Goal: Transaction & Acquisition: Purchase product/service

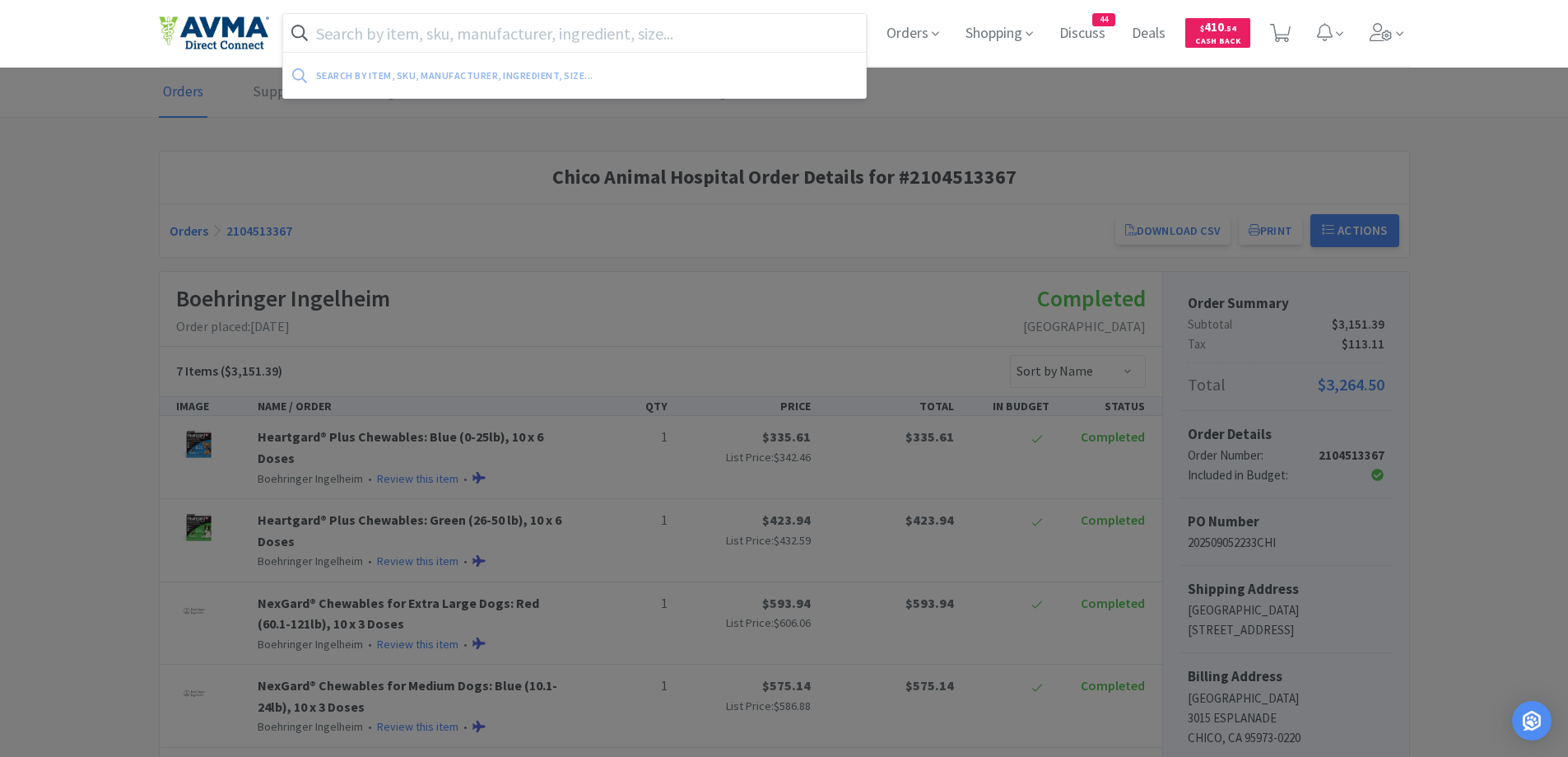
click at [393, 31] on input "text" at bounding box center [574, 32] width 583 height 37
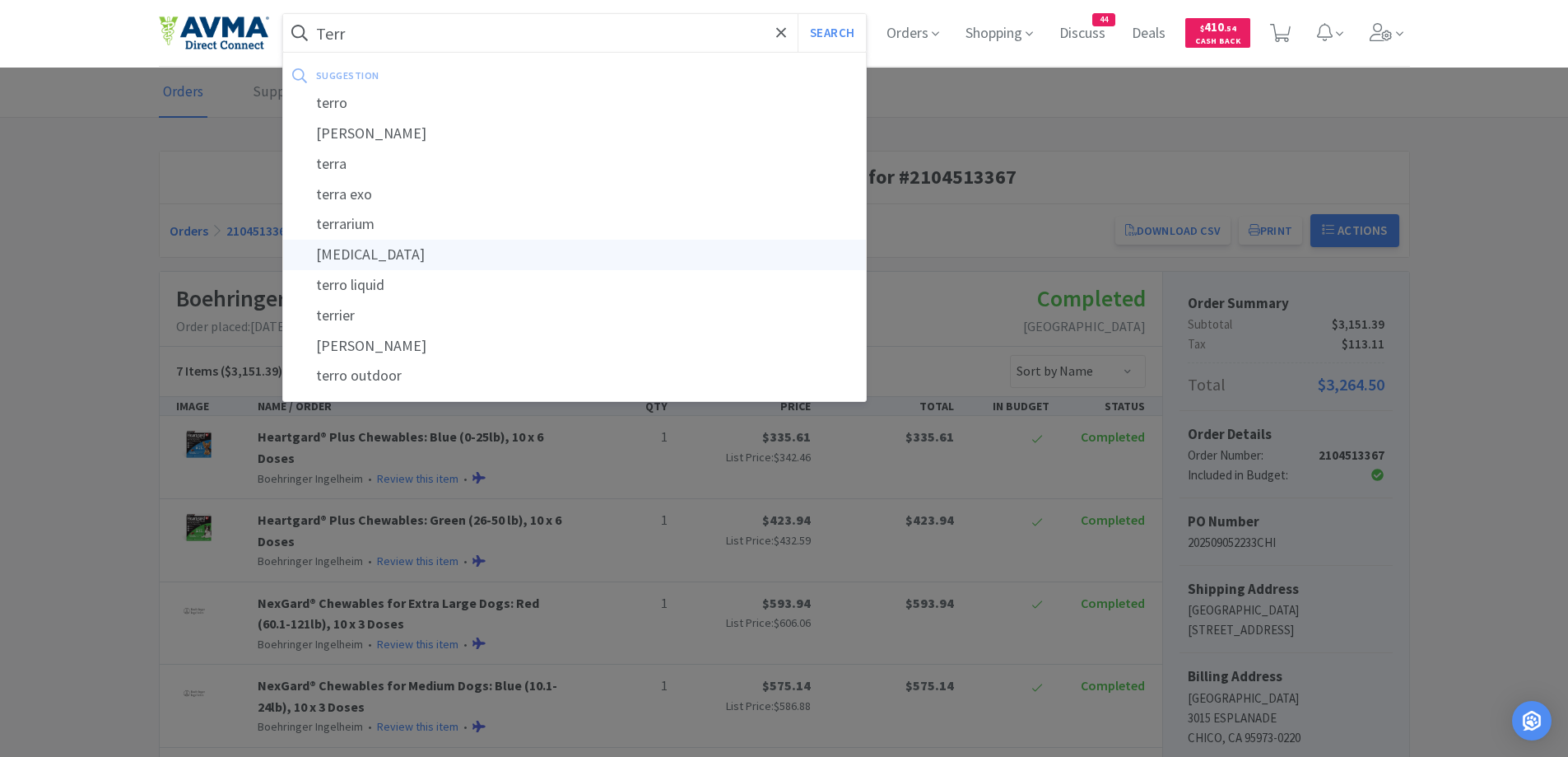
click at [383, 254] on div "[MEDICAL_DATA]" at bounding box center [574, 254] width 583 height 30
type input "[MEDICAL_DATA]"
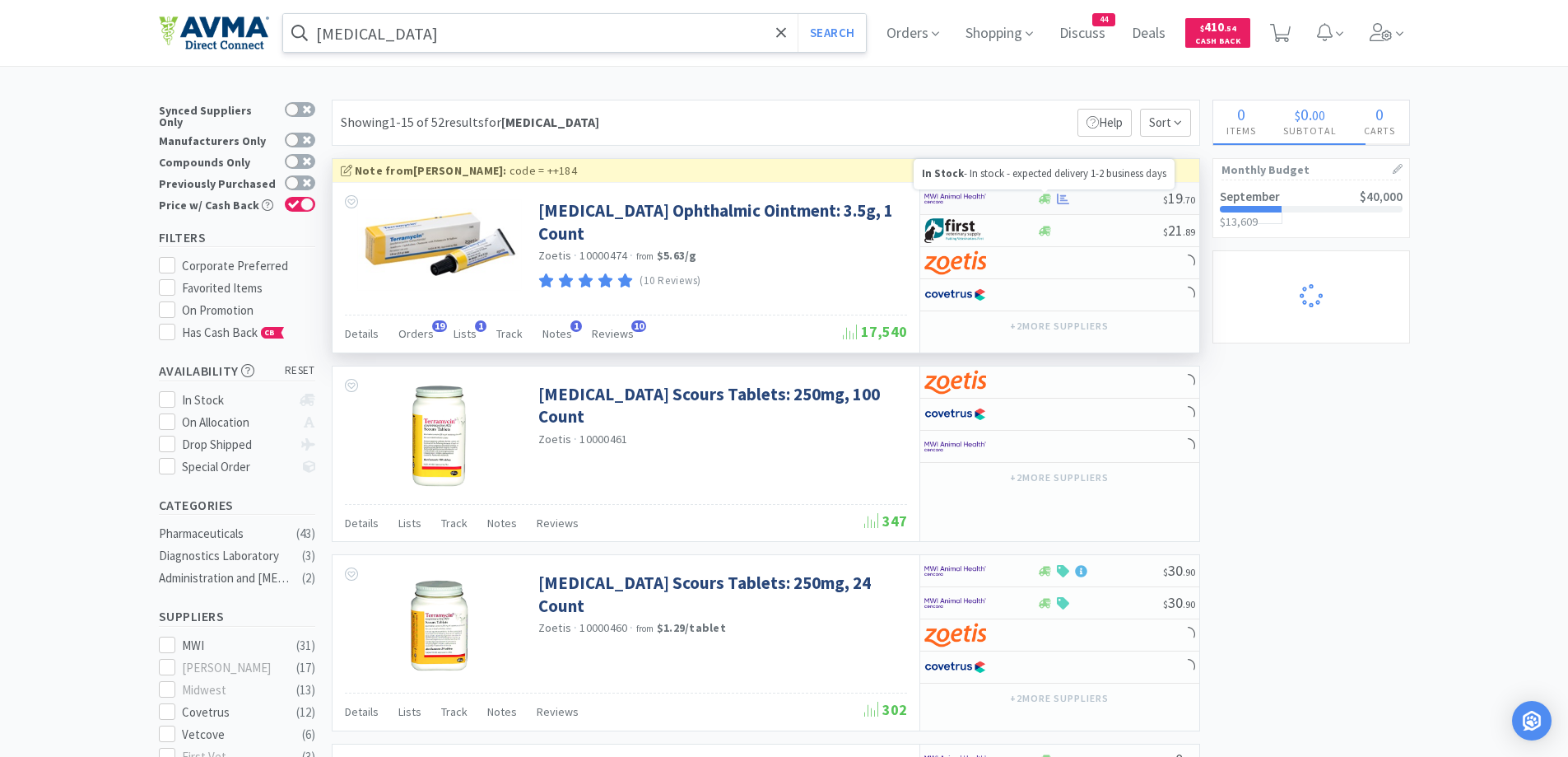
select select "1"
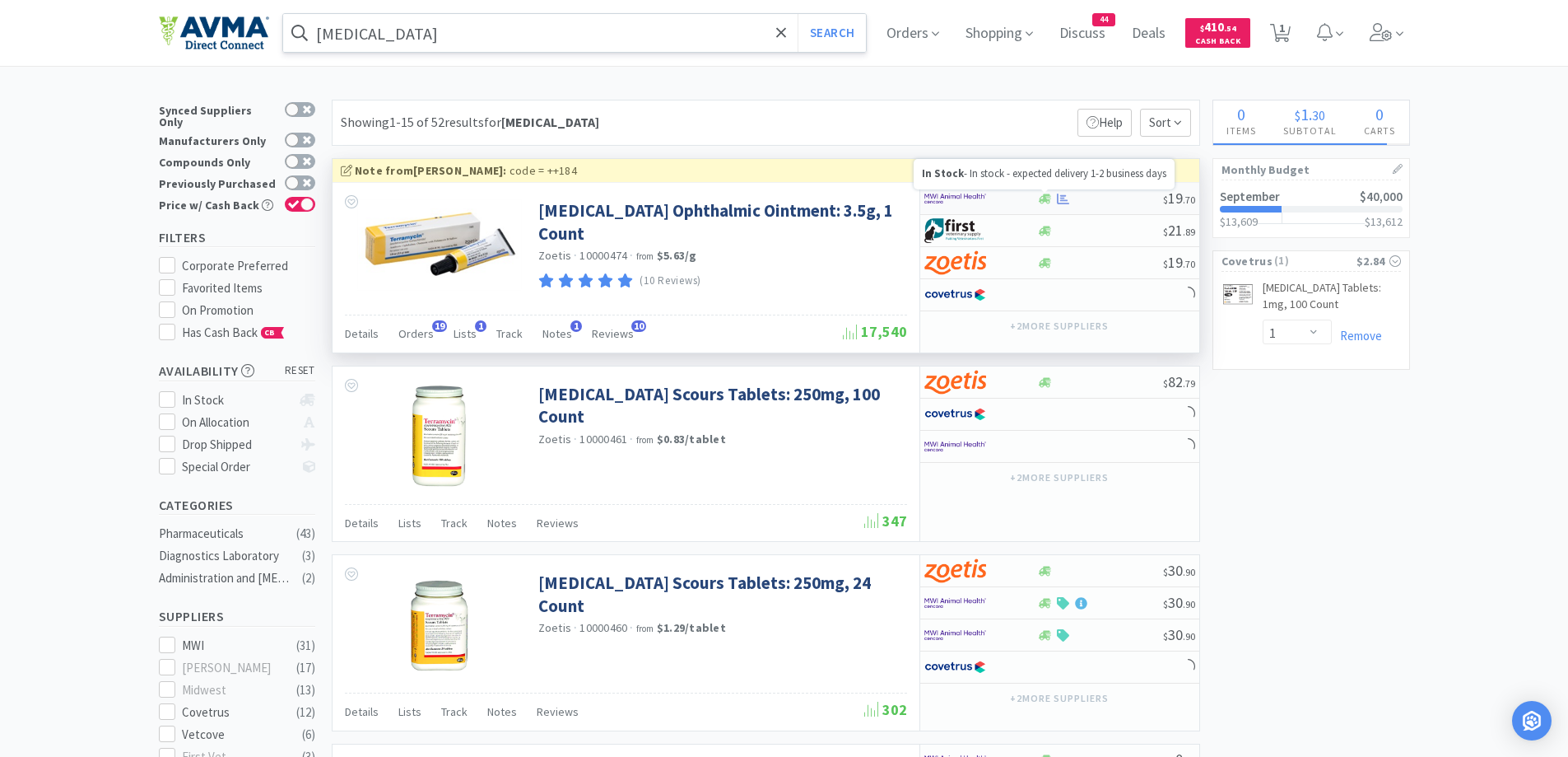
click at [1040, 204] on icon at bounding box center [1045, 198] width 13 height 10
select select "1"
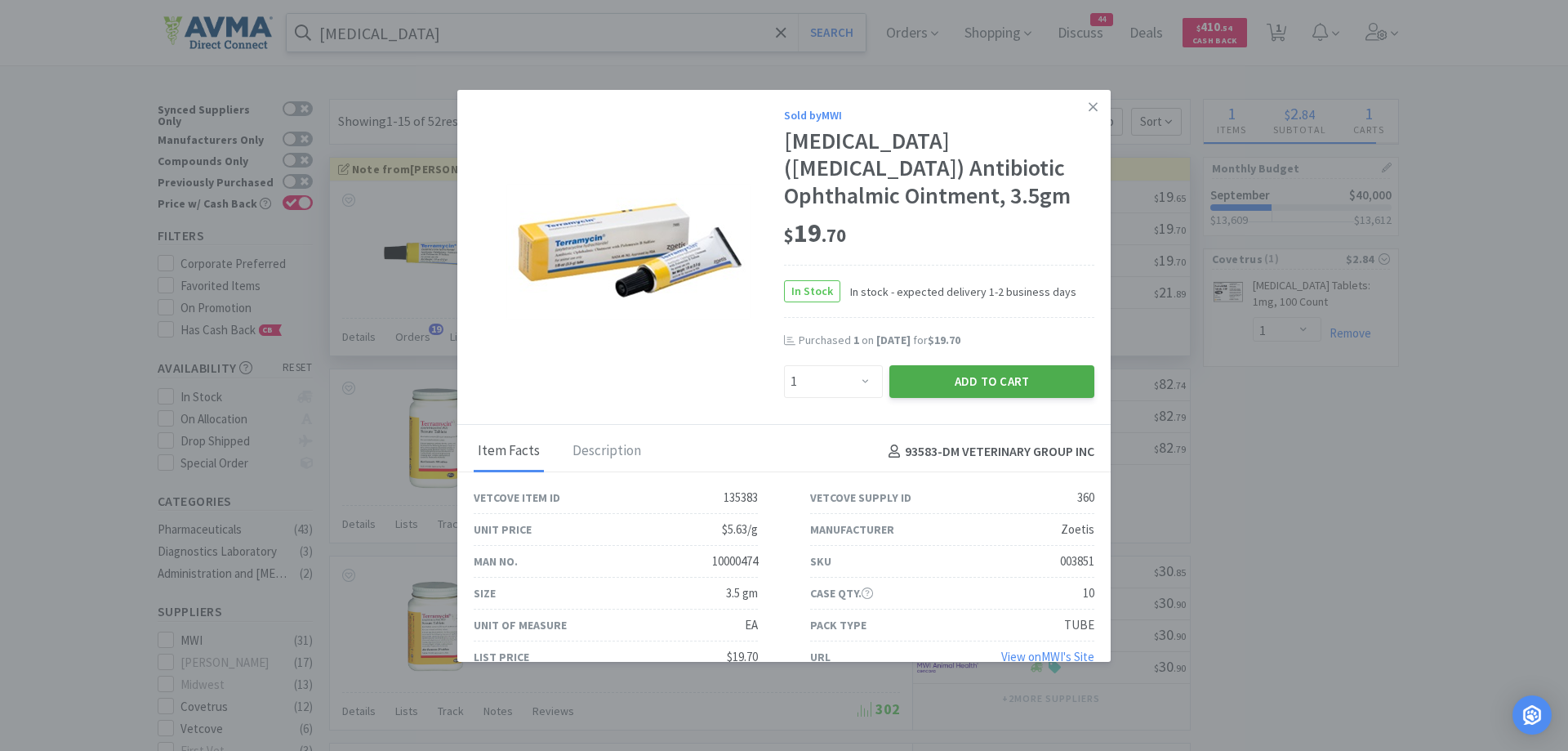
click at [995, 389] on button "Add to Cart" at bounding box center [992, 381] width 205 height 33
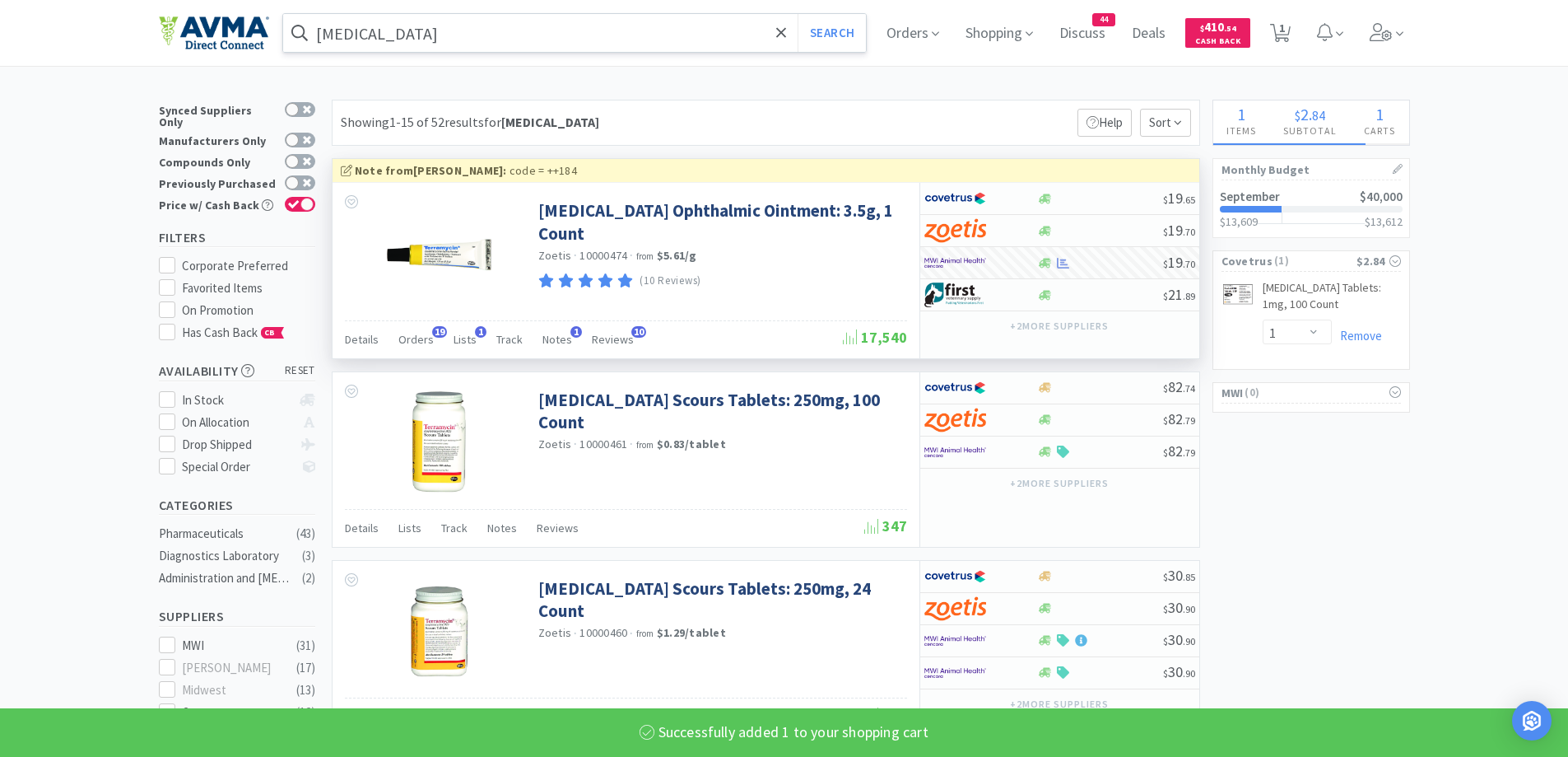
select select "1"
click at [641, 28] on input "[MEDICAL_DATA]" at bounding box center [574, 32] width 583 height 37
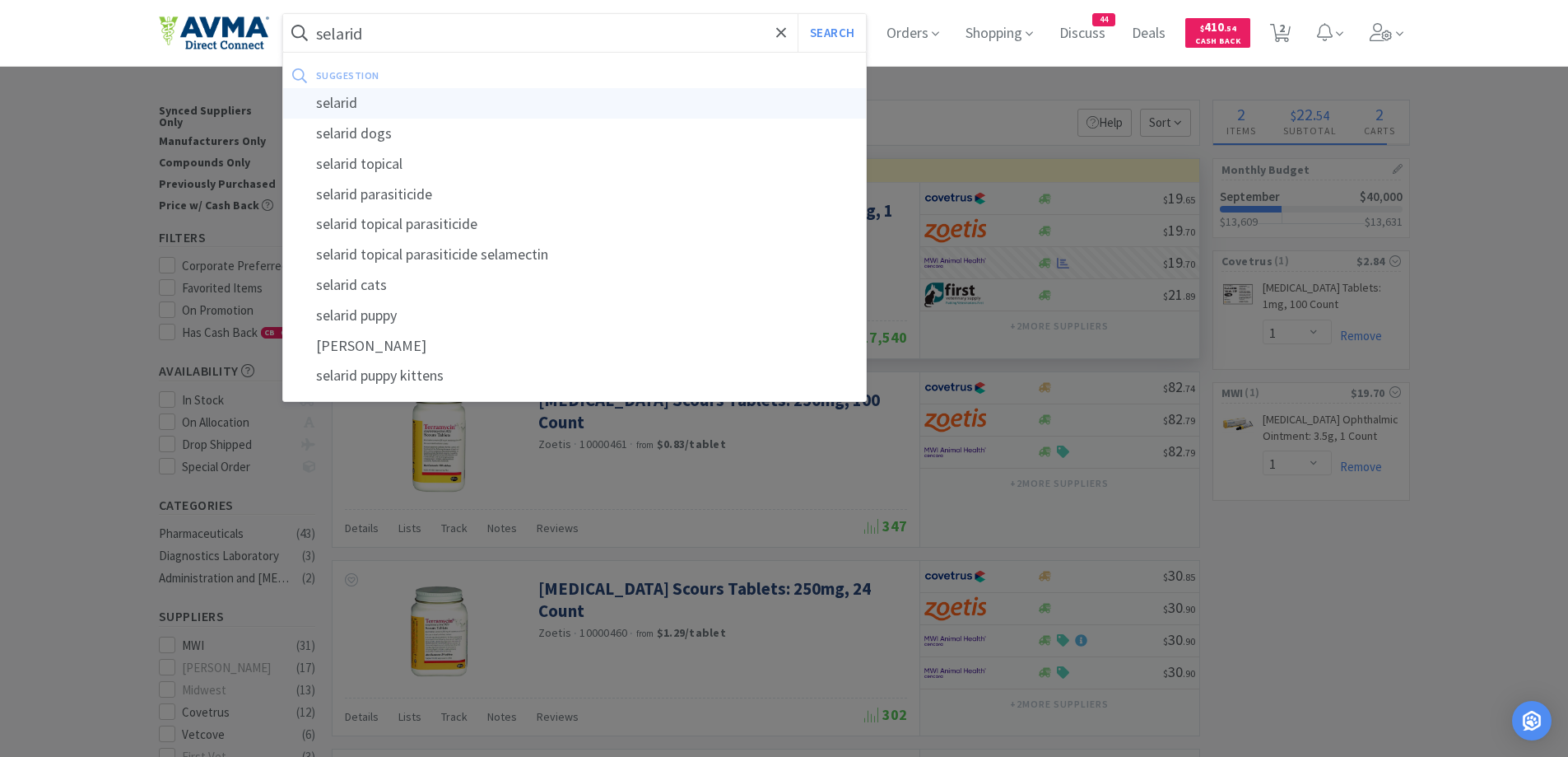
click at [475, 112] on div "selarid" at bounding box center [574, 102] width 583 height 30
type input "selarid"
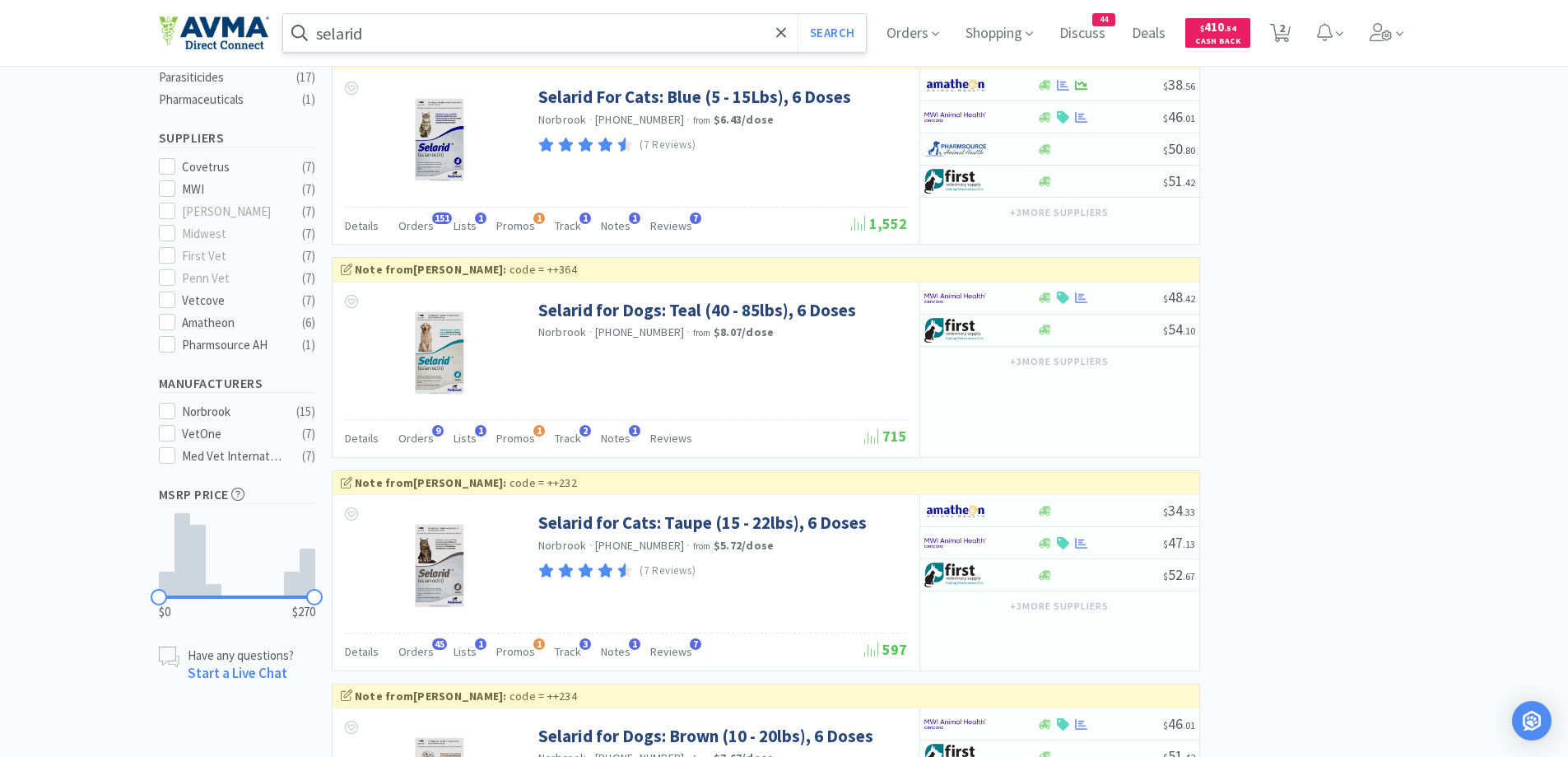
scroll to position [494, 0]
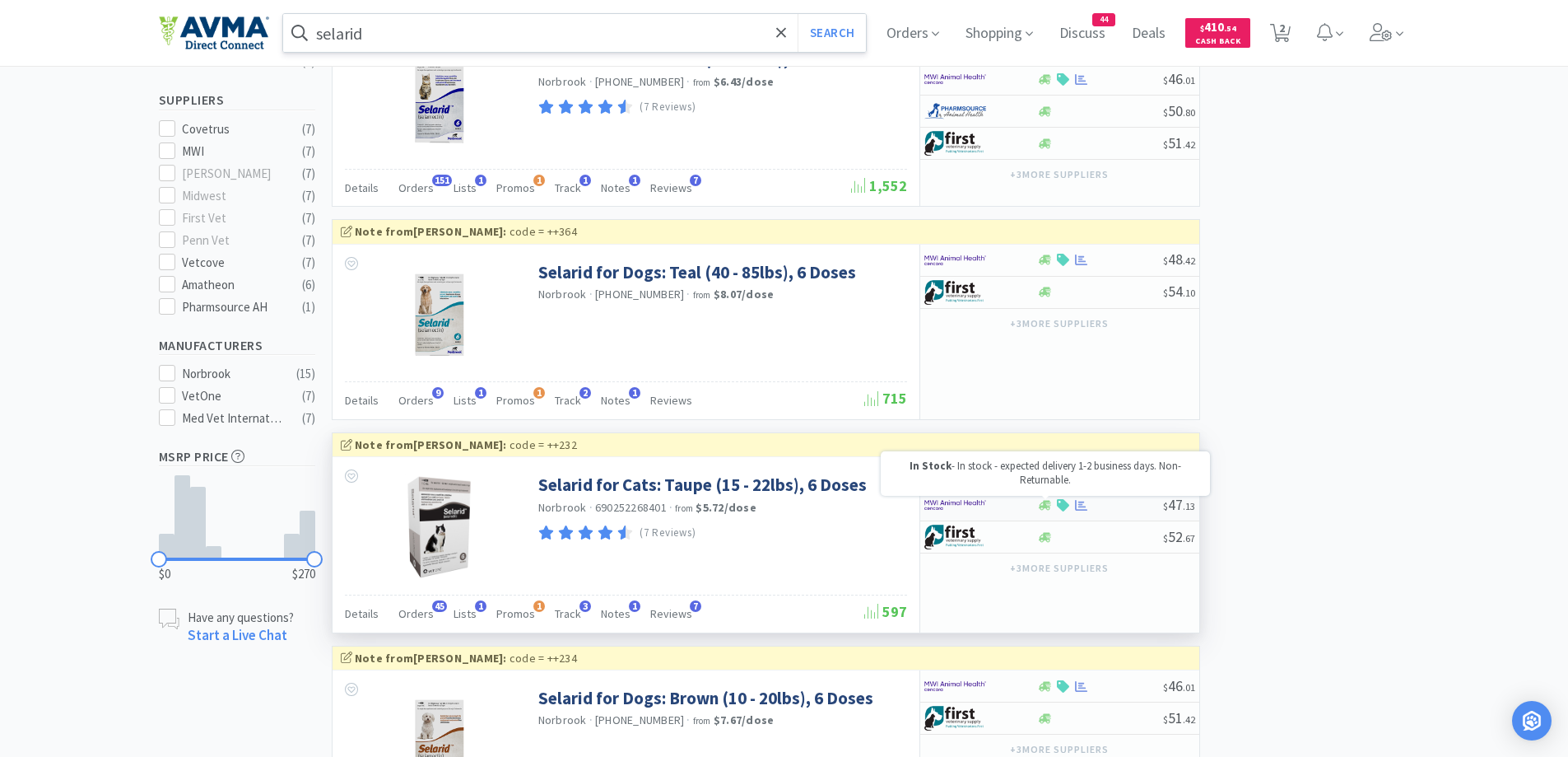
click at [1042, 509] on icon at bounding box center [1045, 504] width 13 height 10
select select "1"
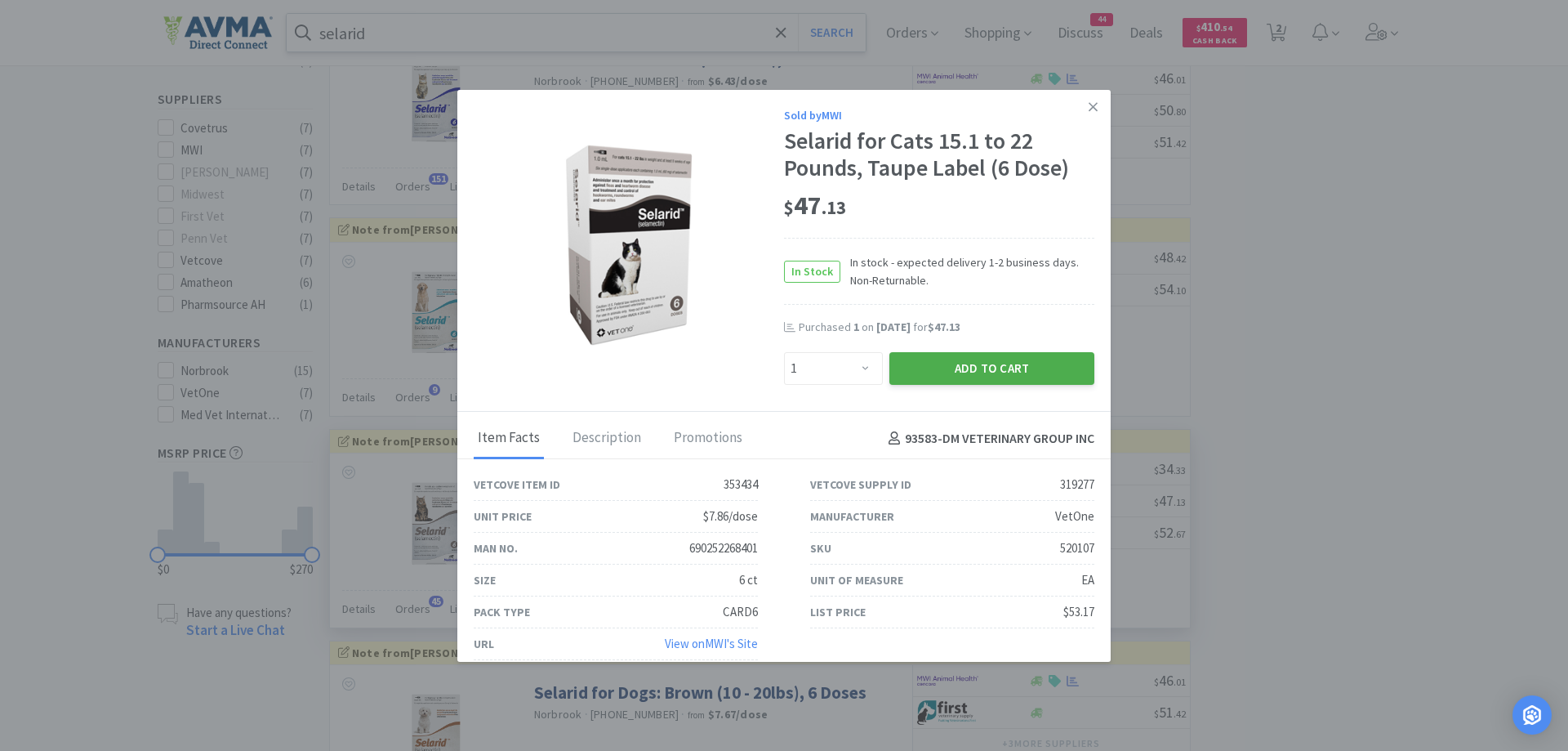
click at [934, 369] on button "Add to Cart" at bounding box center [992, 369] width 205 height 33
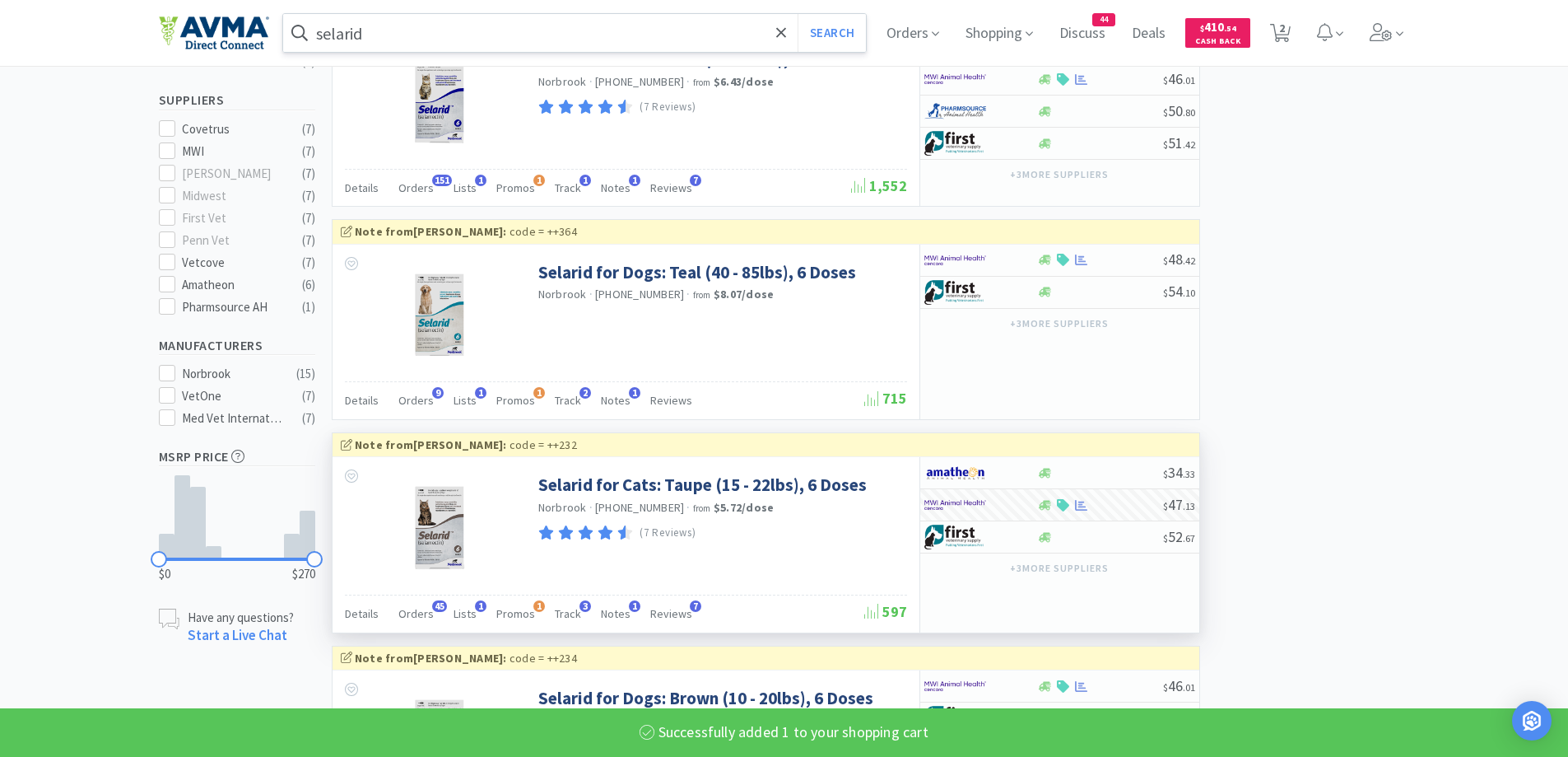
select select "1"
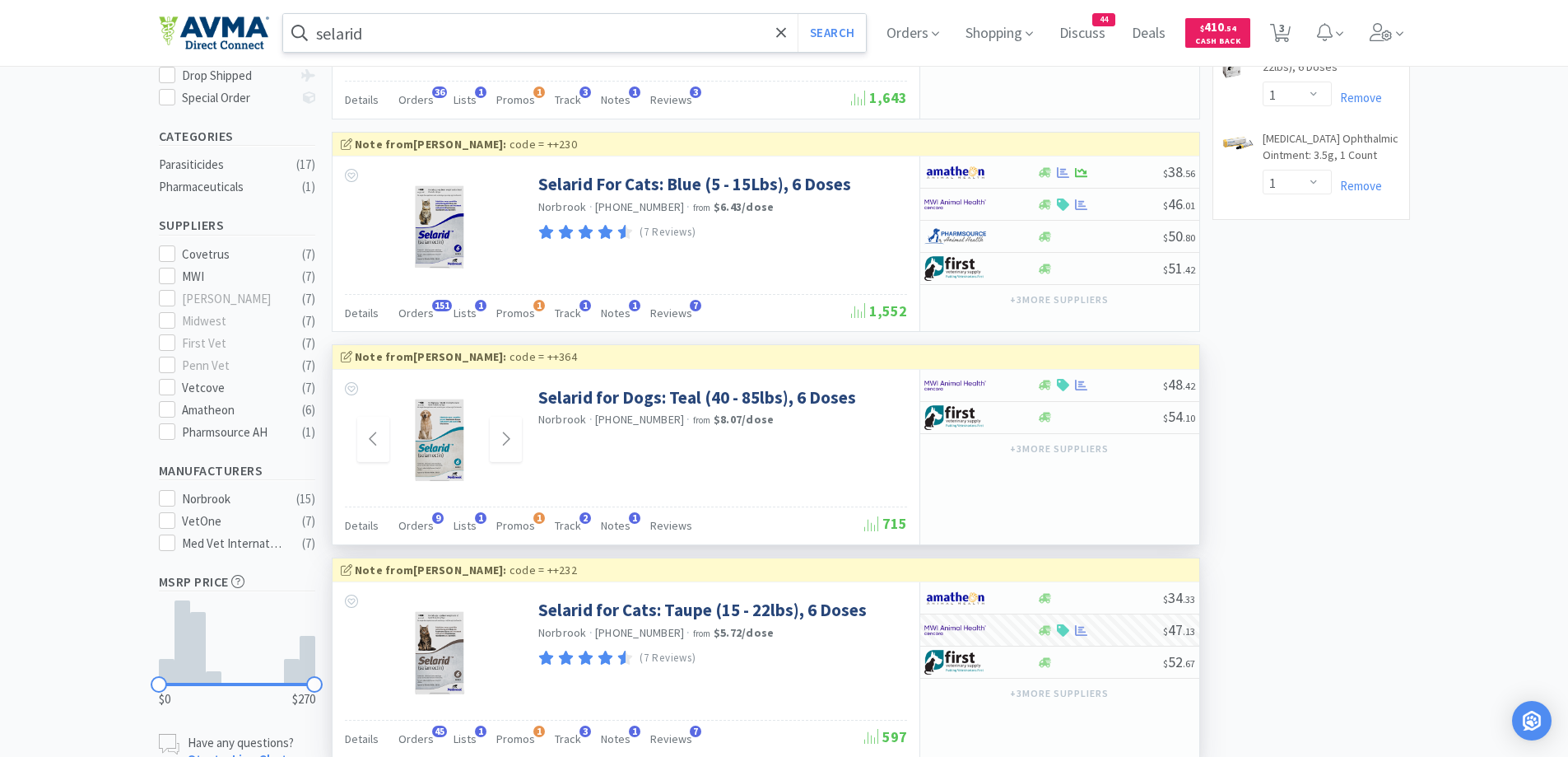
scroll to position [330, 0]
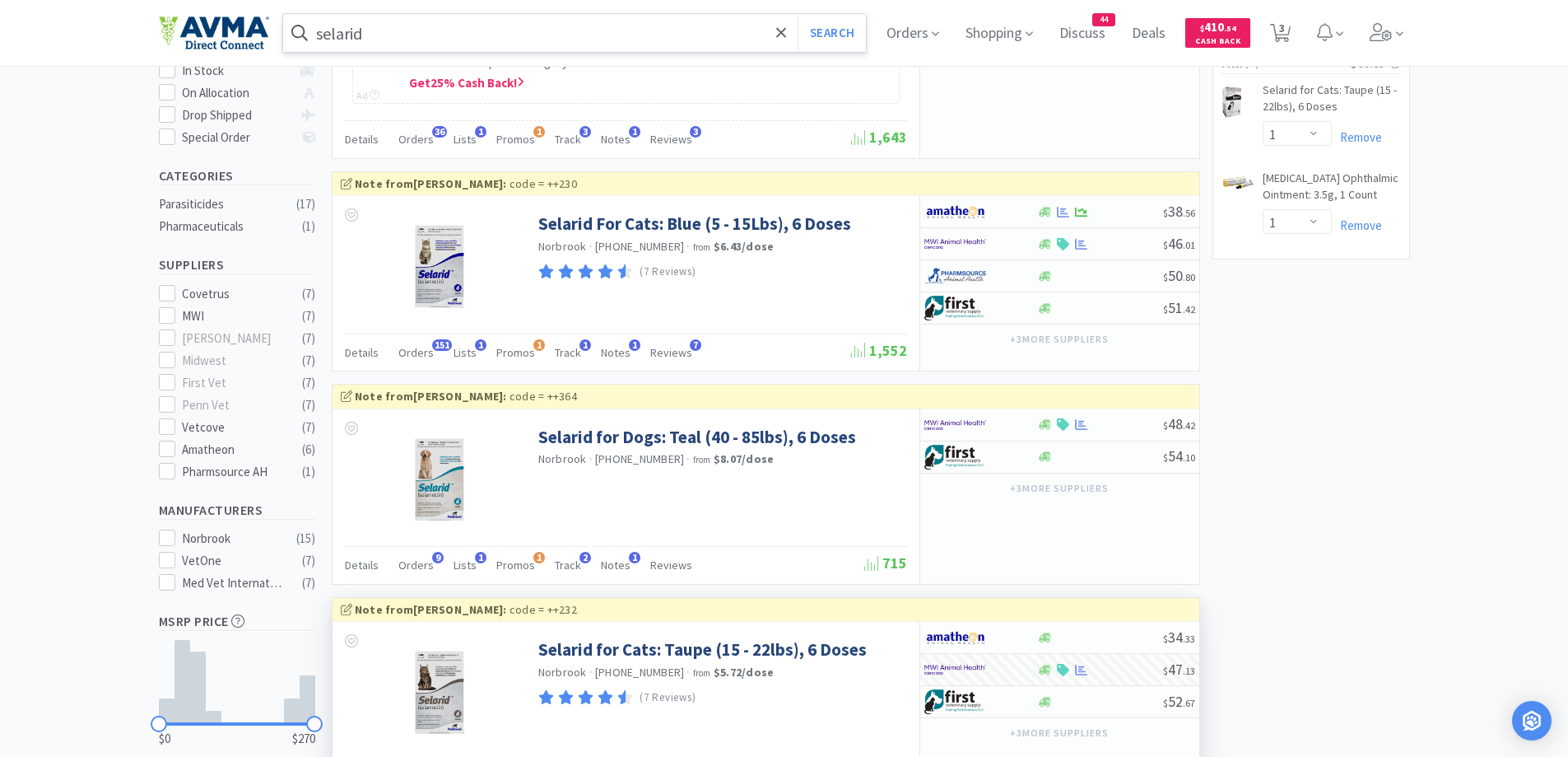
click at [397, 29] on input "selarid" at bounding box center [574, 32] width 583 height 37
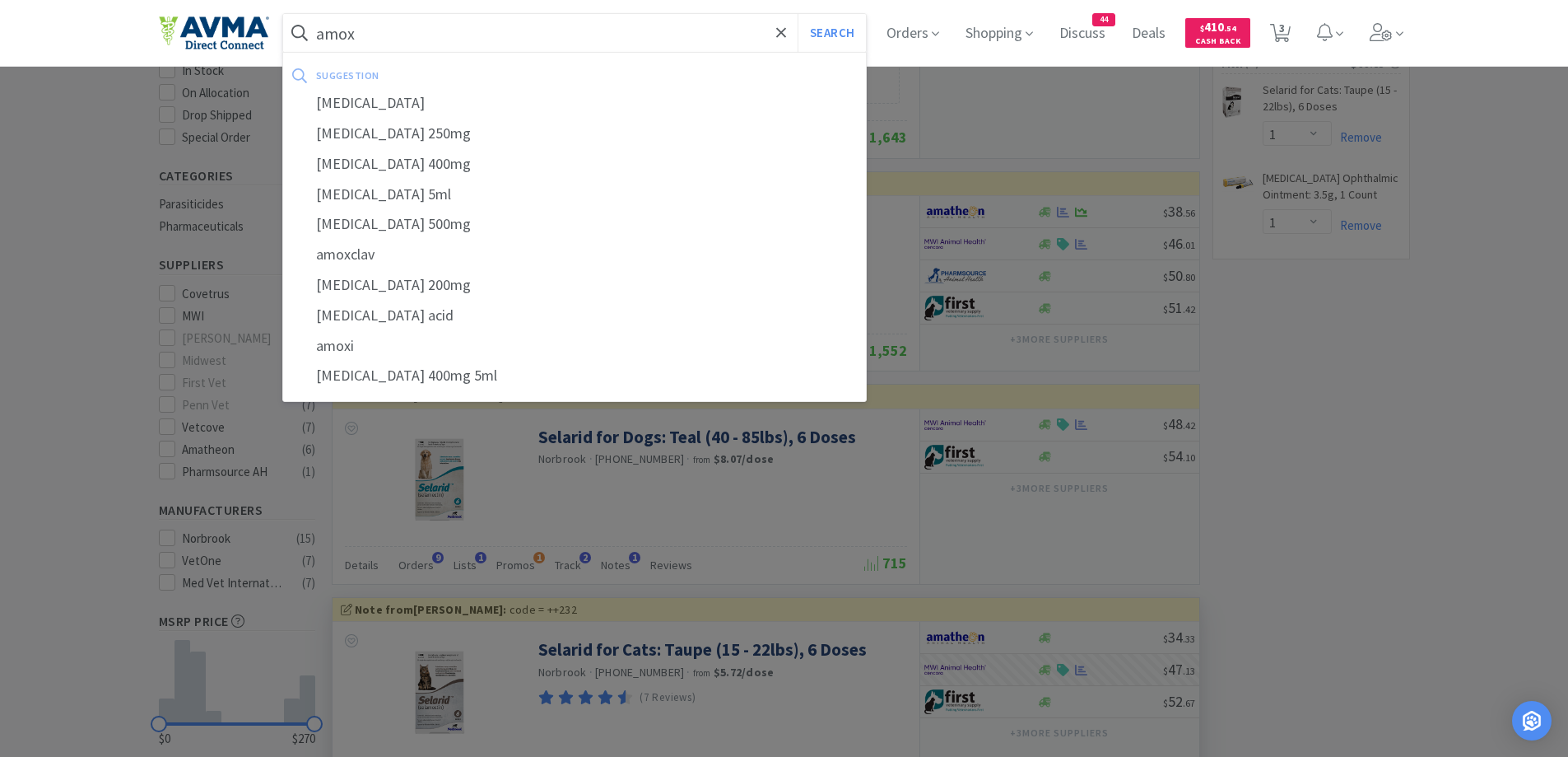
click at [538, 110] on div "[MEDICAL_DATA]" at bounding box center [574, 102] width 583 height 30
type input "[MEDICAL_DATA]"
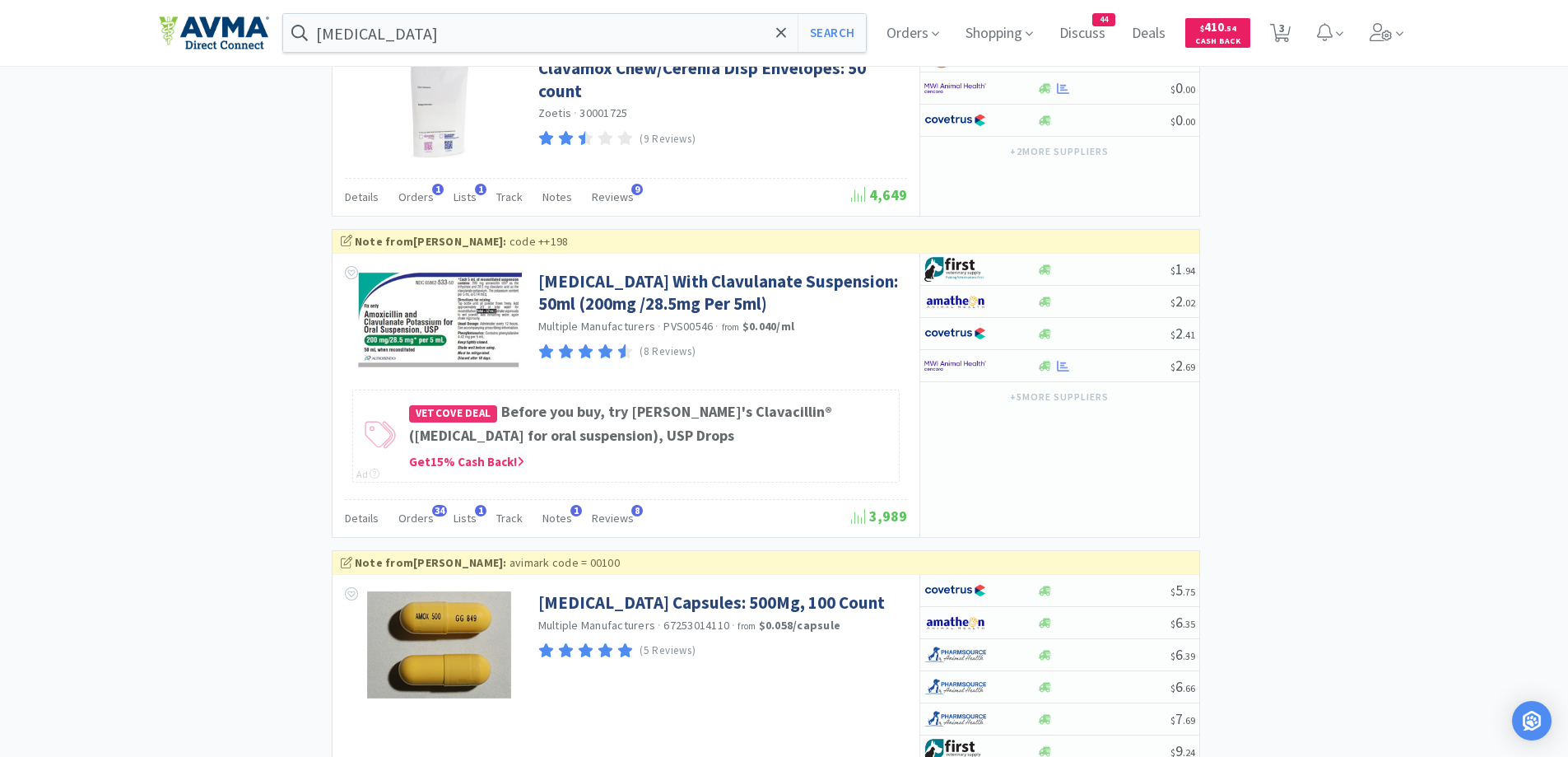
scroll to position [1482, 0]
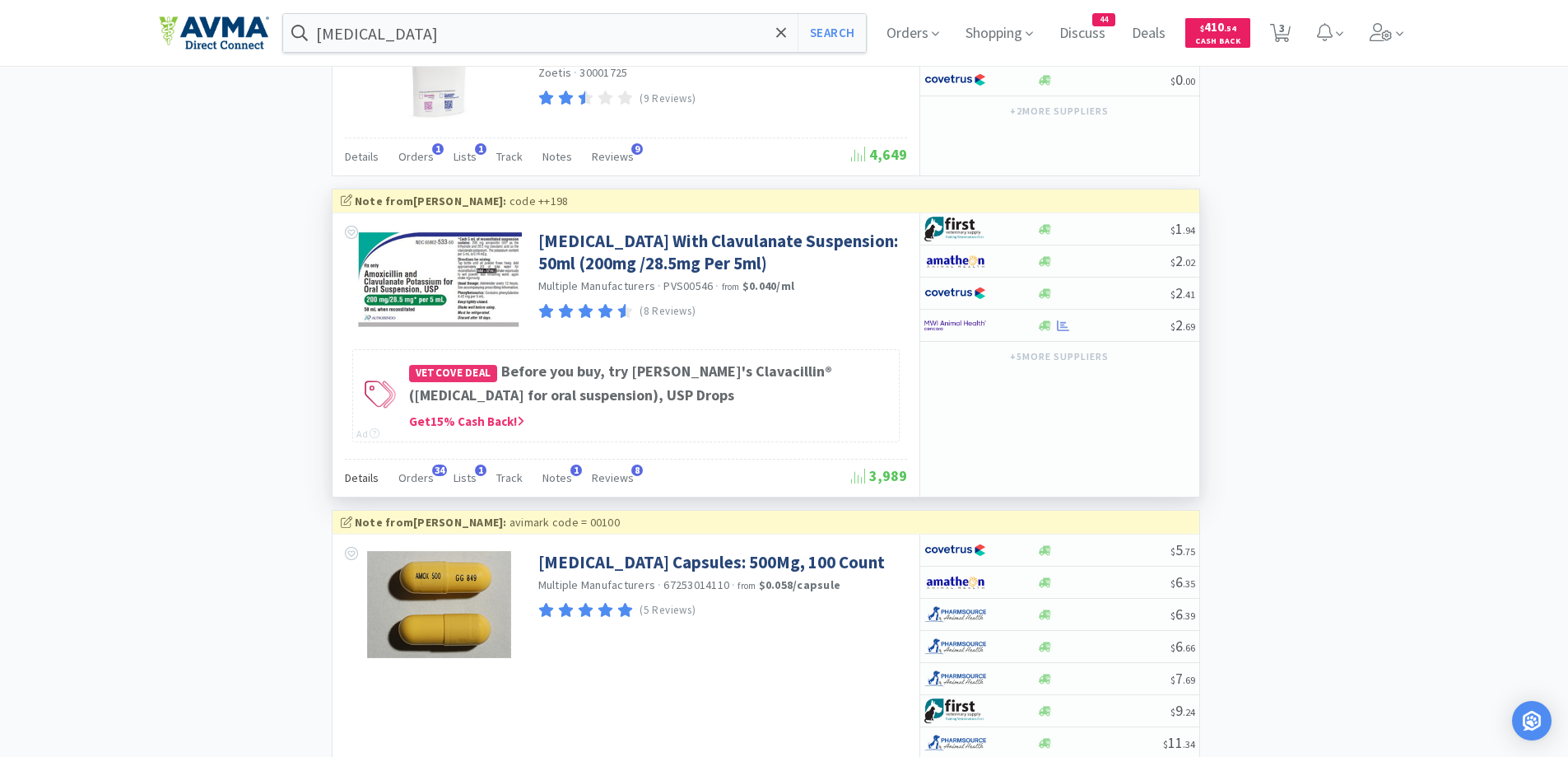
click at [371, 485] on span "Details" at bounding box center [361, 478] width 34 height 15
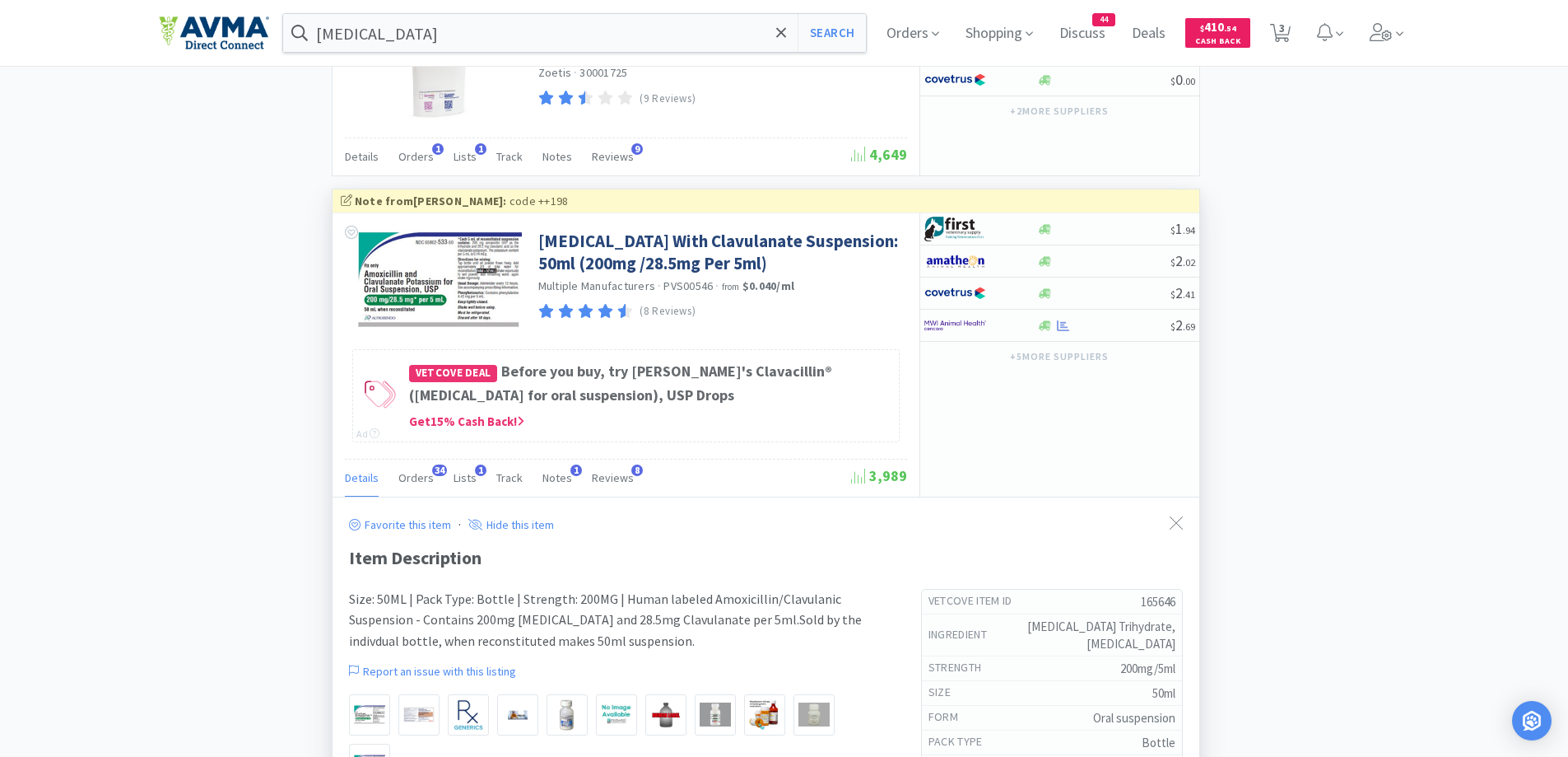
scroll to position [1646, 0]
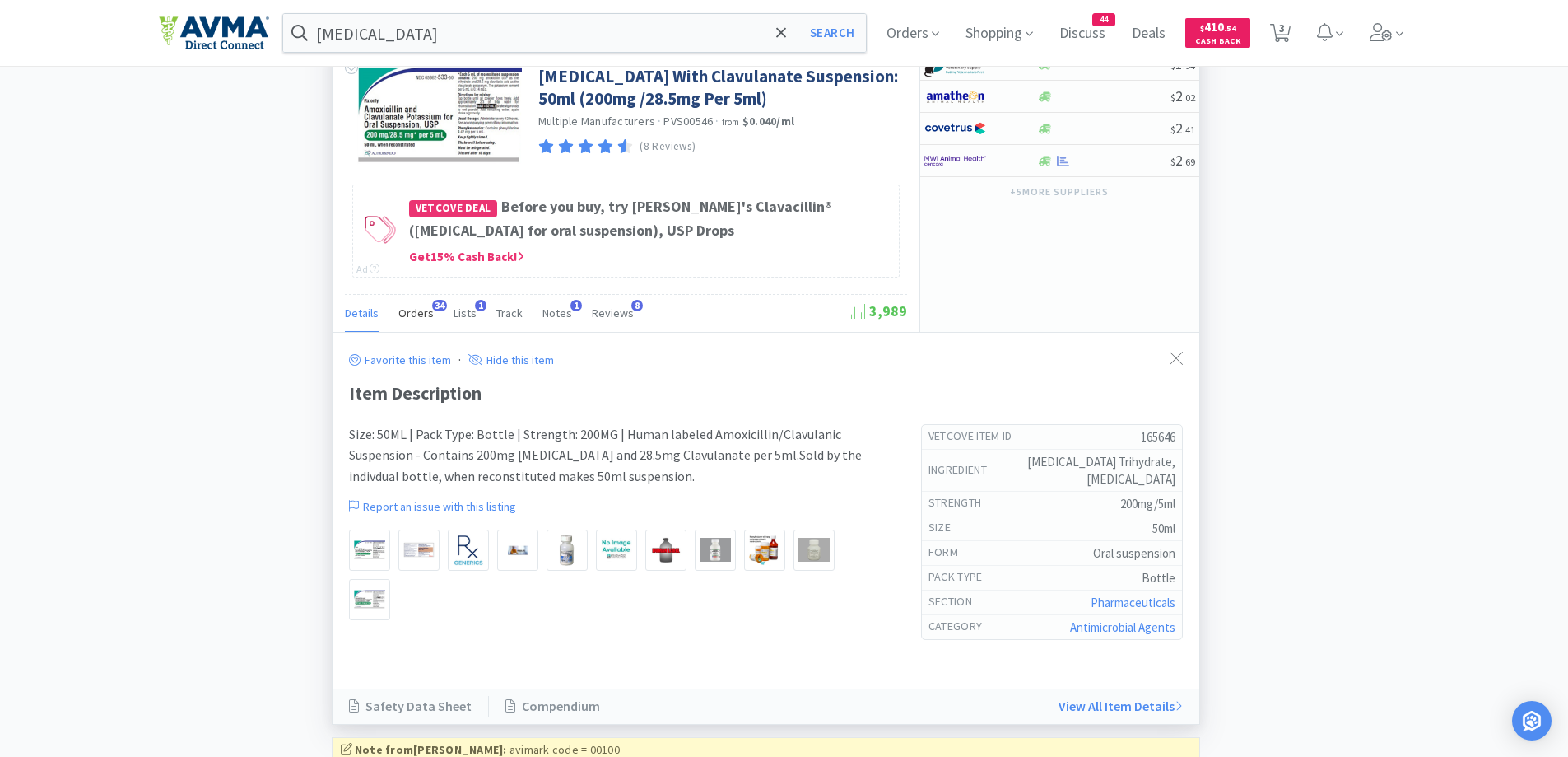
click at [410, 321] on span "Orders" at bounding box center [415, 312] width 36 height 15
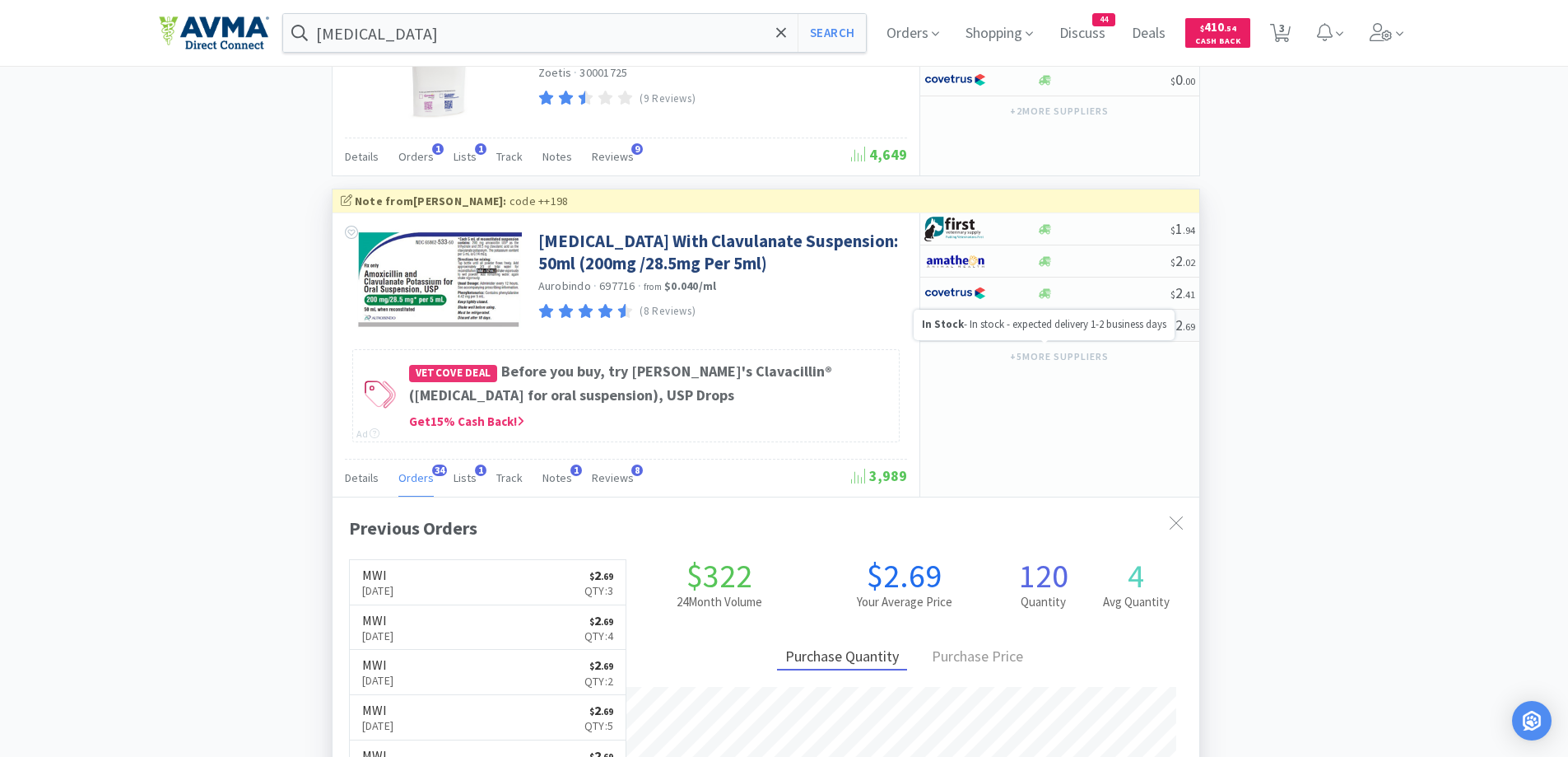
click at [1040, 331] on icon at bounding box center [1045, 325] width 13 height 10
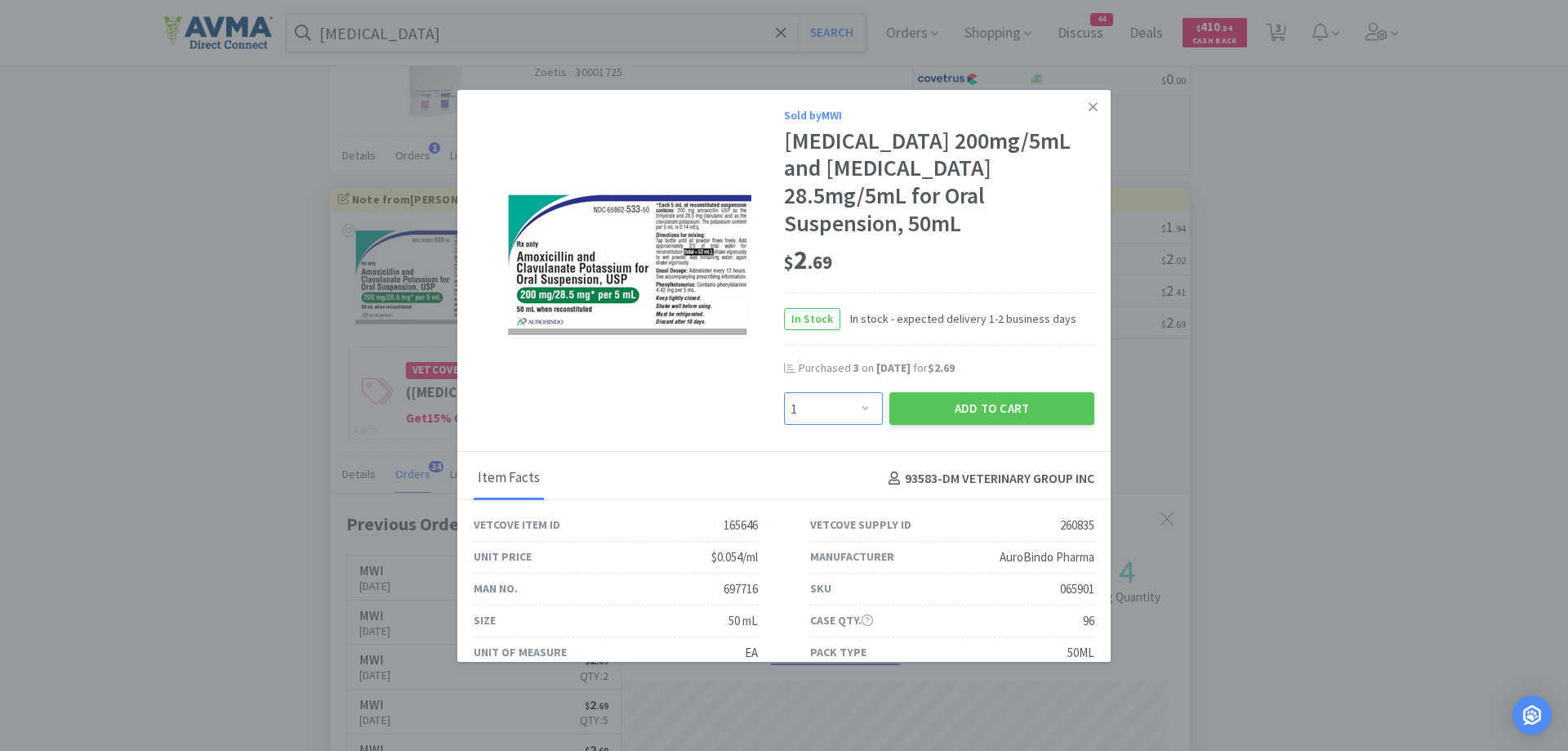
click at [828, 409] on select "Enter Quantity 1 2 3 4 5 6 7 8 9 10 11 12 13 14 15 16 17 18 19 20 Enter Quantity" at bounding box center [833, 409] width 99 height 33
select select "2"
click at [784, 392] on select "Enter Quantity 1 2 3 4 5 6 7 8 9 10 11 12 13 14 15 16 17 18 19 20 Enter Quantity" at bounding box center [833, 409] width 99 height 33
click at [963, 397] on button "Add to Cart" at bounding box center [992, 409] width 205 height 33
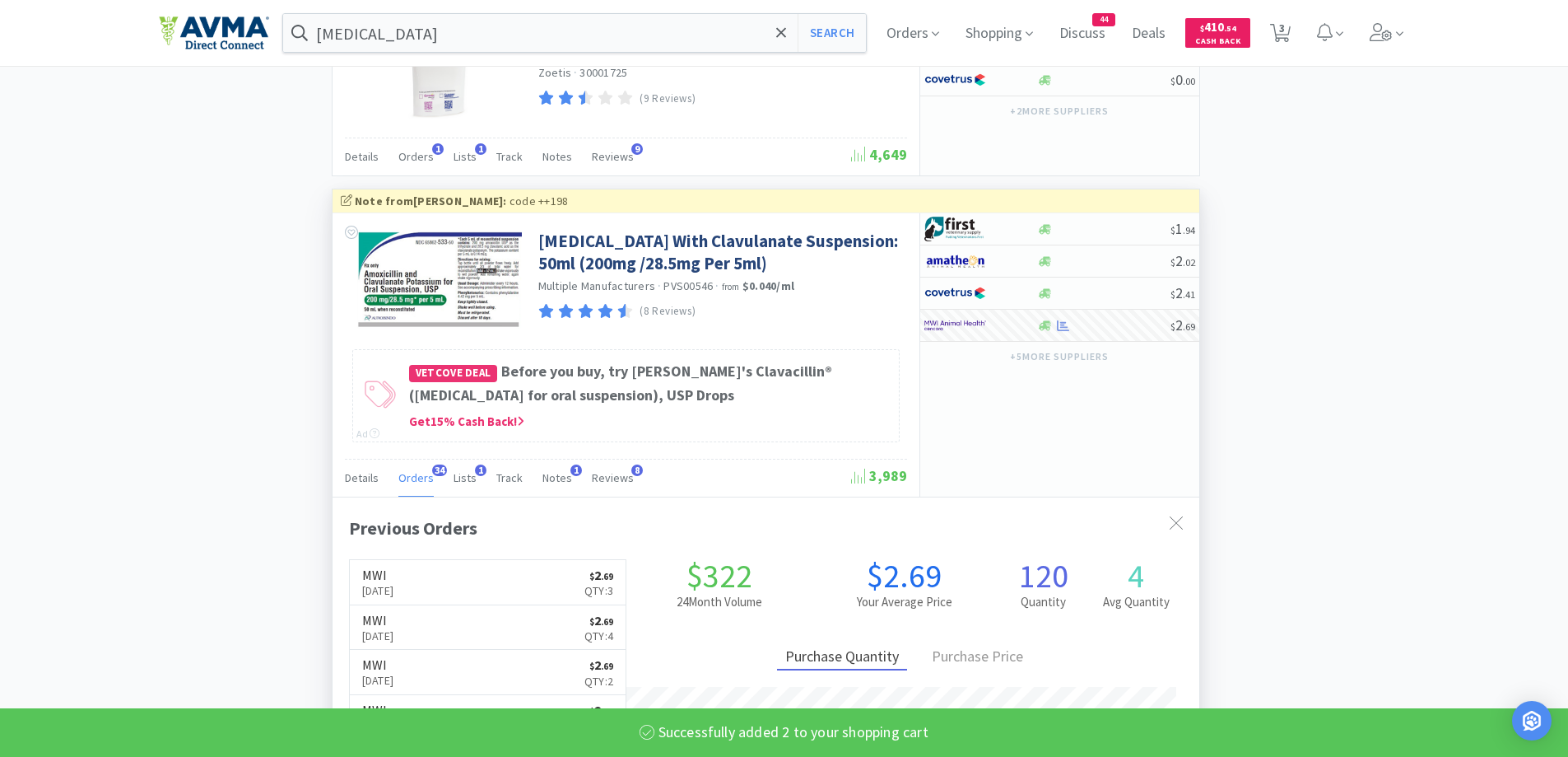
select select "2"
select select "1"
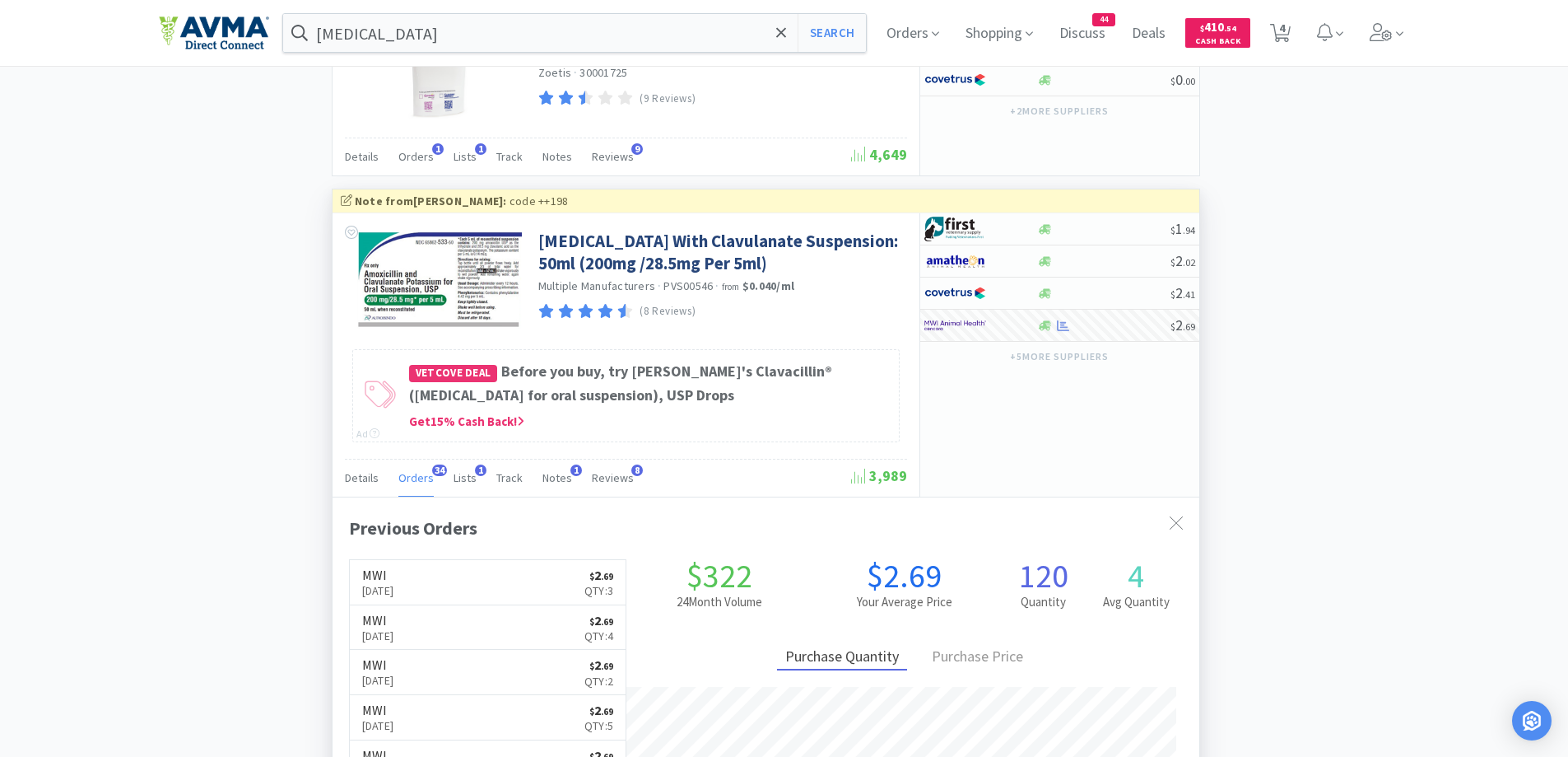
click at [467, 56] on div "[MEDICAL_DATA] Search Orders Shopping Discuss Discuss 44 Deals Deals $ 410 . 54…" at bounding box center [784, 33] width 1250 height 66
click at [485, 36] on input "[MEDICAL_DATA]" at bounding box center [574, 32] width 583 height 37
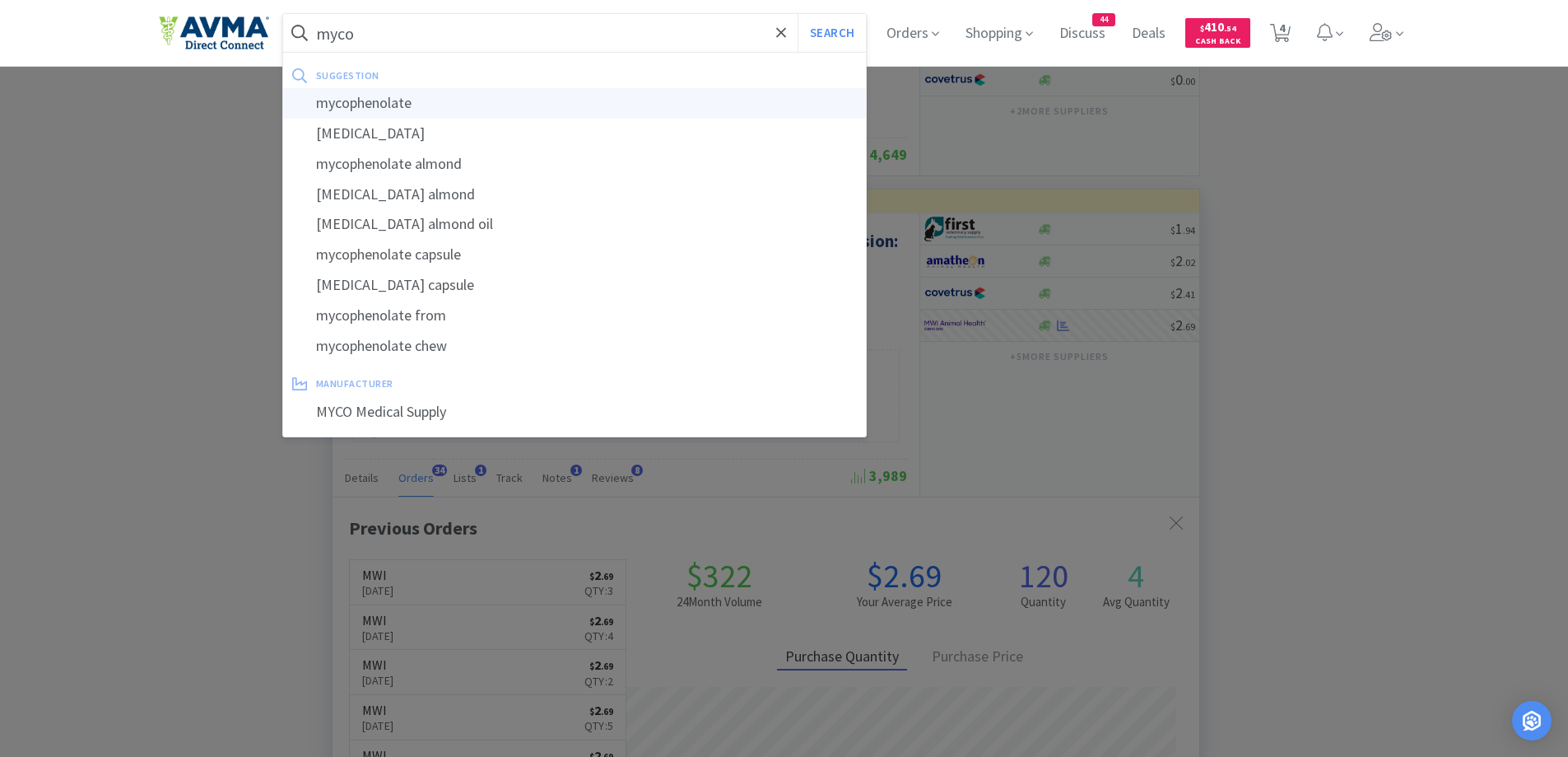
click at [415, 100] on div "mycophenolate" at bounding box center [574, 102] width 583 height 30
type input "mycophenolate"
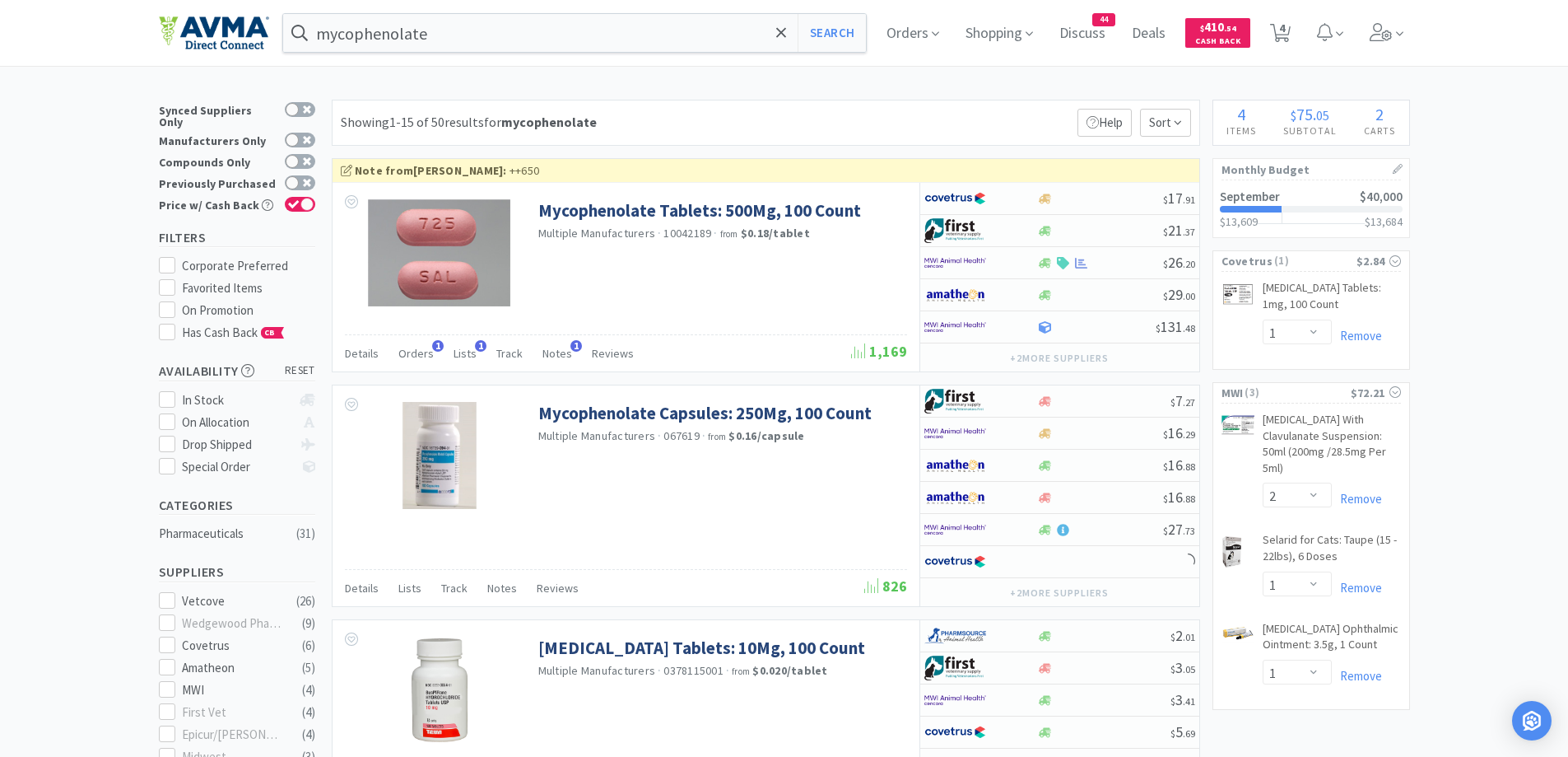
click at [748, 105] on div "Showing 1-15 of 50 results for mycophenolate Filters Help Sort" at bounding box center [765, 122] width 868 height 46
click at [405, 351] on span "Orders" at bounding box center [415, 353] width 36 height 15
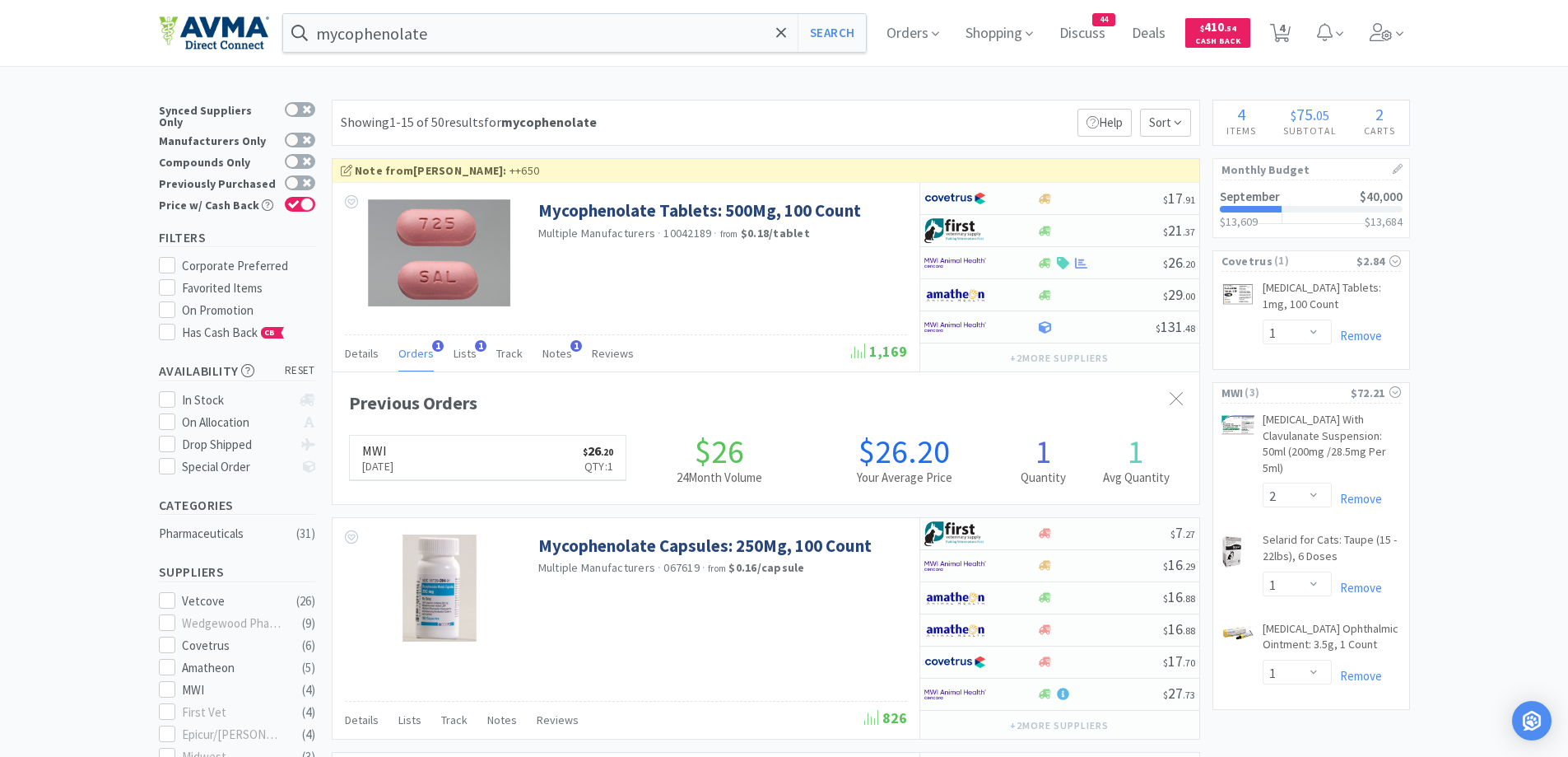
scroll to position [426, 866]
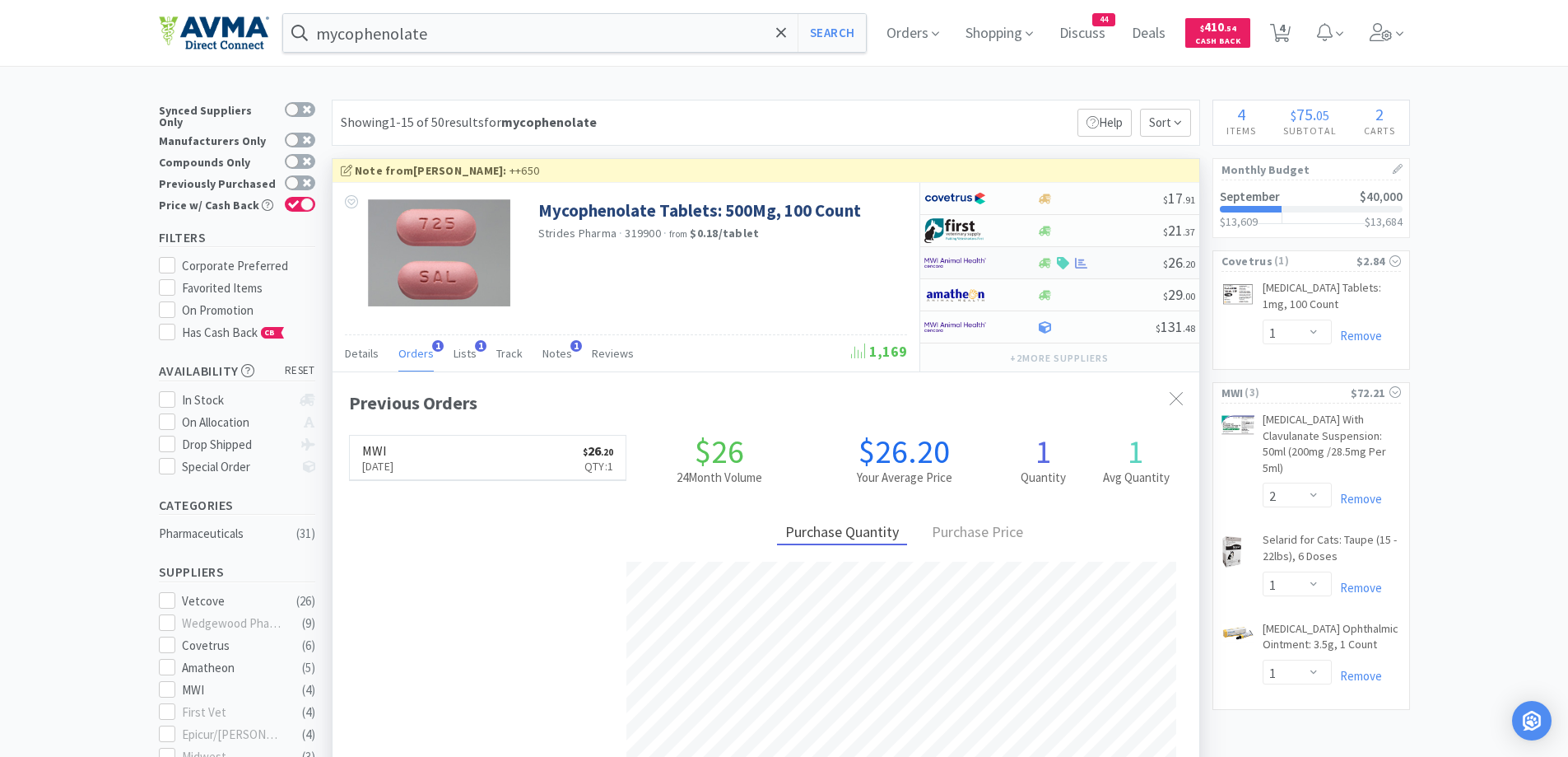
click at [1005, 264] on div at bounding box center [968, 262] width 90 height 28
select select "1"
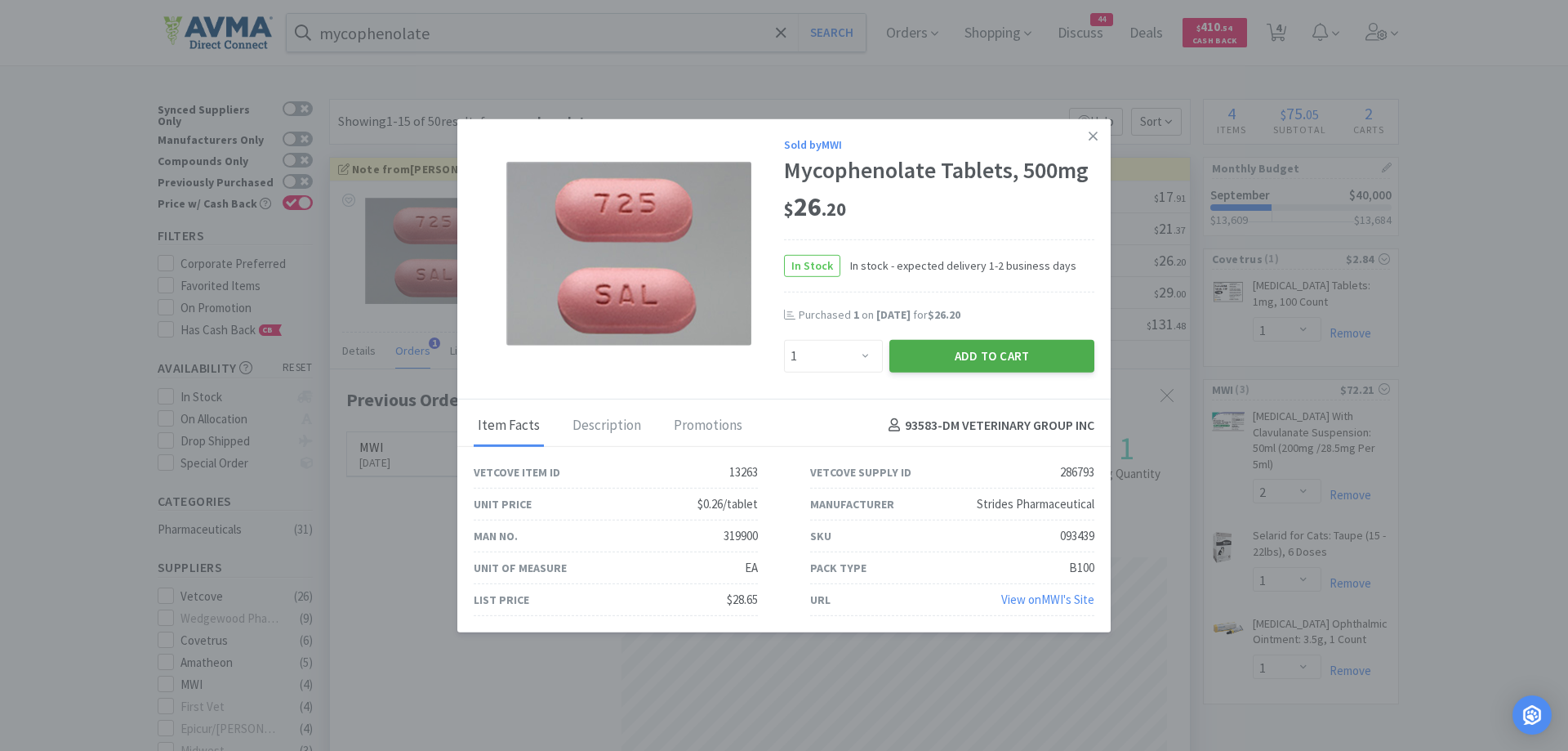
click at [1035, 366] on button "Add to Cart" at bounding box center [992, 355] width 205 height 33
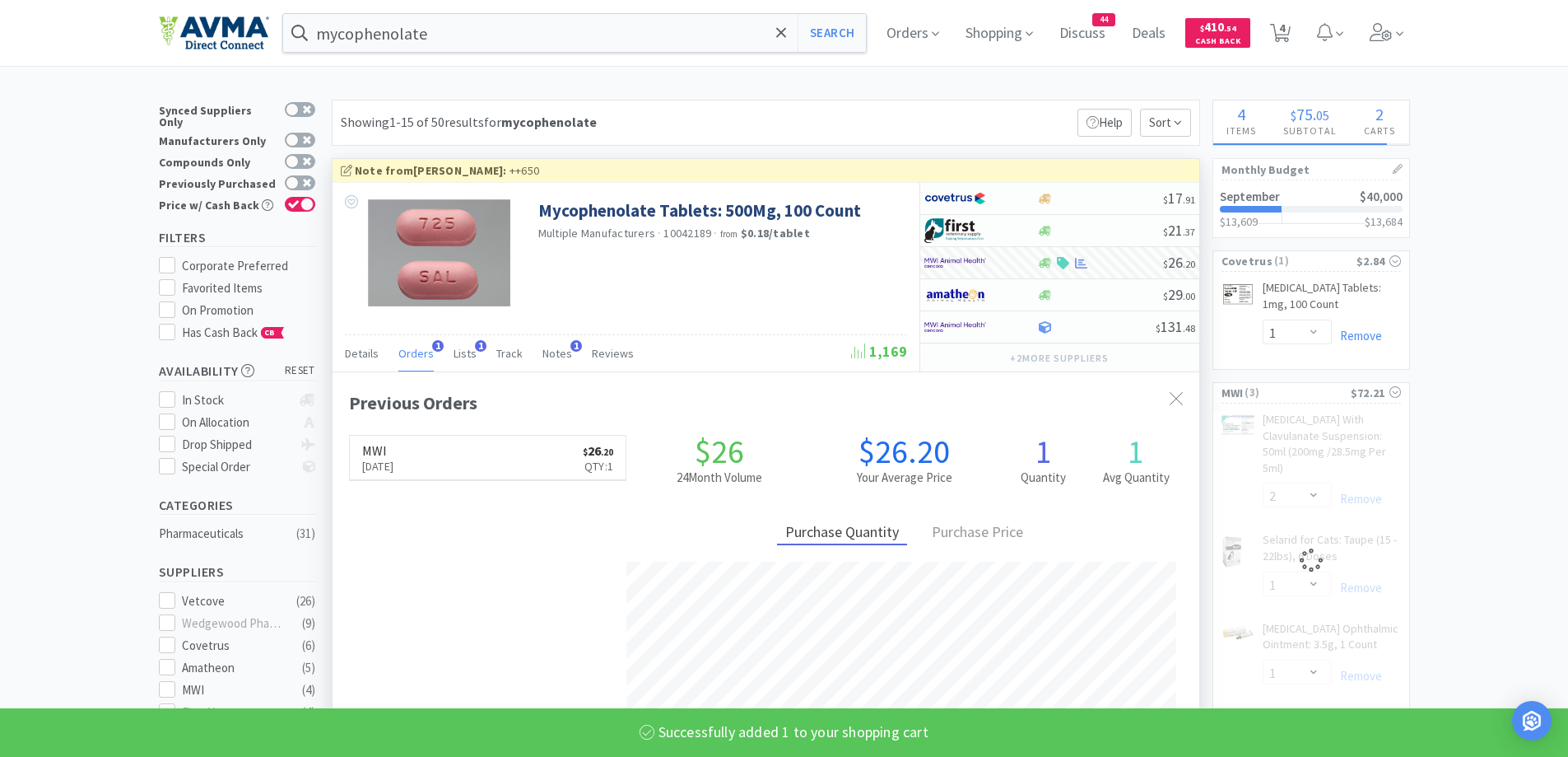
select select "1"
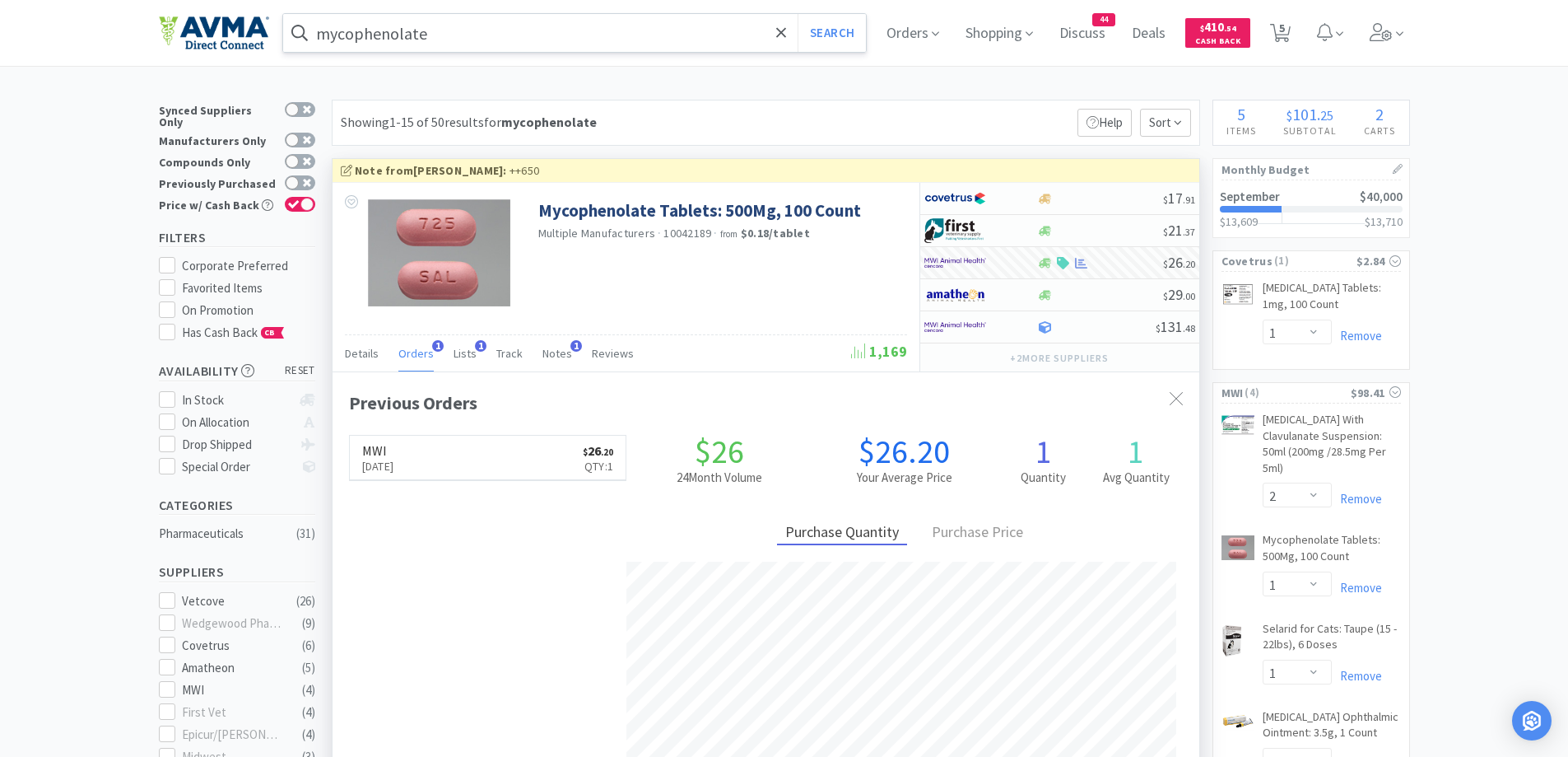
click at [530, 24] on input "mycophenolate" at bounding box center [574, 32] width 583 height 37
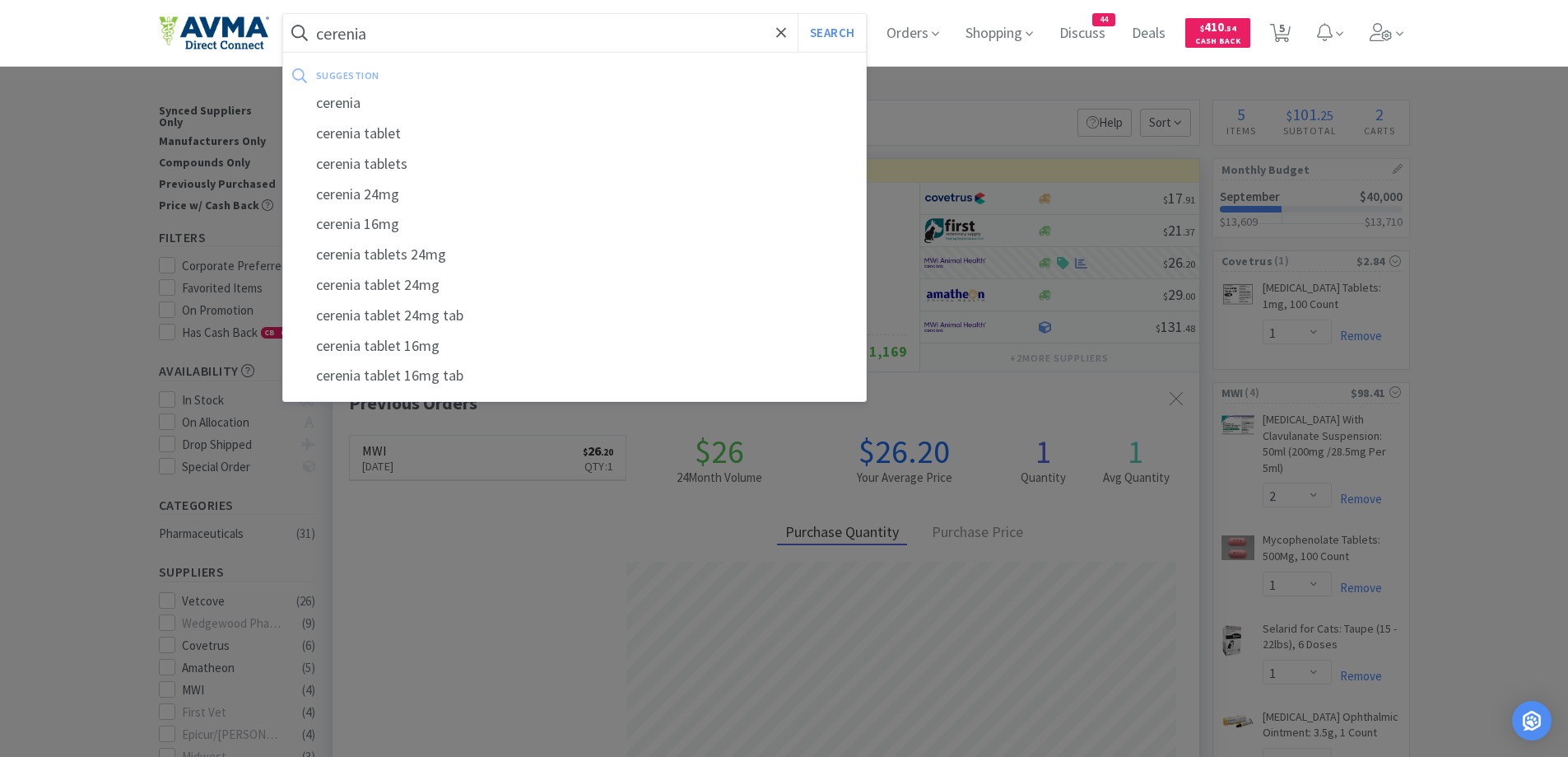
type input "cerenia"
click at [798, 14] on button "Search" at bounding box center [831, 32] width 68 height 37
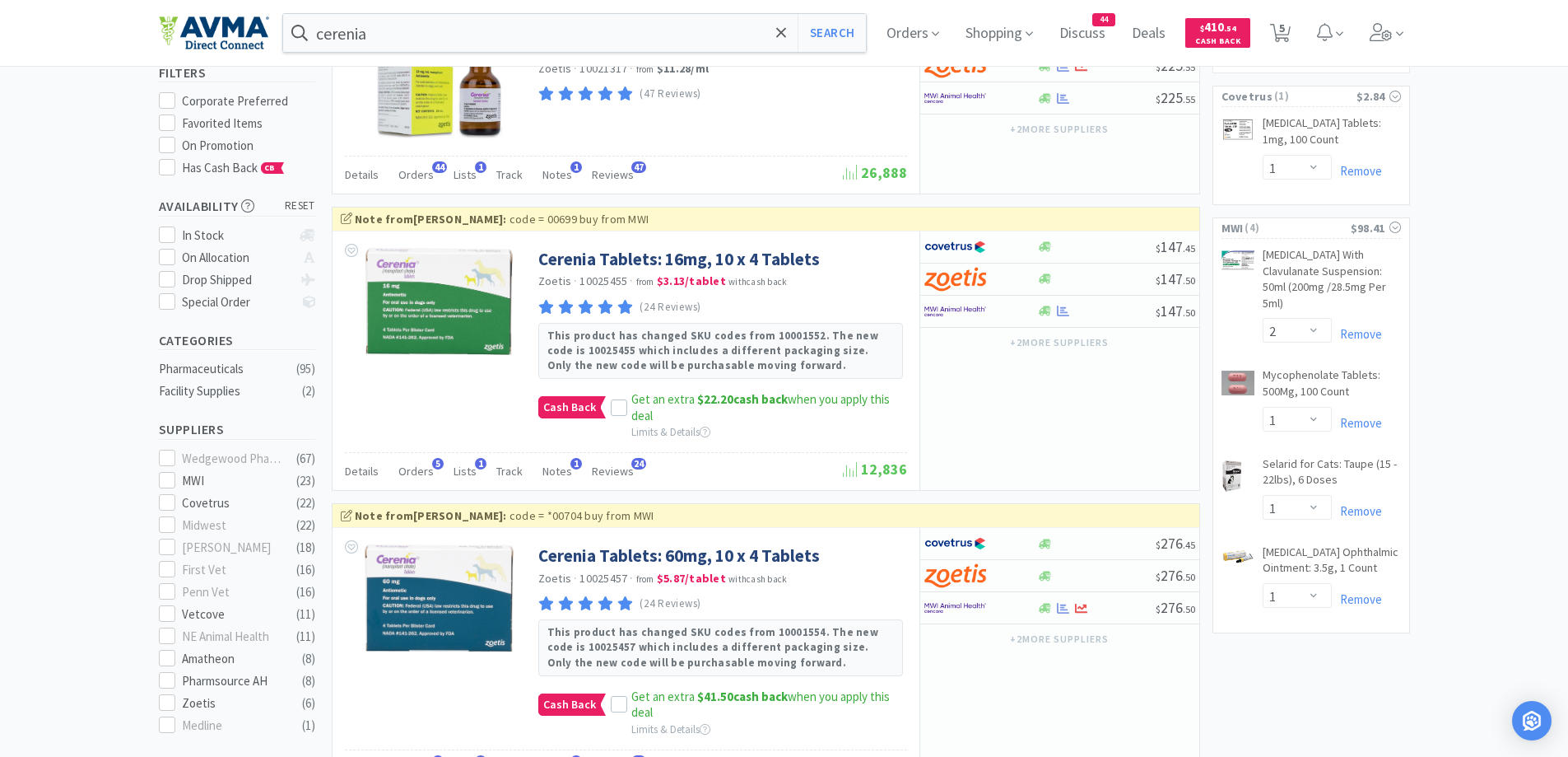
scroll to position [330, 0]
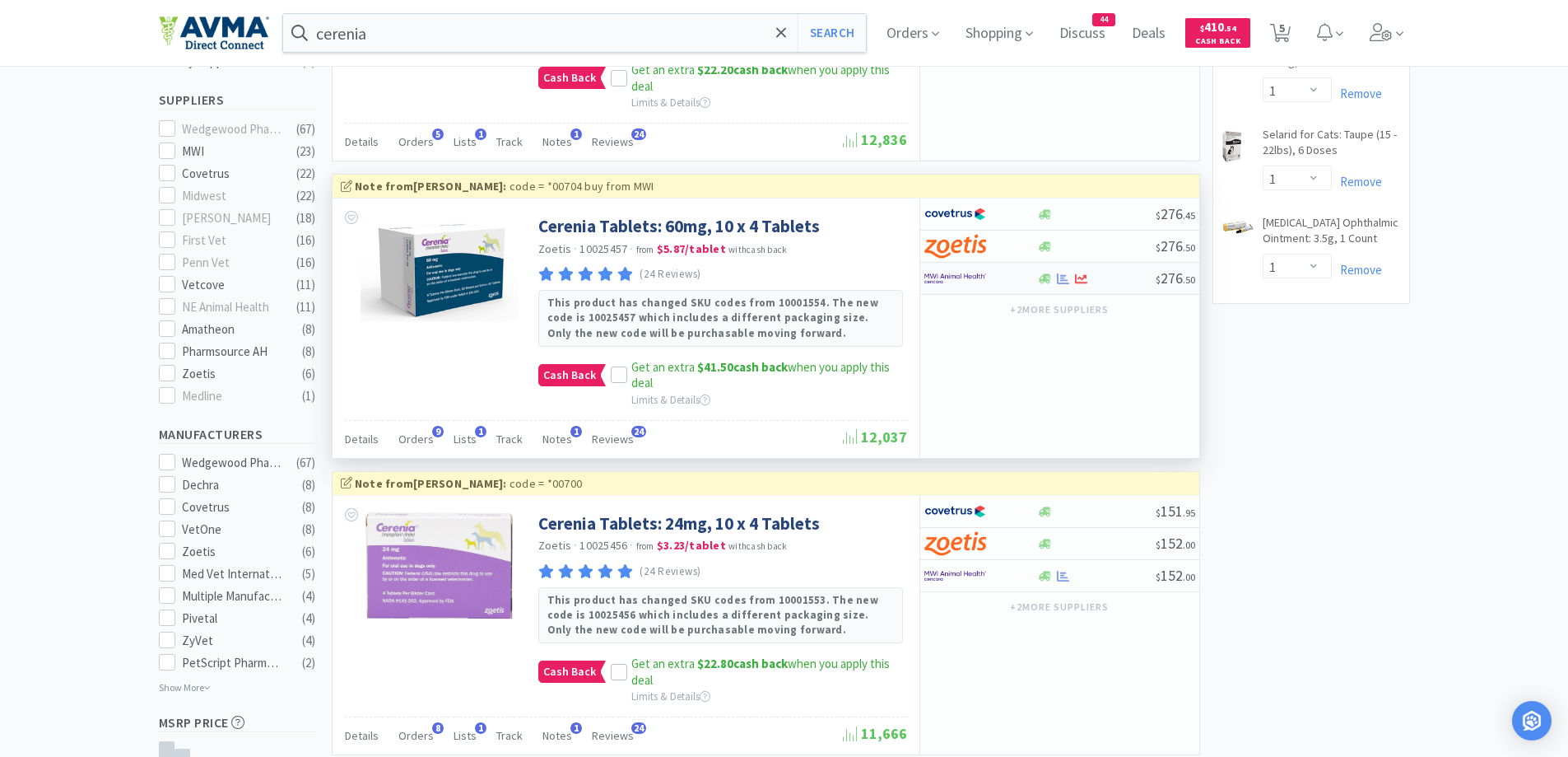
click at [988, 280] on div at bounding box center [968, 278] width 90 height 28
select select "1"
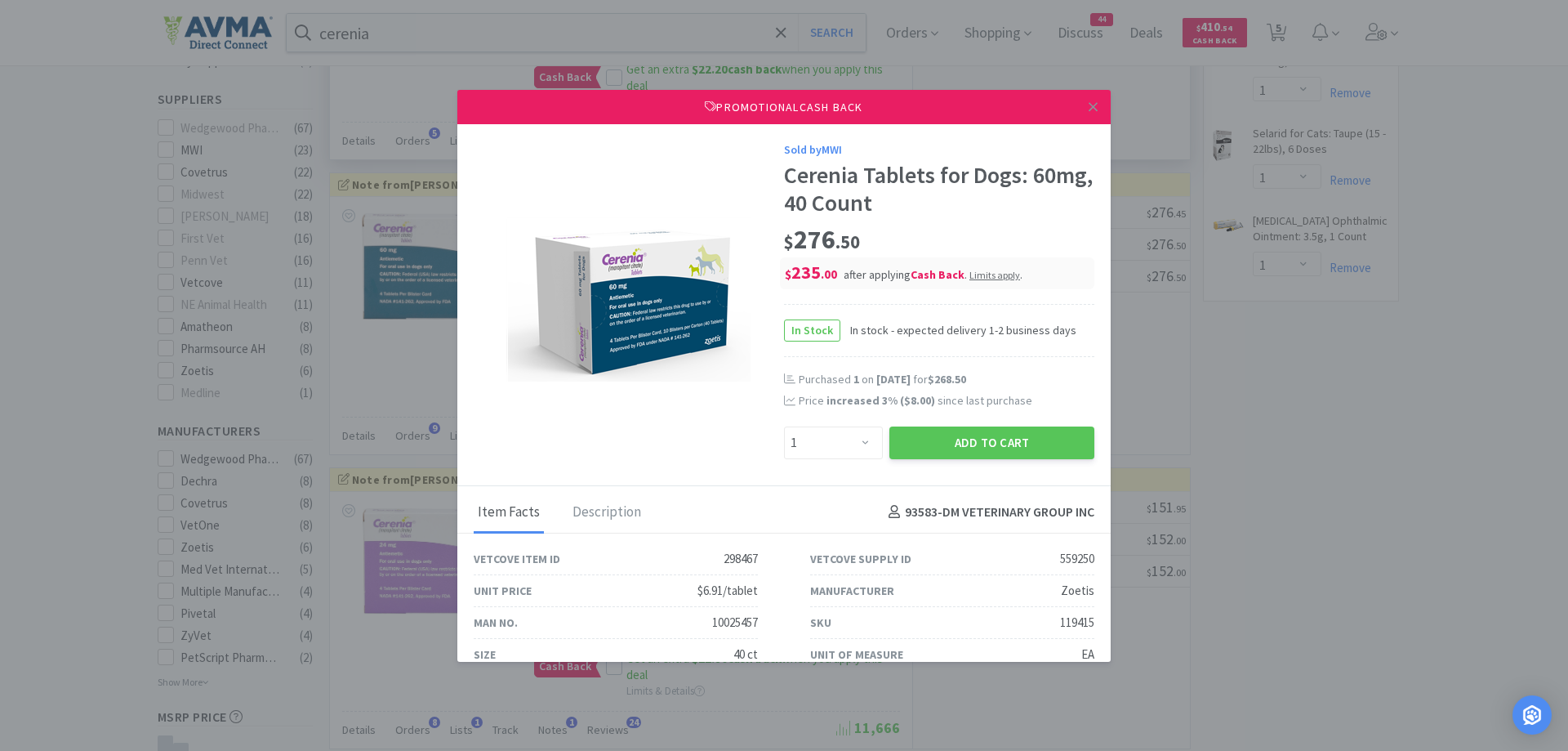
click at [1089, 108] on icon at bounding box center [1093, 107] width 9 height 9
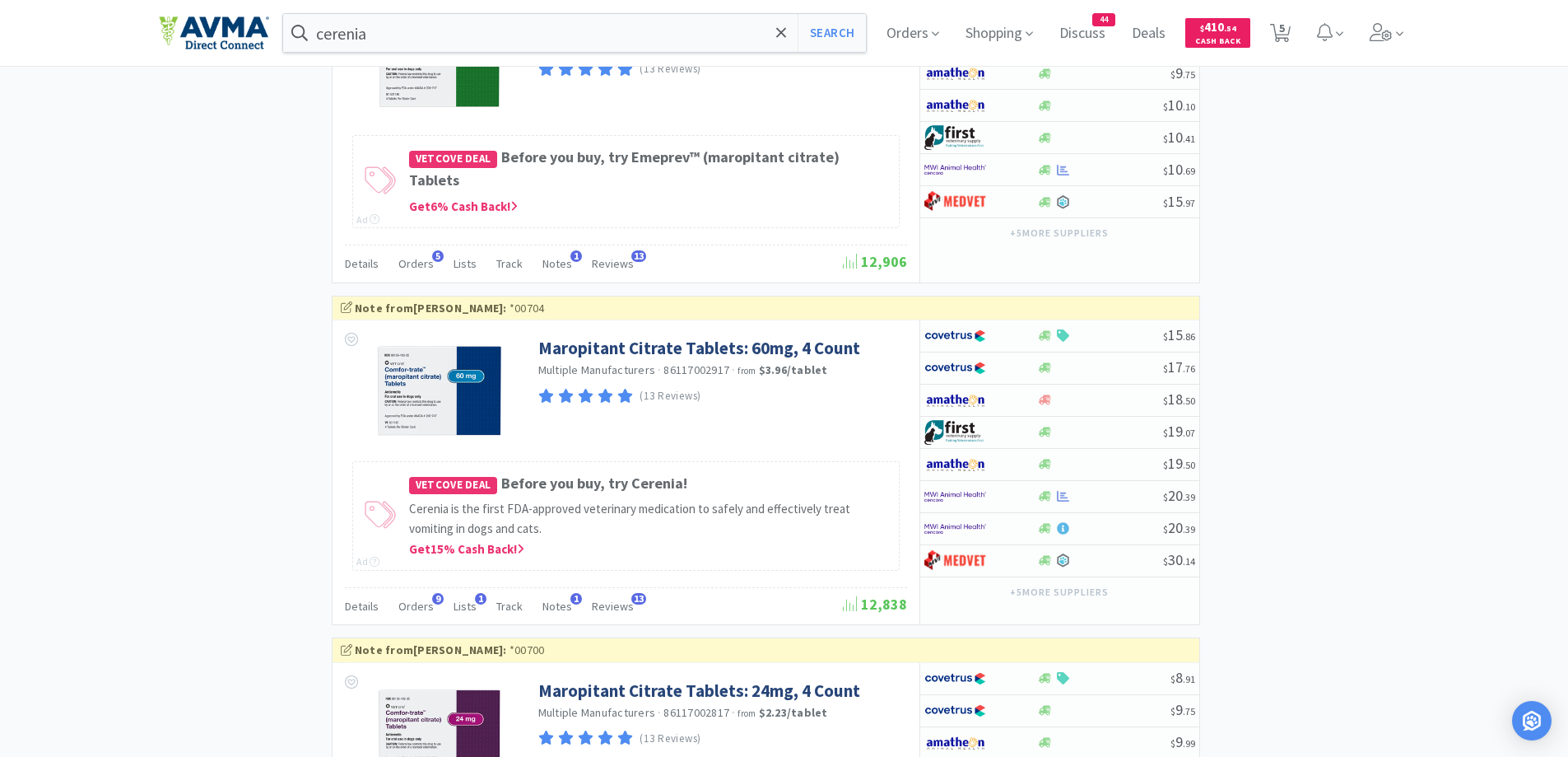
scroll to position [1976, 0]
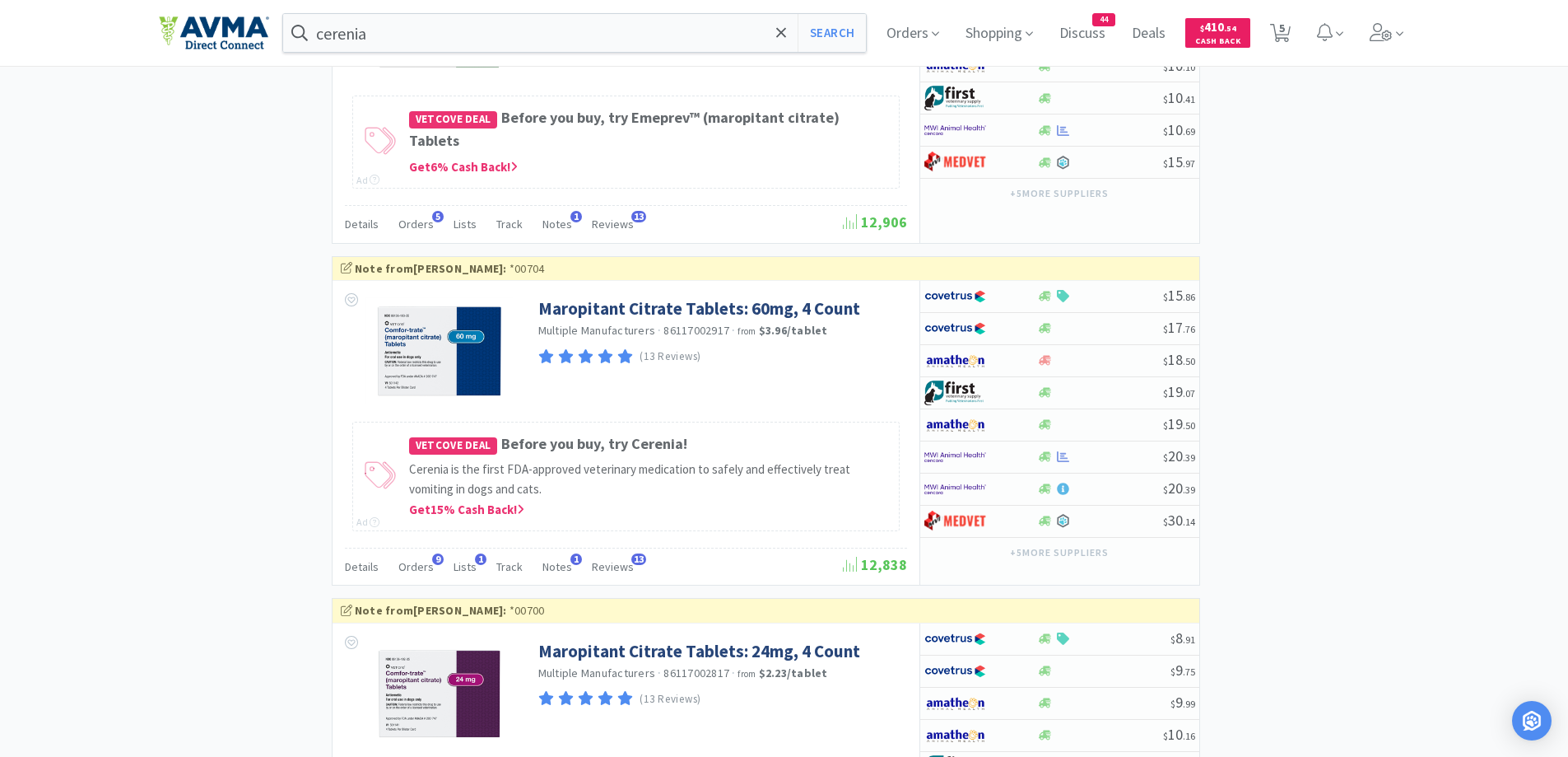
click at [1342, 428] on div "× Filter Results Synced Suppliers Only Manufacturers Only Compounds Only Previo…" at bounding box center [784, 195] width 1250 height 4143
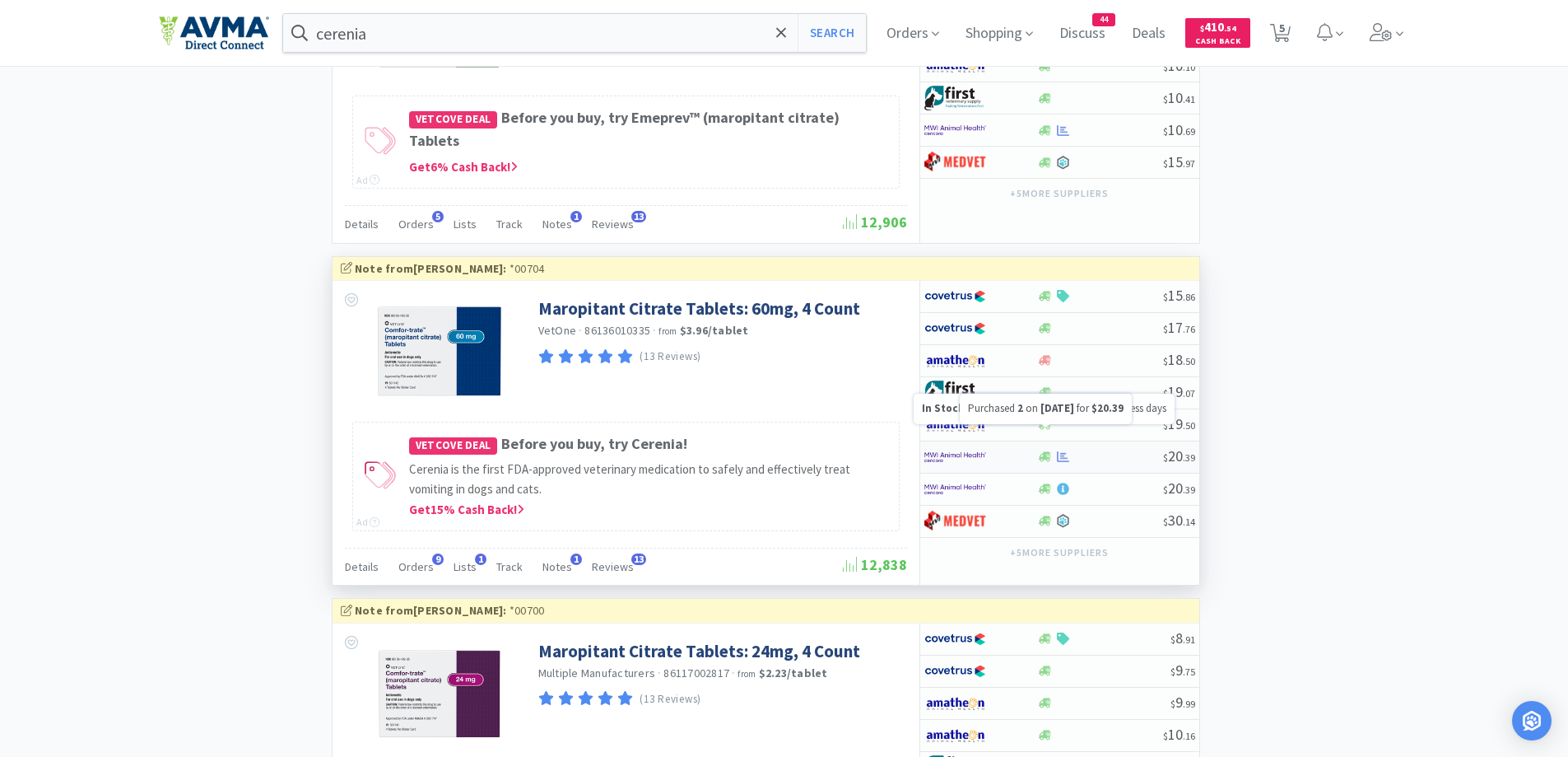
click at [1043, 452] on icon at bounding box center [1045, 457] width 13 height 10
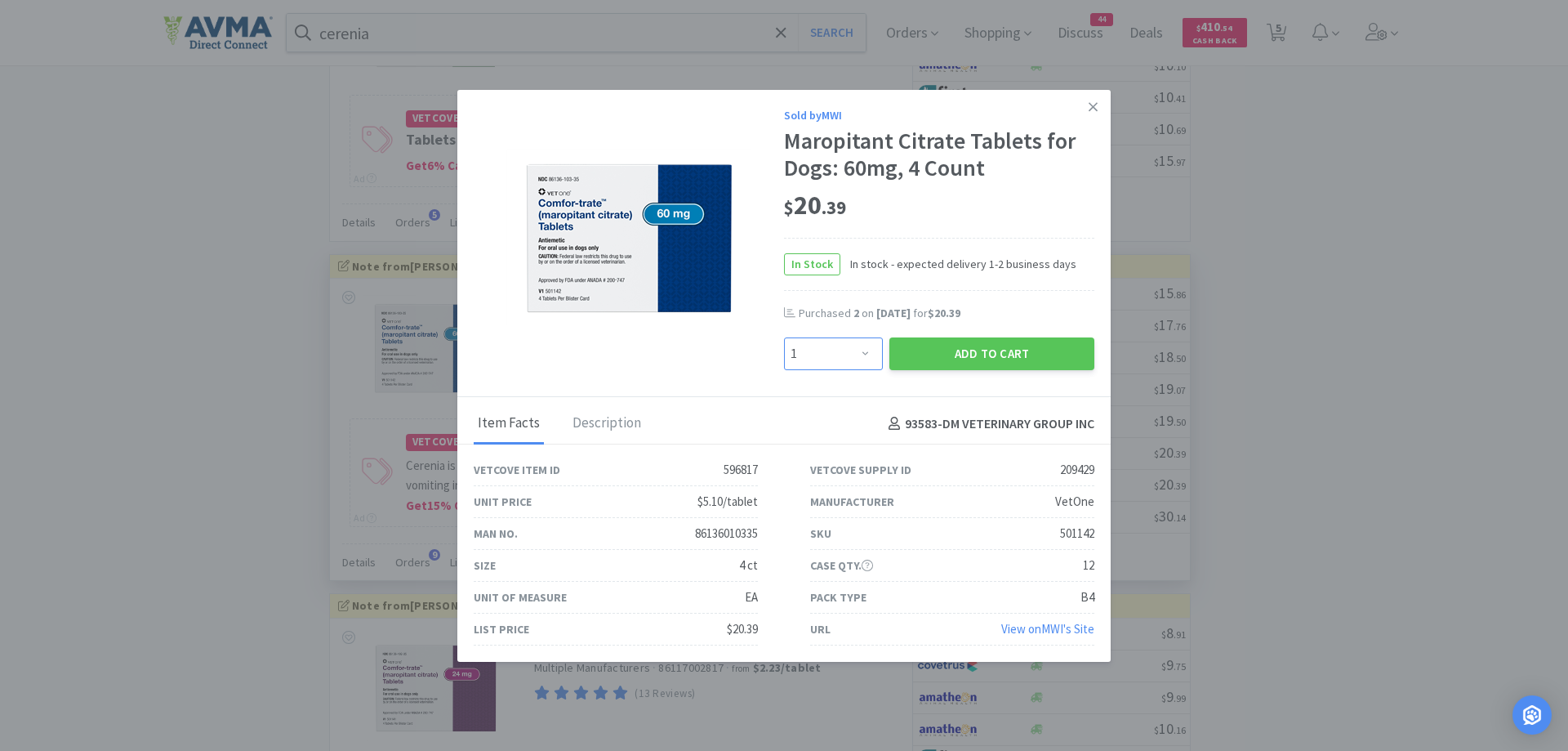
click at [852, 353] on select "Enter Quantity 1 2 3 4 5 6 7 8 9 10 11 12 13 14 15 16 17 18 19 20 Enter Quantity" at bounding box center [833, 353] width 99 height 33
select select "2"
click at [784, 337] on select "Enter Quantity 1 2 3 4 5 6 7 8 9 10 11 12 13 14 15 16 17 18 19 20 Enter Quantity" at bounding box center [833, 353] width 99 height 33
click at [1008, 369] on button "Add to Cart" at bounding box center [992, 353] width 205 height 33
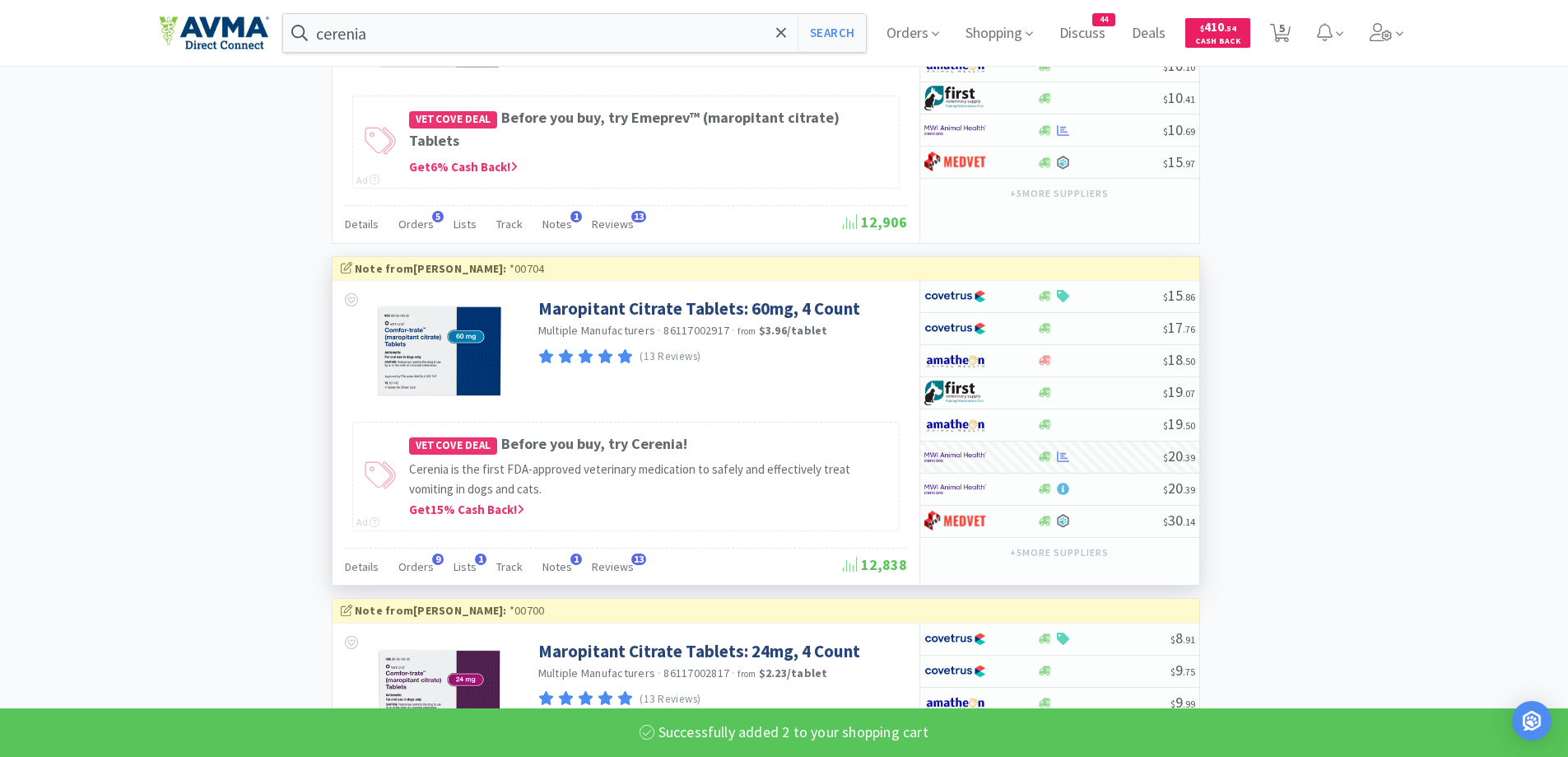
select select "2"
select select "1"
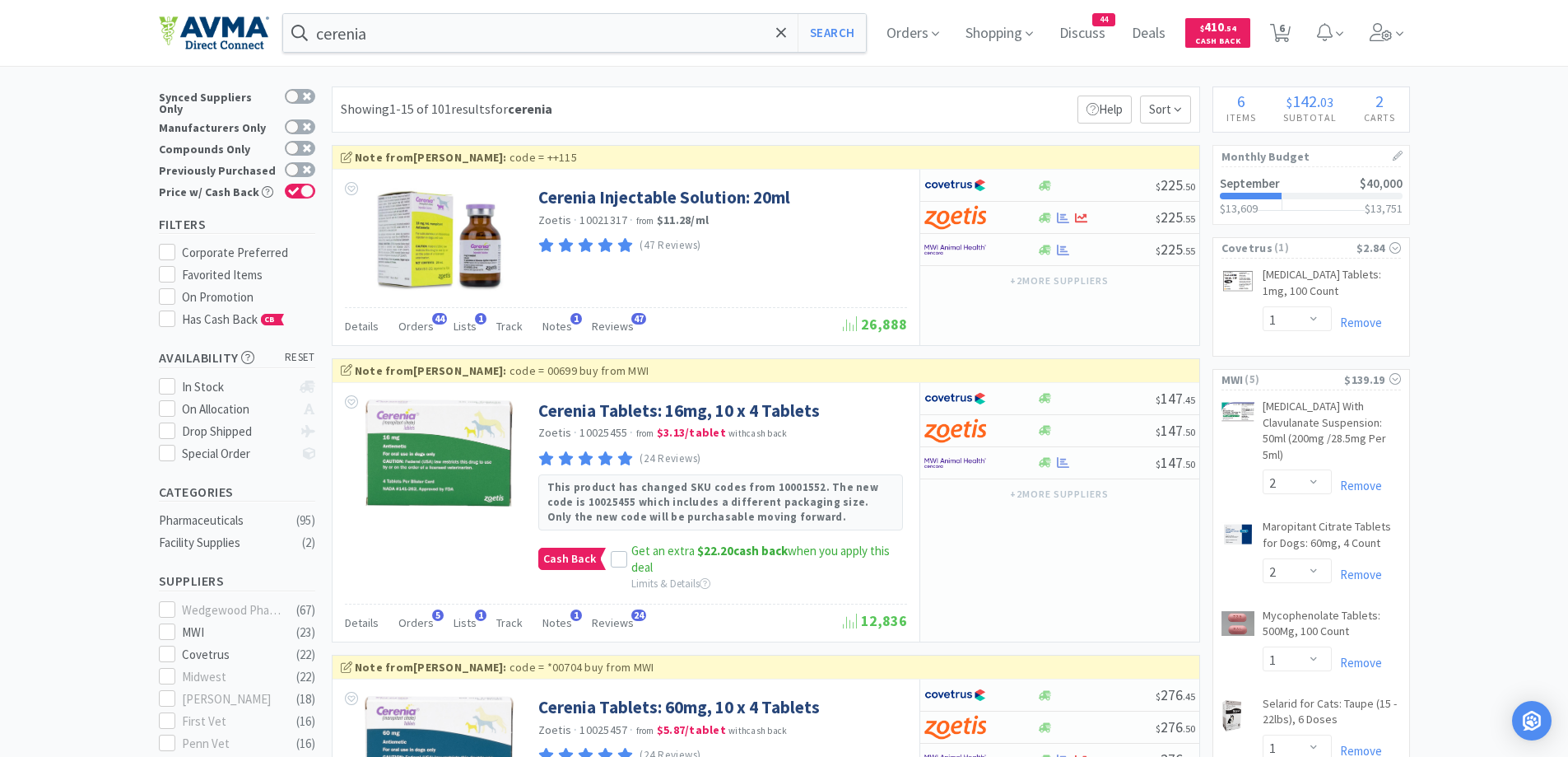
scroll to position [330, 0]
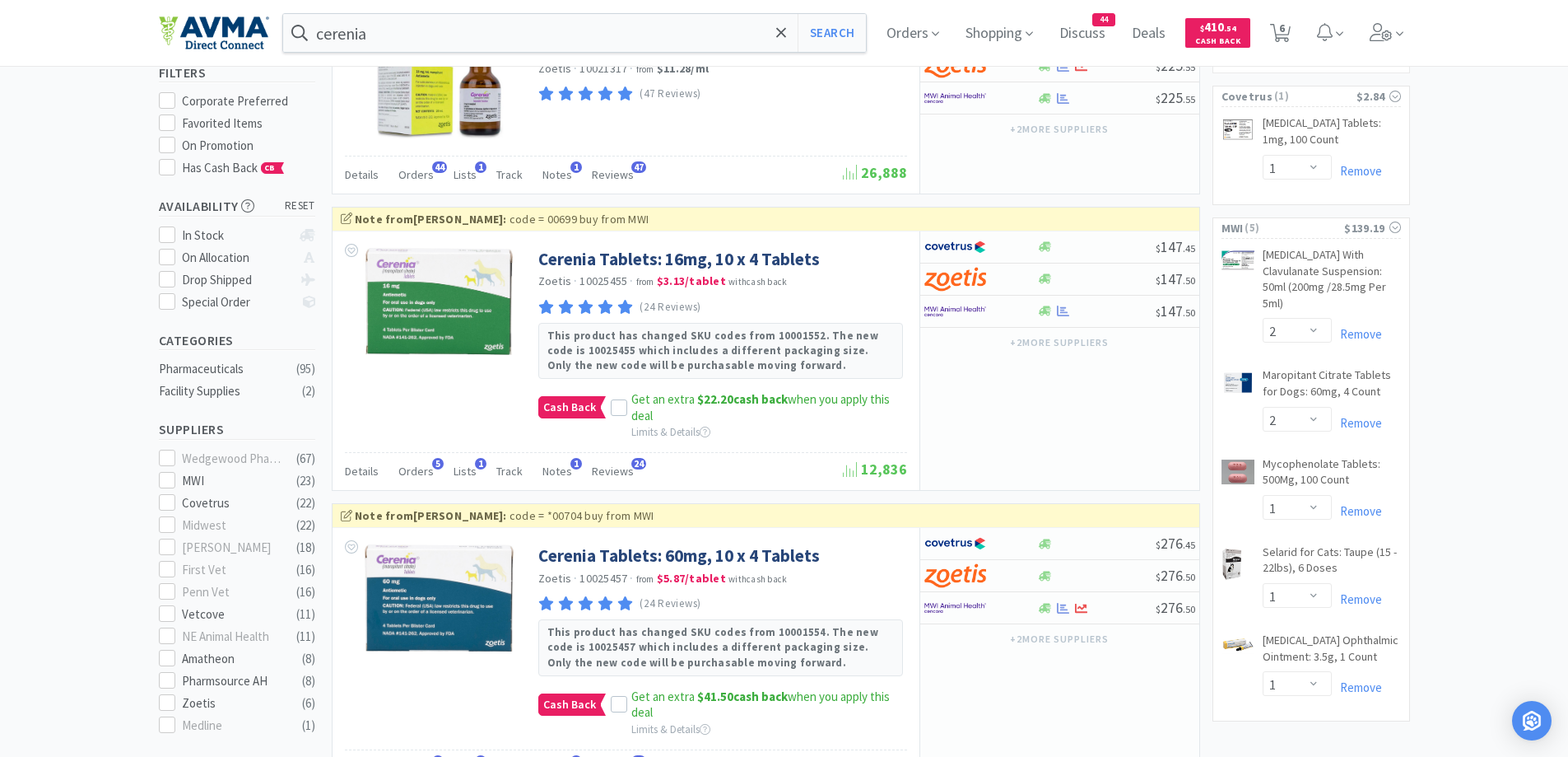
scroll to position [0, 0]
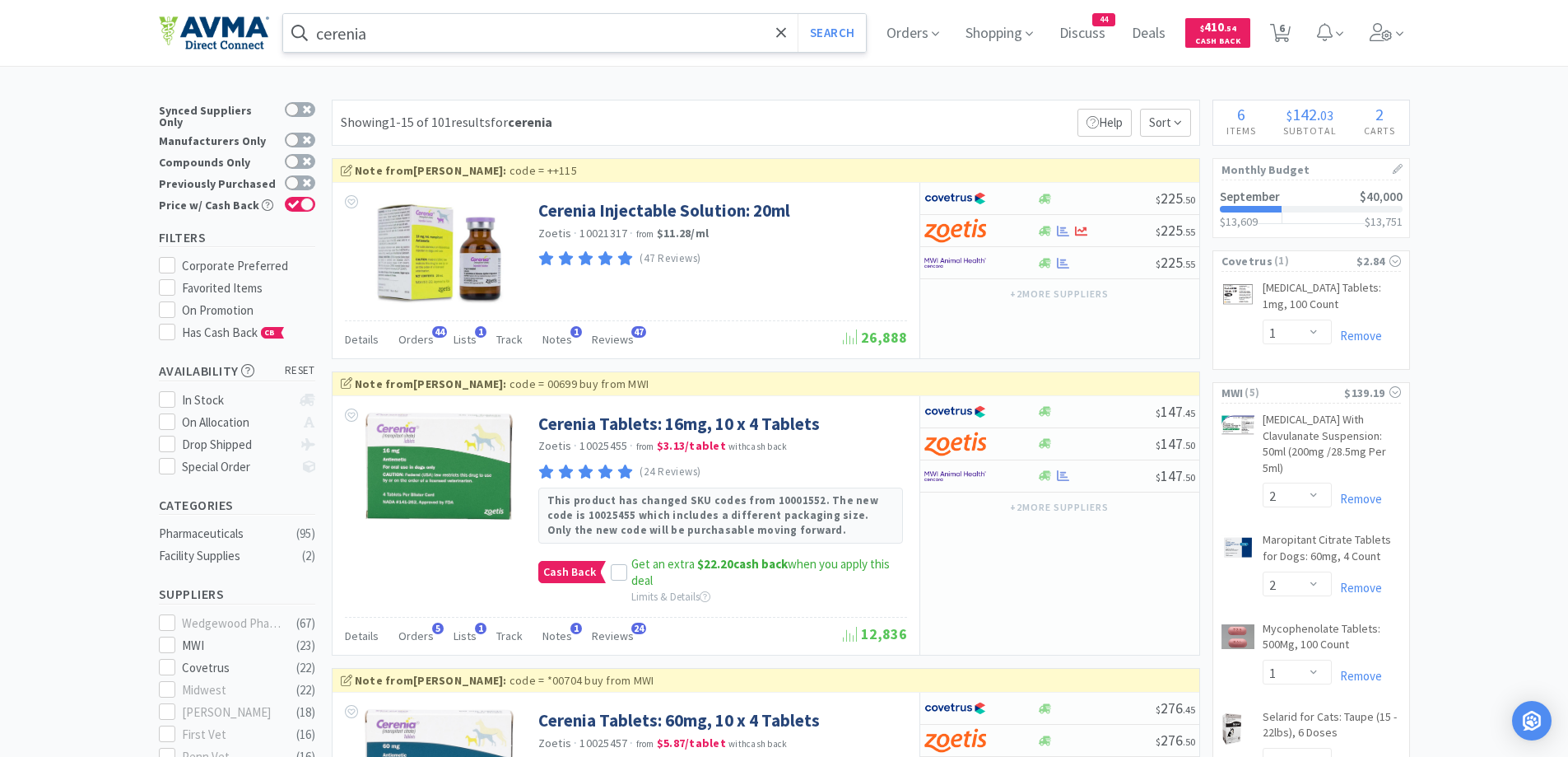
click at [484, 38] on input "cerenia" at bounding box center [574, 32] width 583 height 37
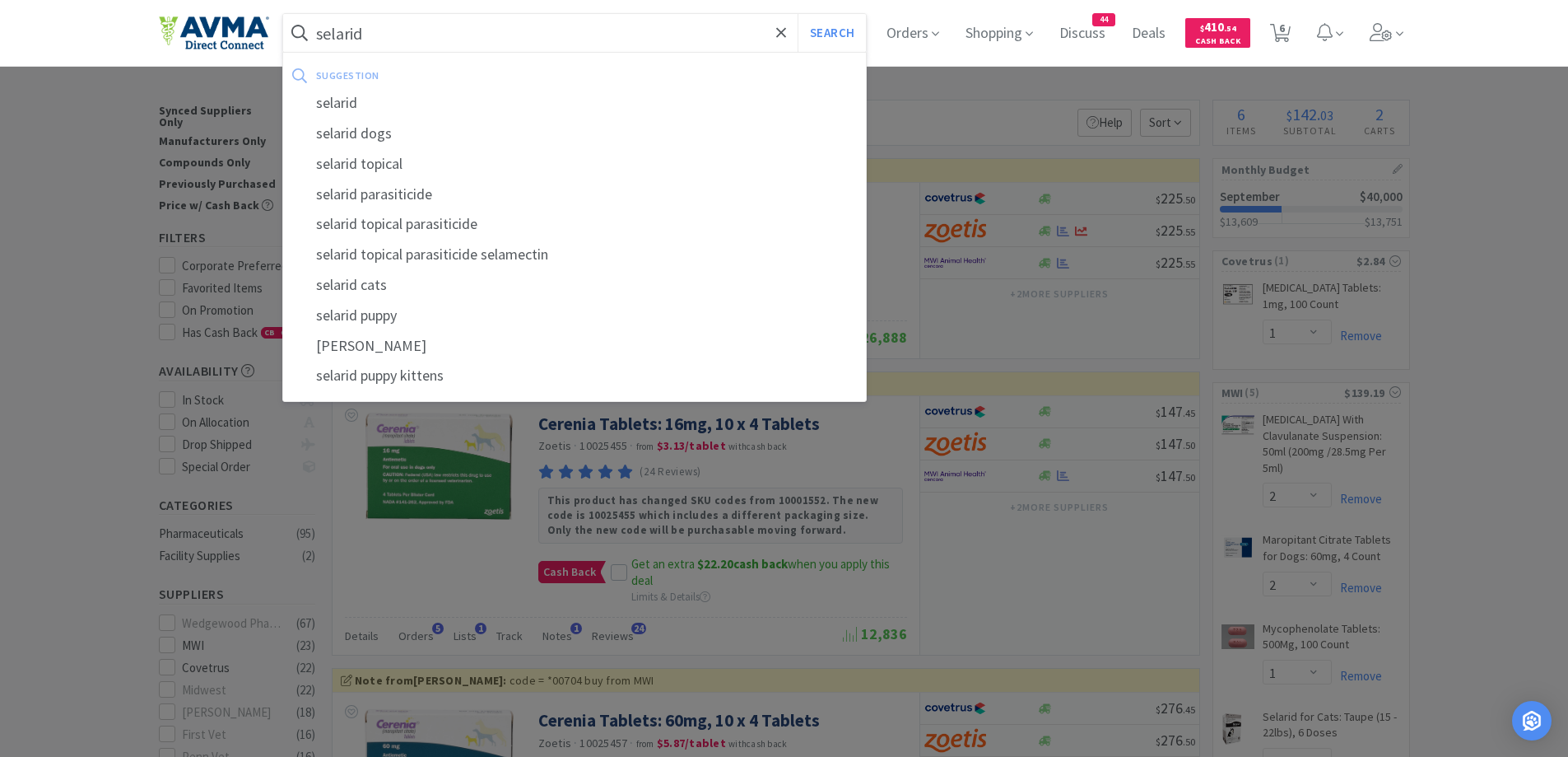
type input "selarid"
click at [798, 14] on button "Search" at bounding box center [831, 32] width 68 height 37
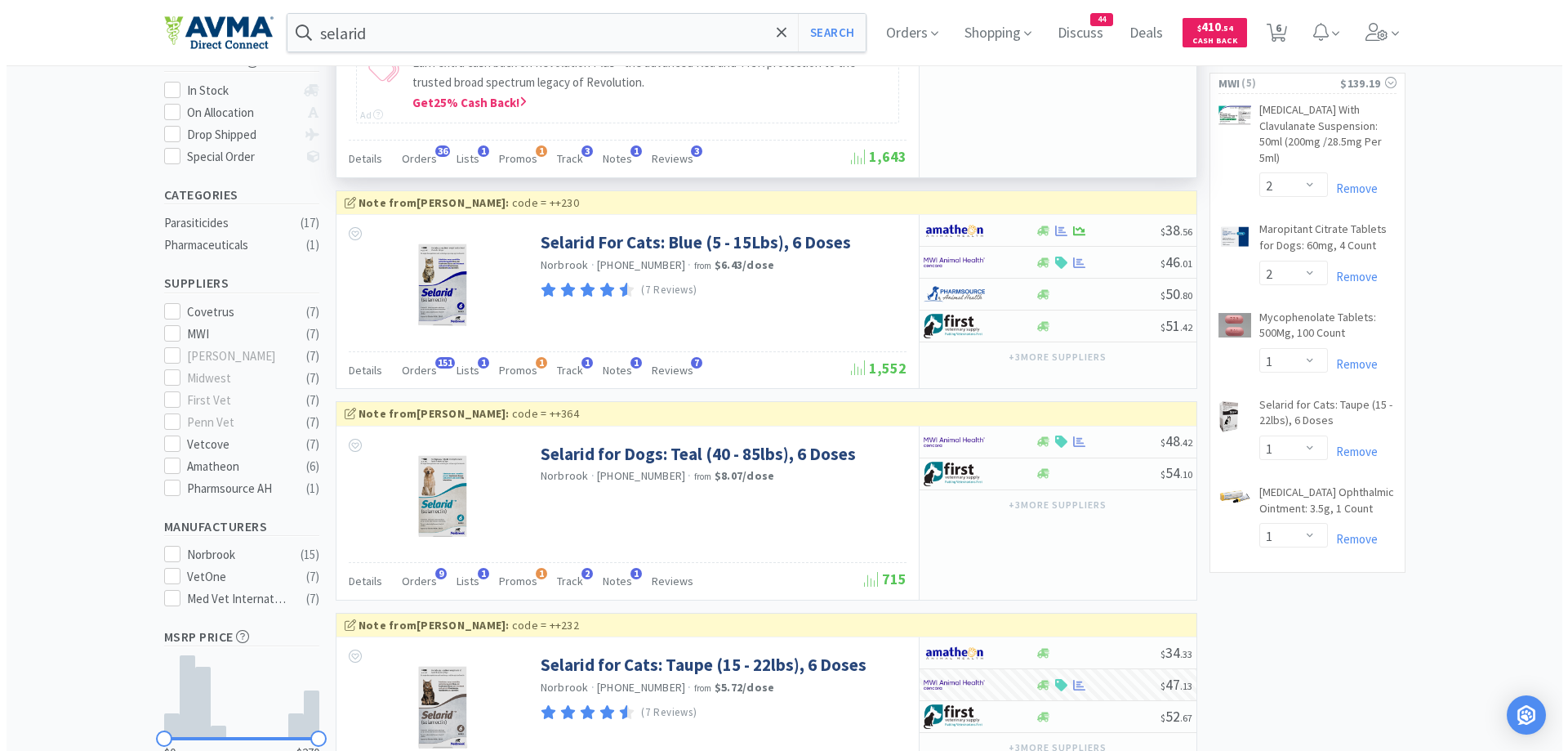
scroll to position [327, 0]
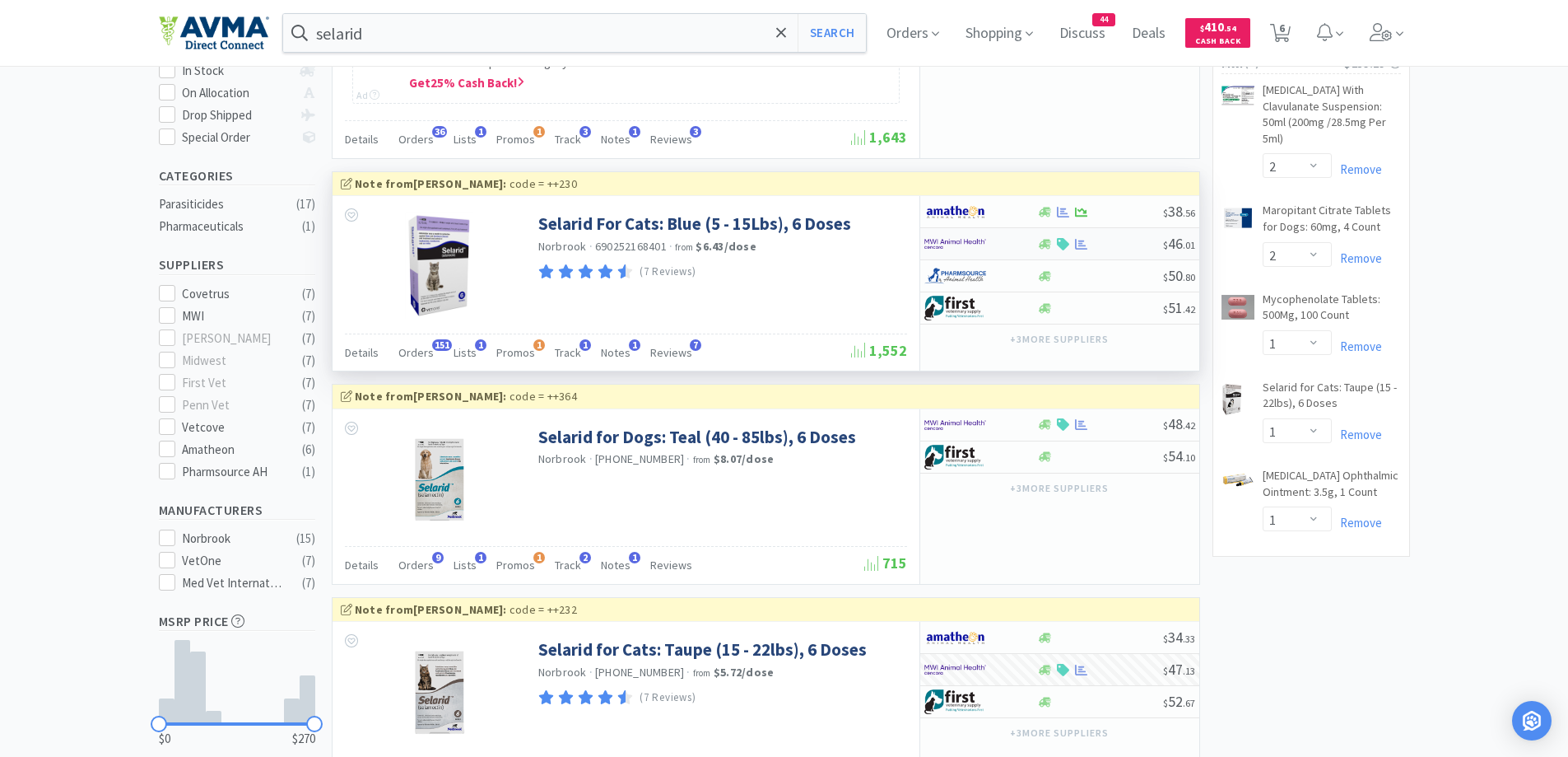
click at [1023, 239] on div at bounding box center [980, 244] width 113 height 28
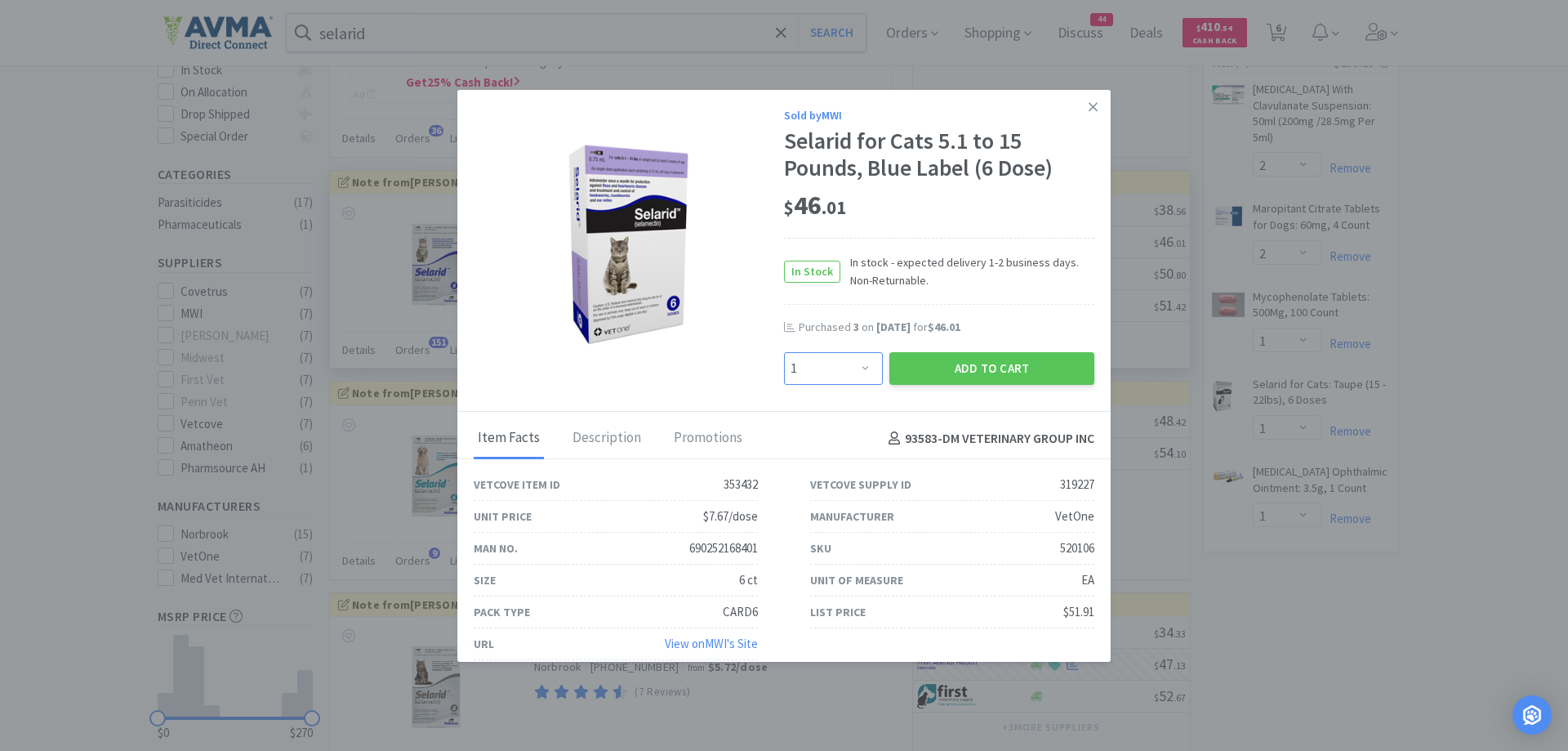
click at [851, 373] on select "Enter Quantity 1 2 3 4 5 6 7 8 9 10 11 12 13 14 15 16 17 18 19 20 Enter Quantity" at bounding box center [833, 369] width 99 height 33
select select "5"
click at [784, 352] on select "Enter Quantity 1 2 3 4 5 6 7 8 9 10 11 12 13 14 15 16 17 18 19 20 Enter Quantity" at bounding box center [833, 369] width 99 height 33
click at [729, 434] on div "Promotions" at bounding box center [707, 438] width 77 height 41
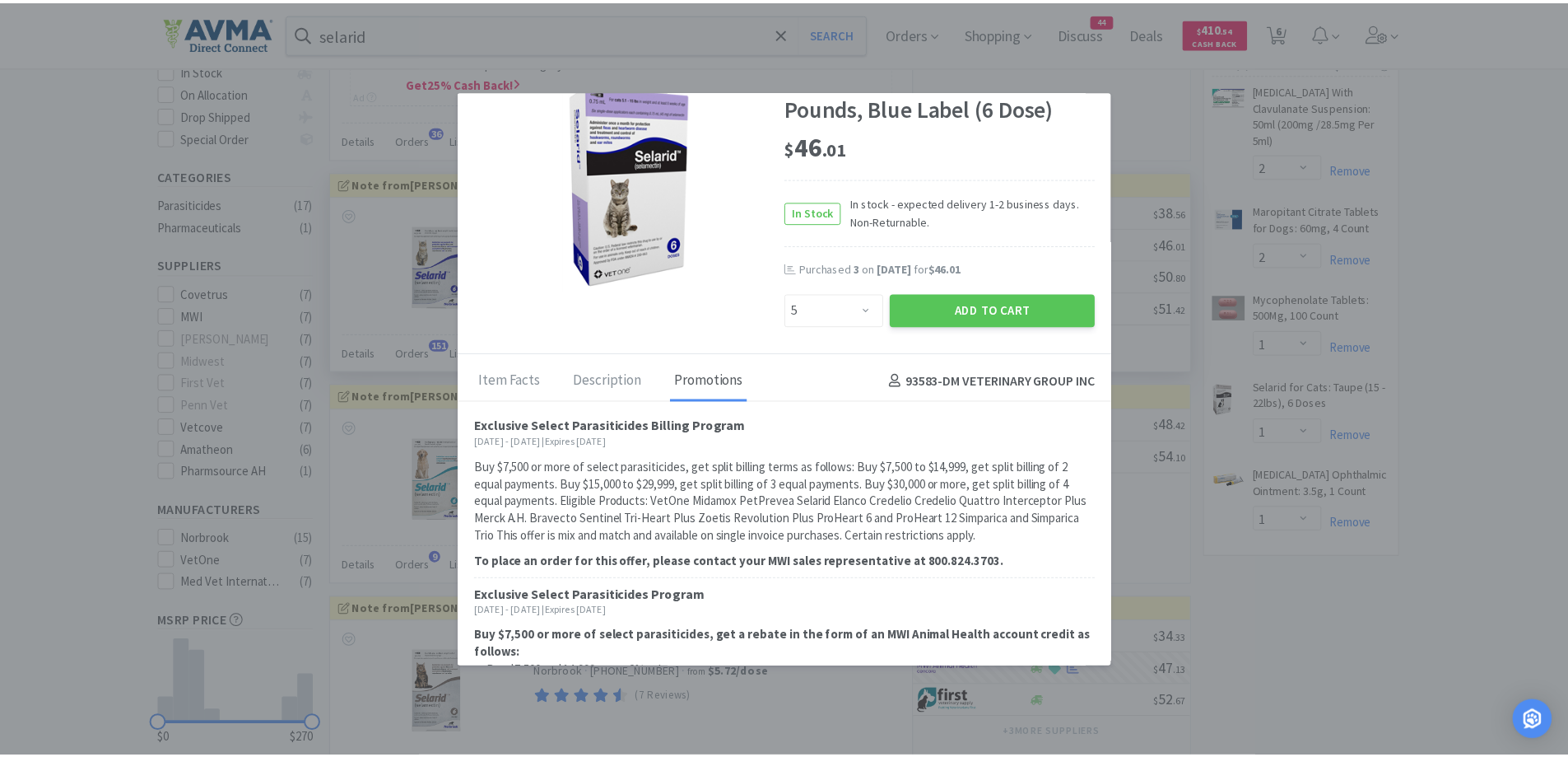
scroll to position [0, 0]
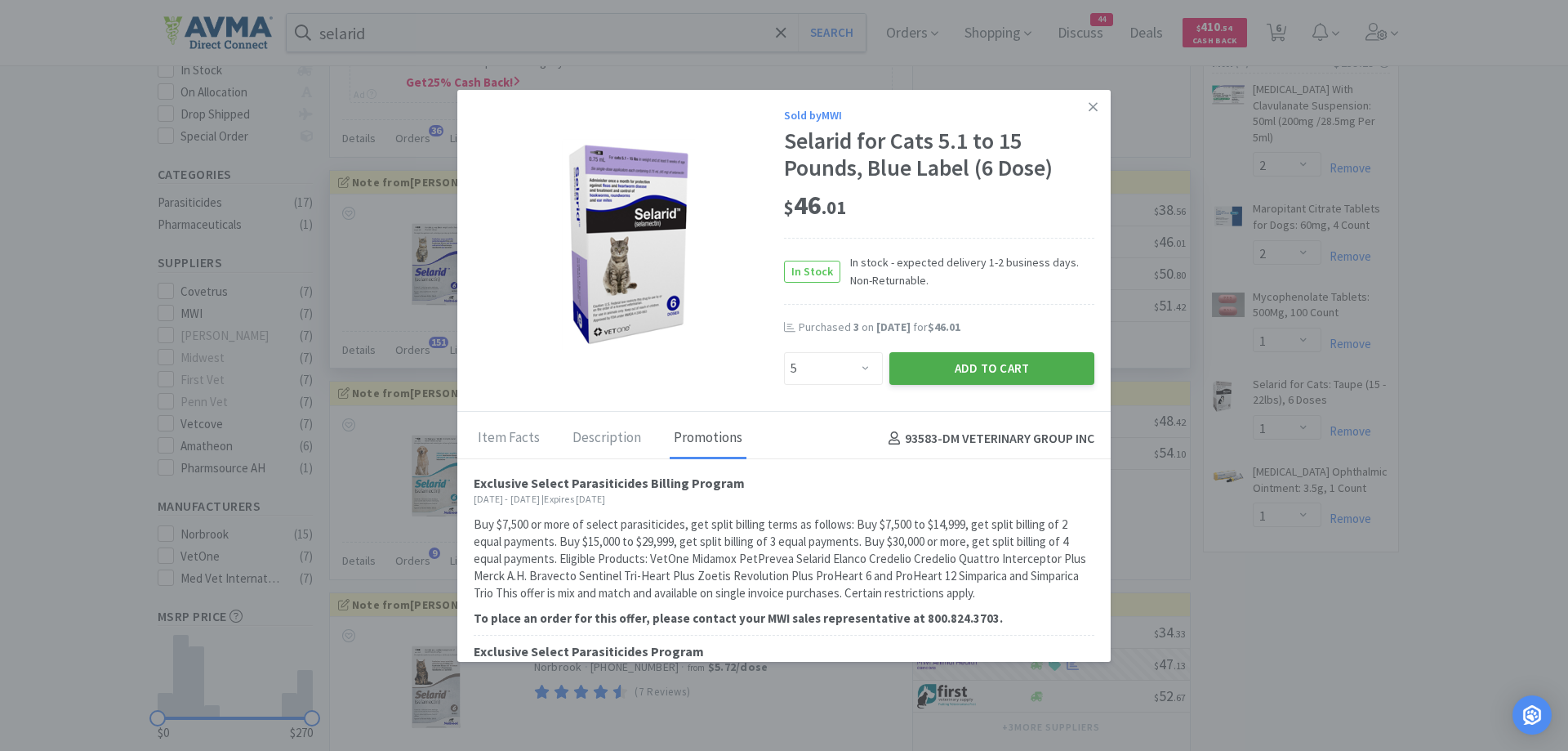
click at [1007, 372] on button "Add to Cart" at bounding box center [992, 369] width 205 height 33
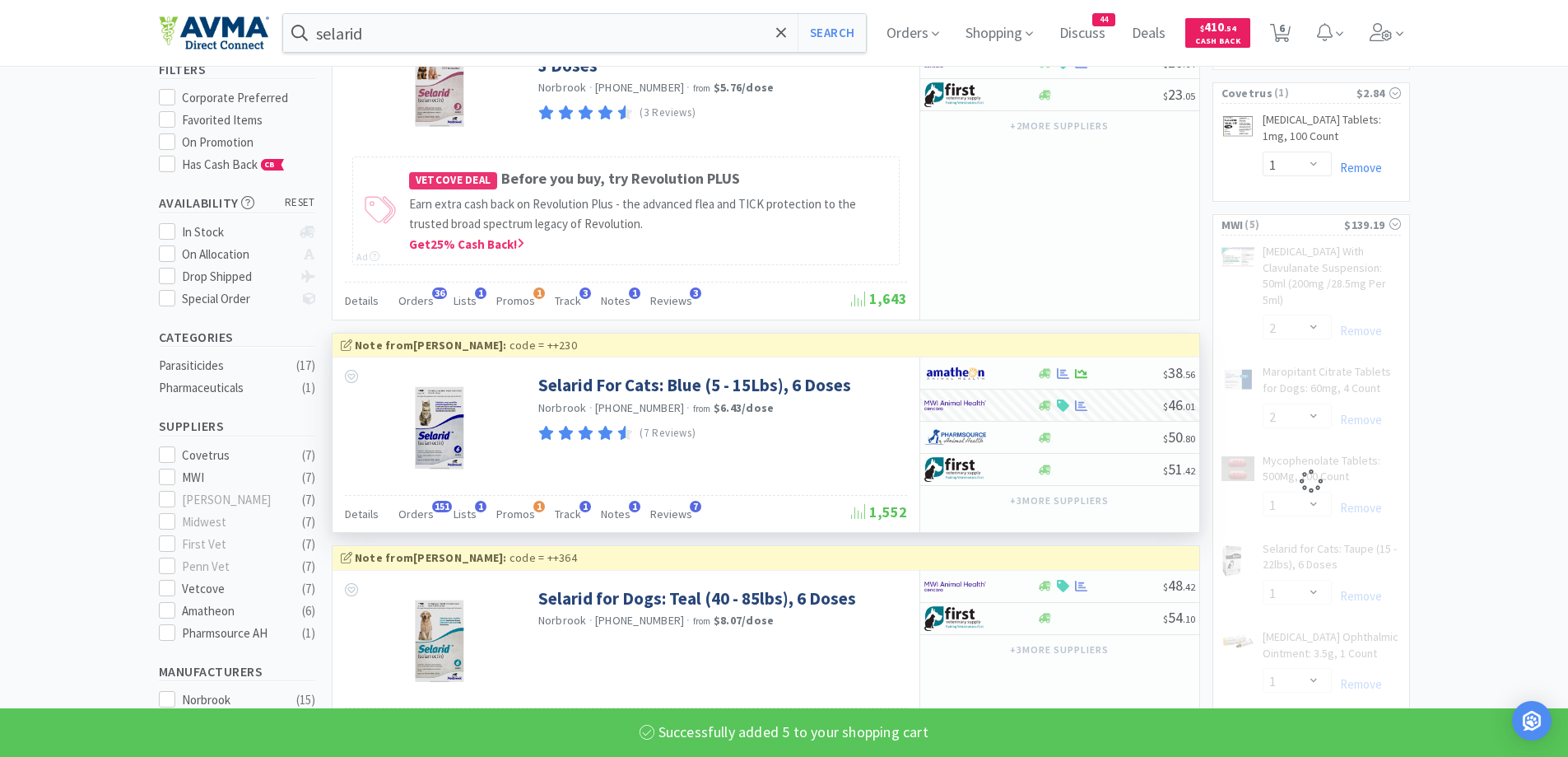
select select "5"
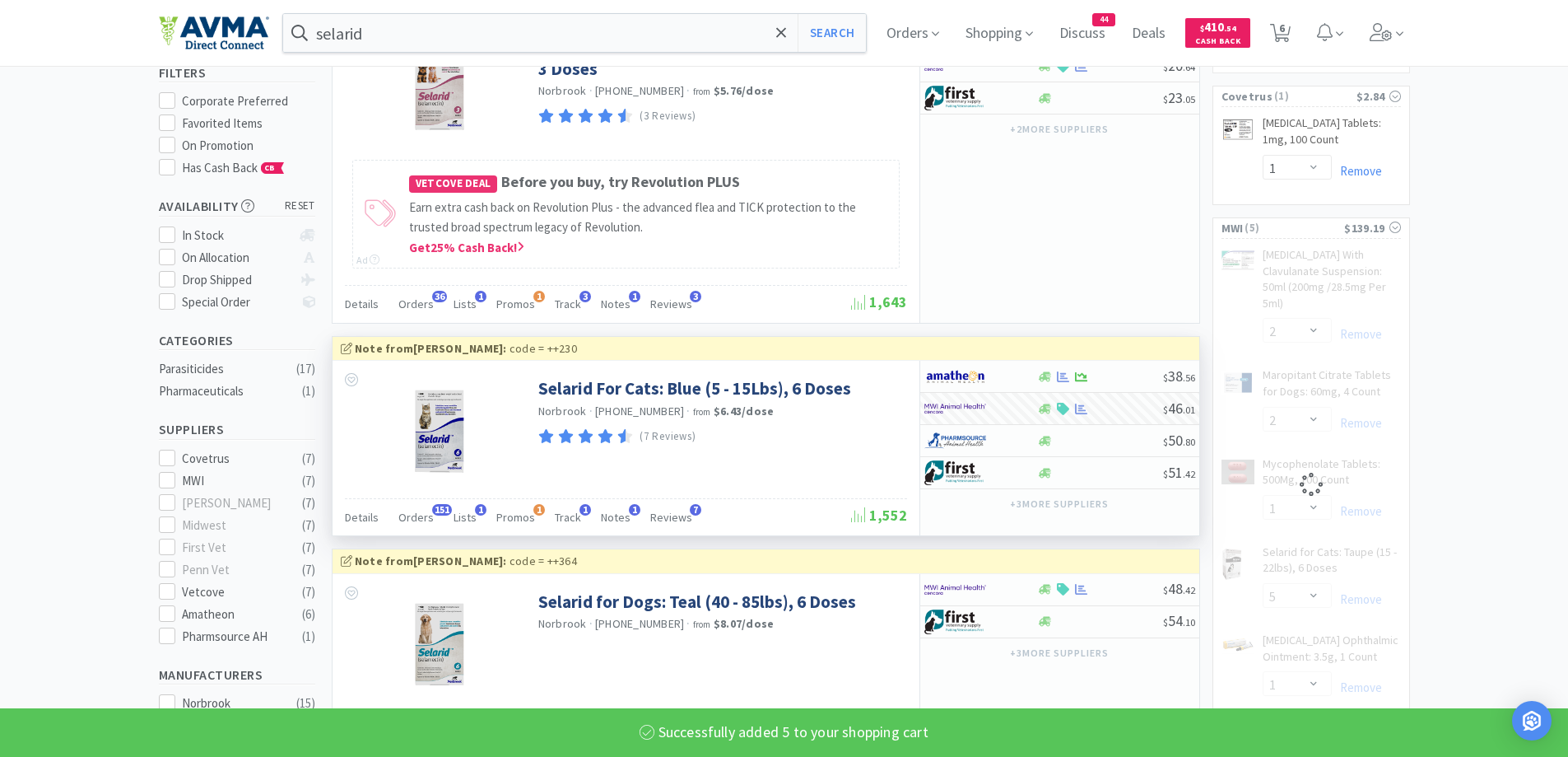
select select "1"
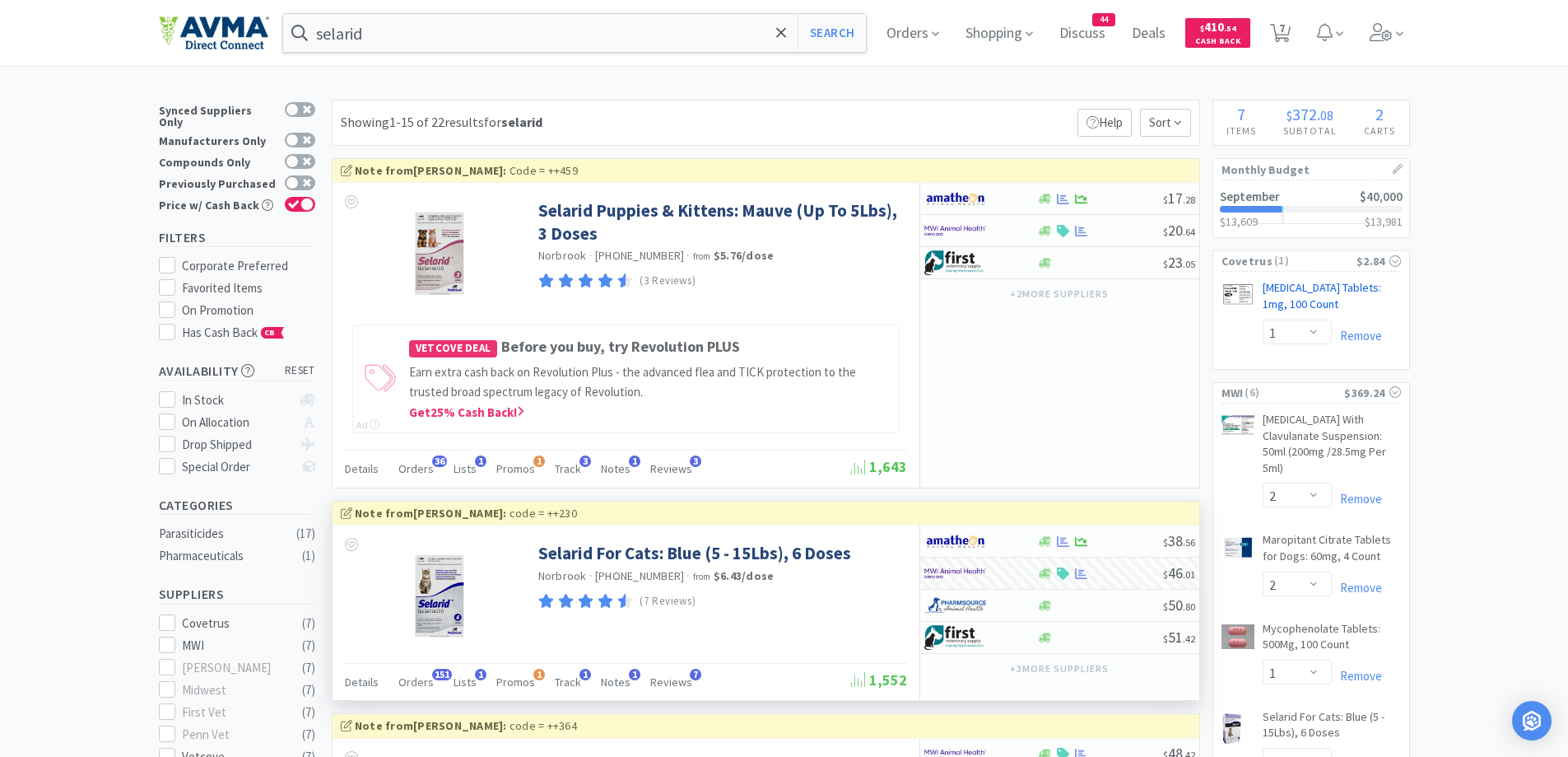
click at [1282, 298] on link "[MEDICAL_DATA] Tablets: 1mg, 100 Count CB" at bounding box center [1331, 300] width 138 height 38
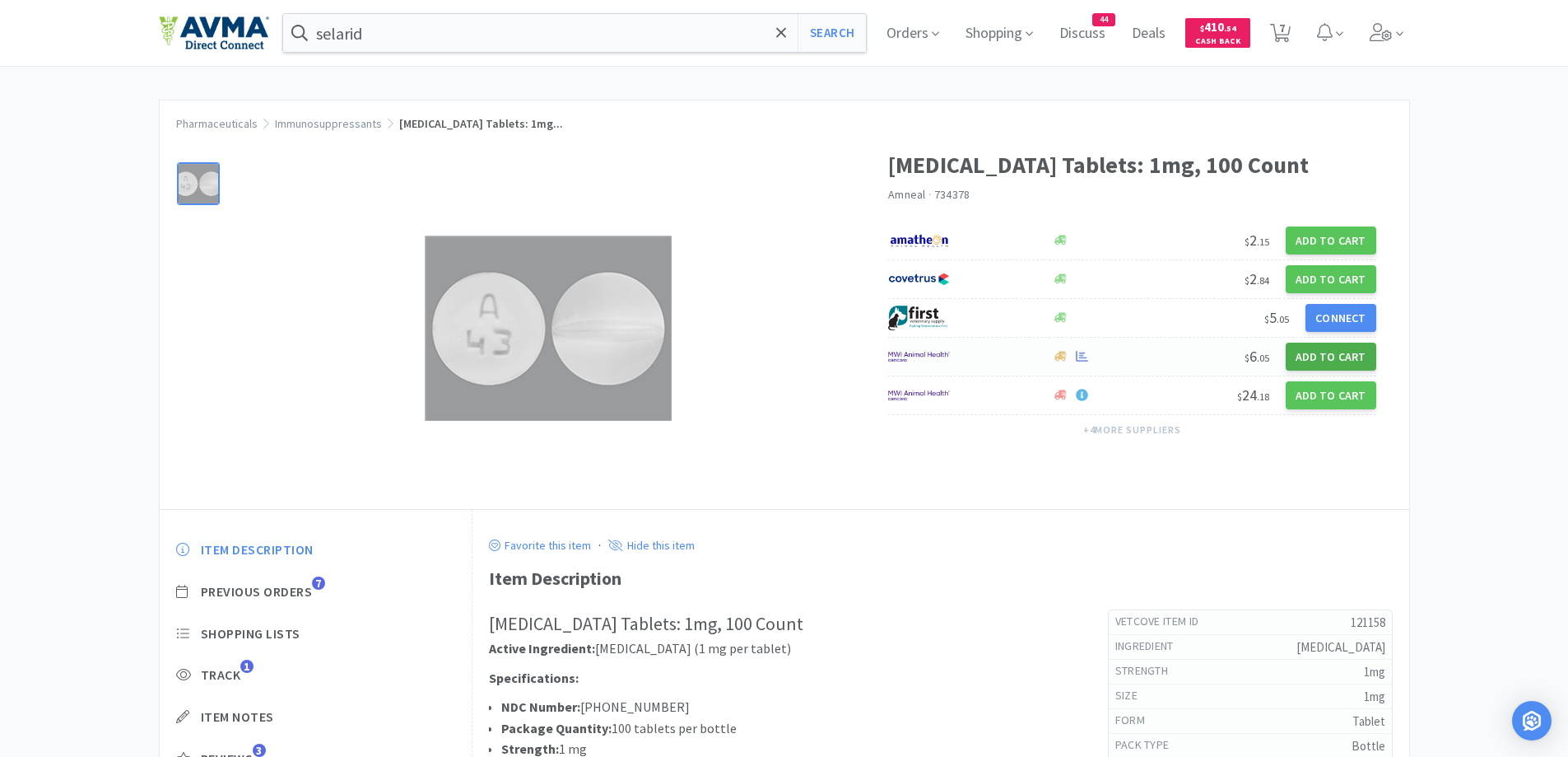
click at [1333, 363] on button "Add to Cart" at bounding box center [1330, 356] width 90 height 28
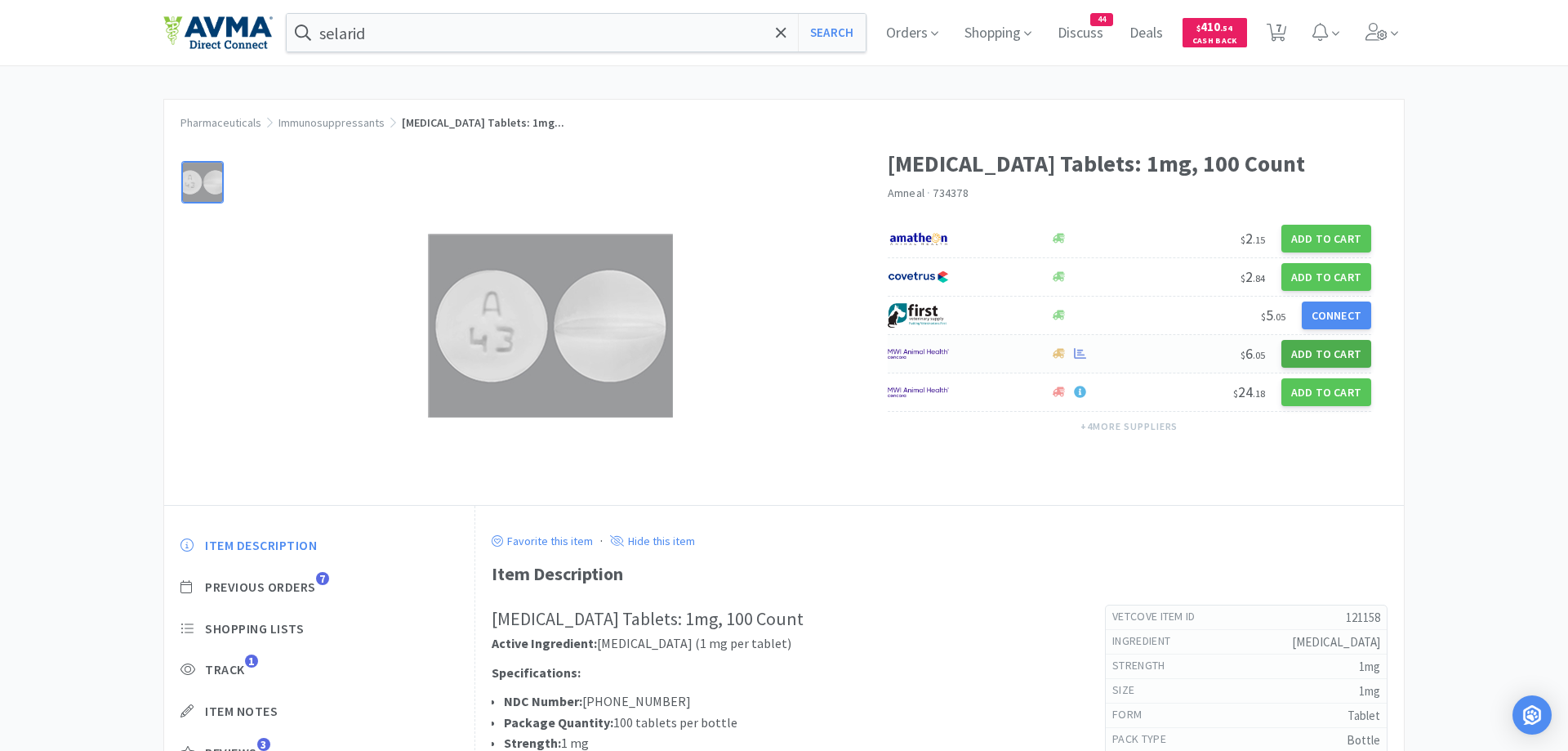
select select "1"
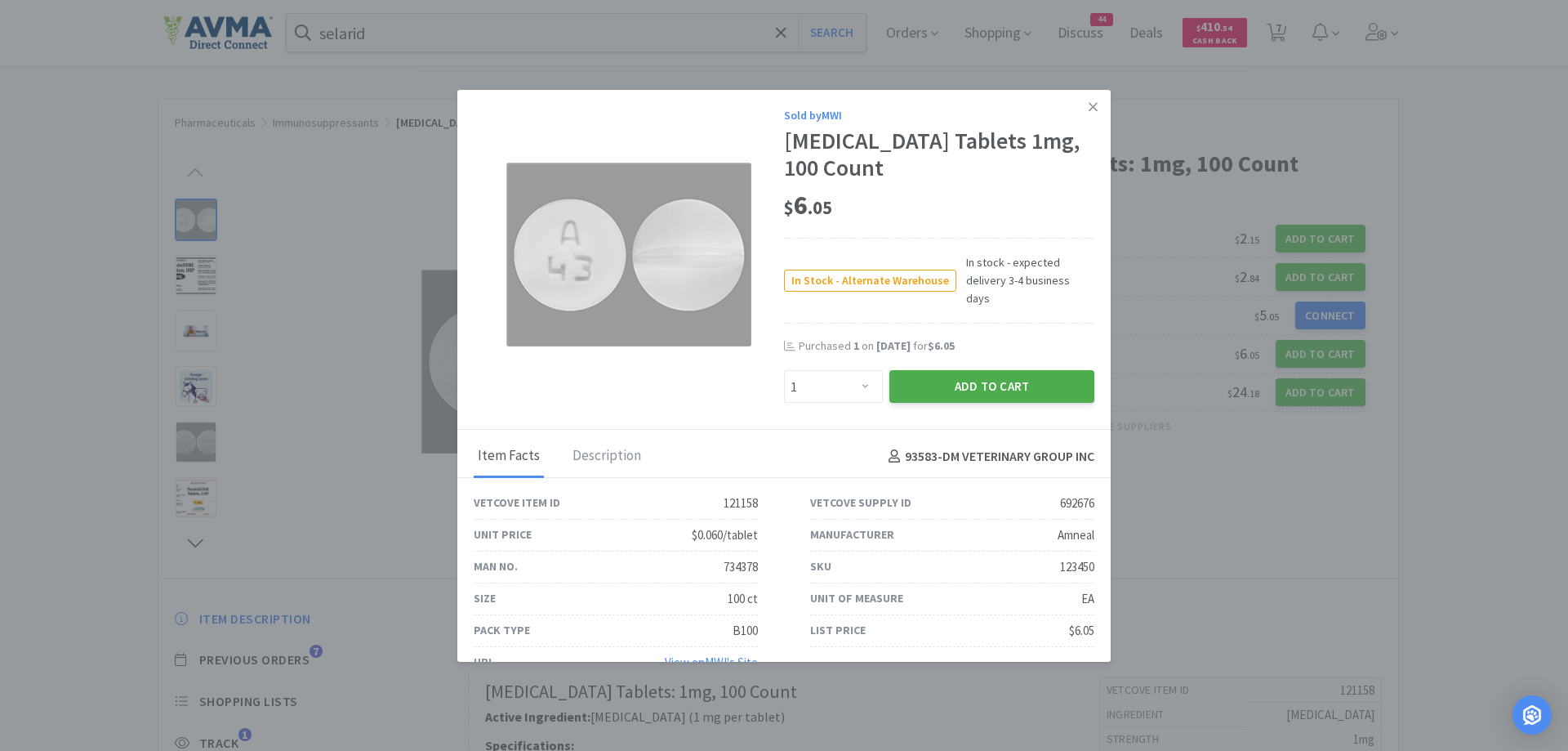
click at [1003, 370] on button "Add to Cart" at bounding box center [992, 386] width 205 height 33
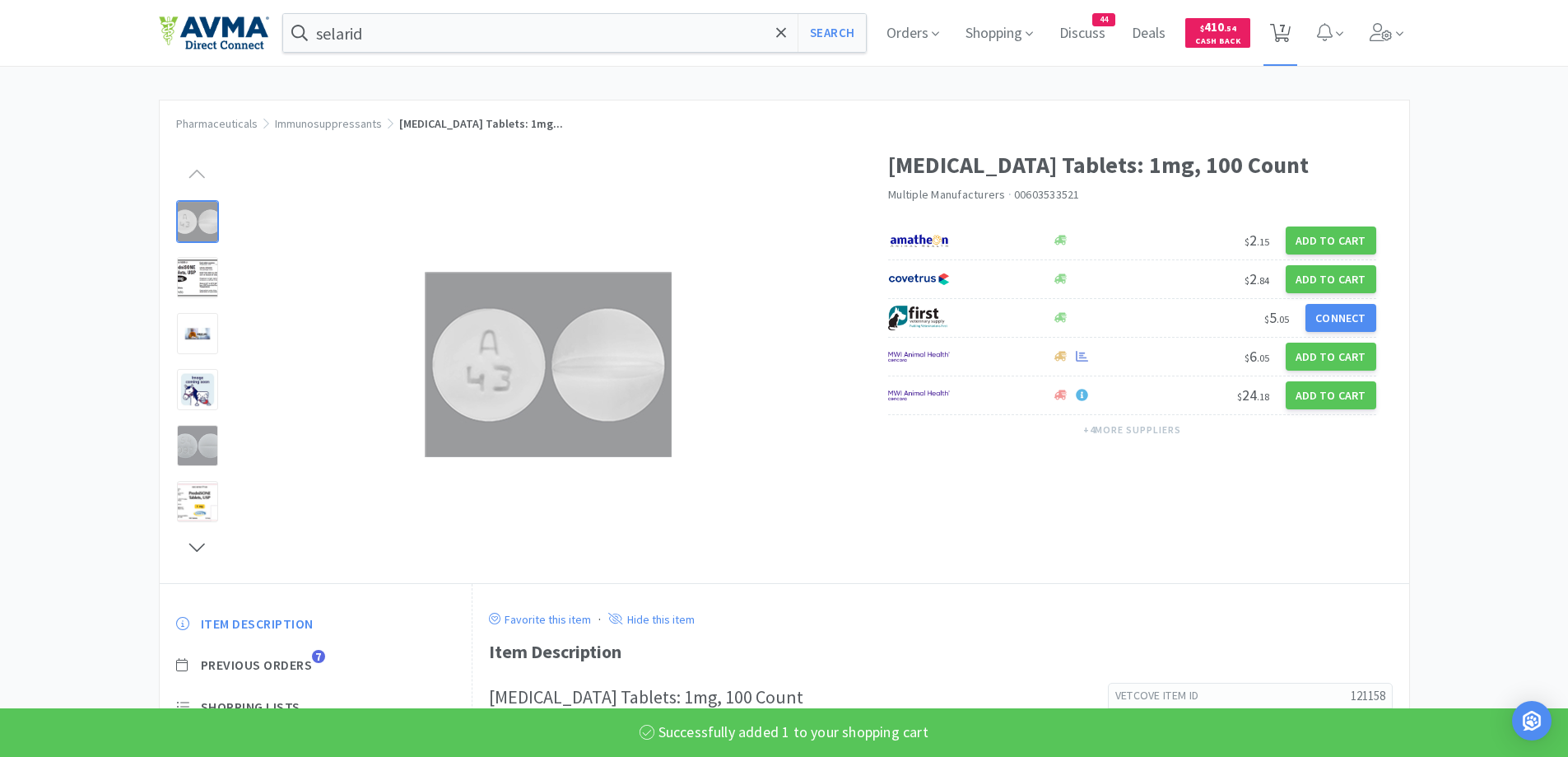
click at [1291, 27] on icon at bounding box center [1280, 33] width 21 height 18
select select "1"
select select "2"
select select "1"
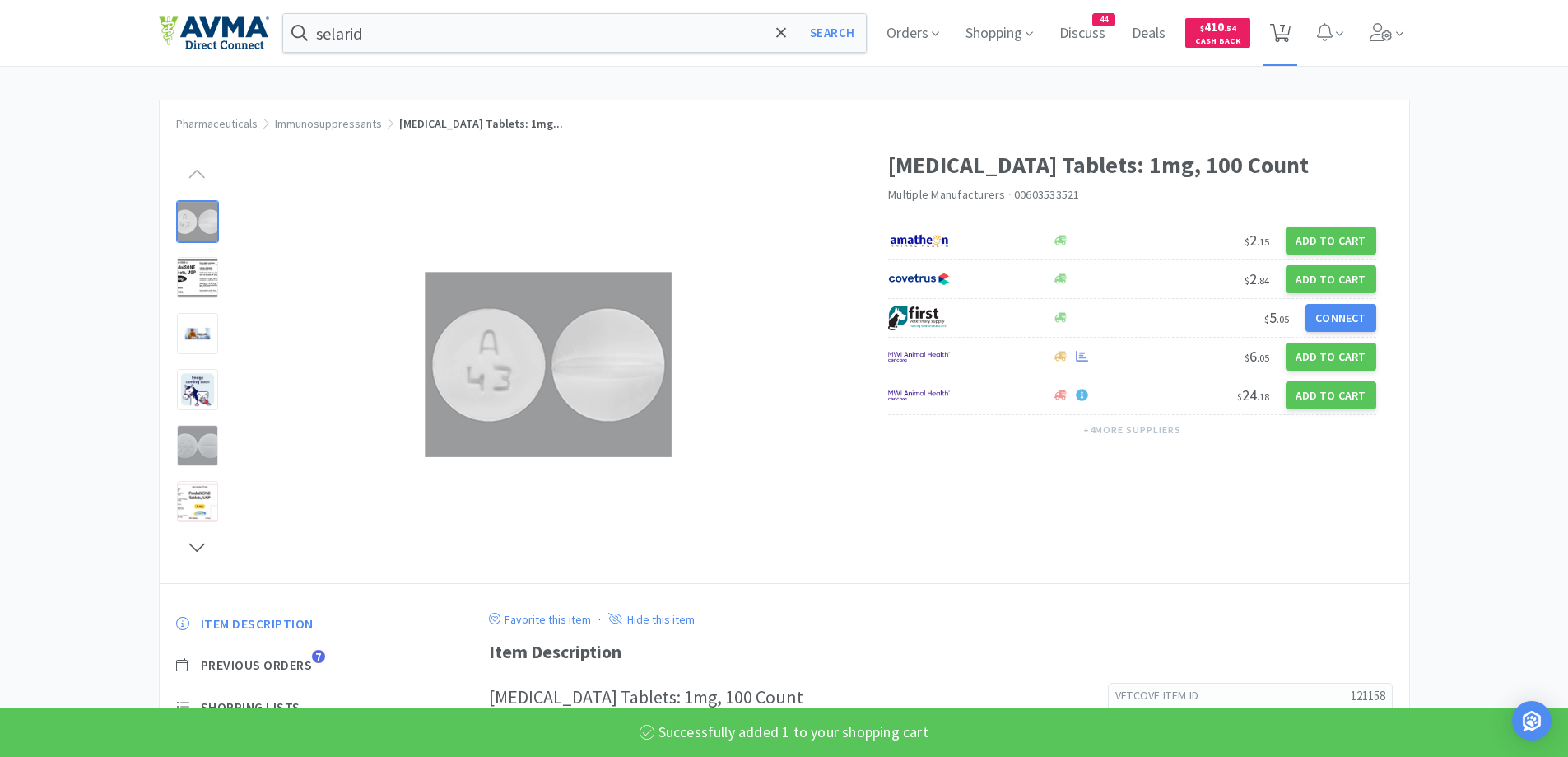
select select "5"
select select "1"
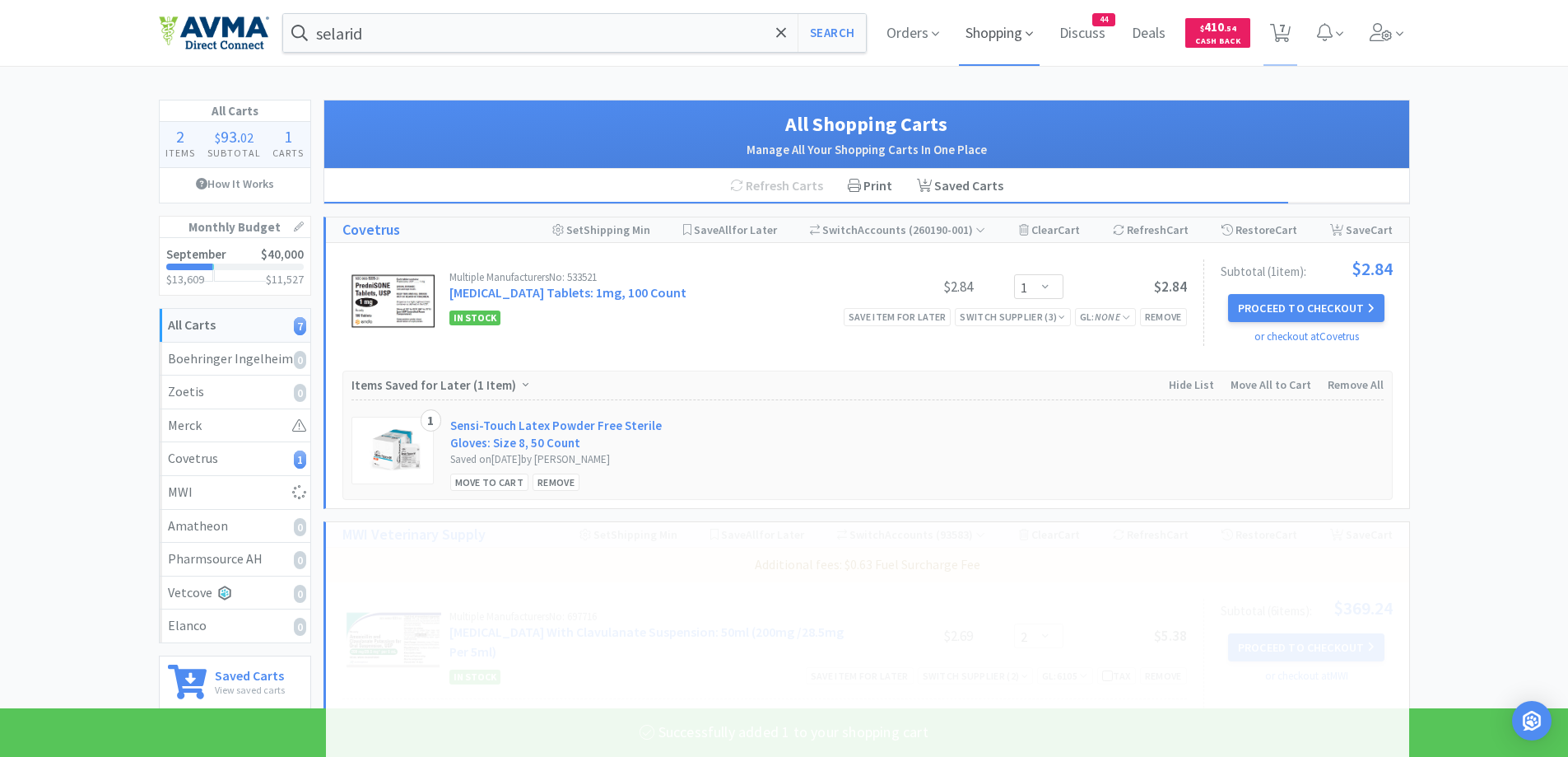
select select "1"
select select "5"
select select "1"
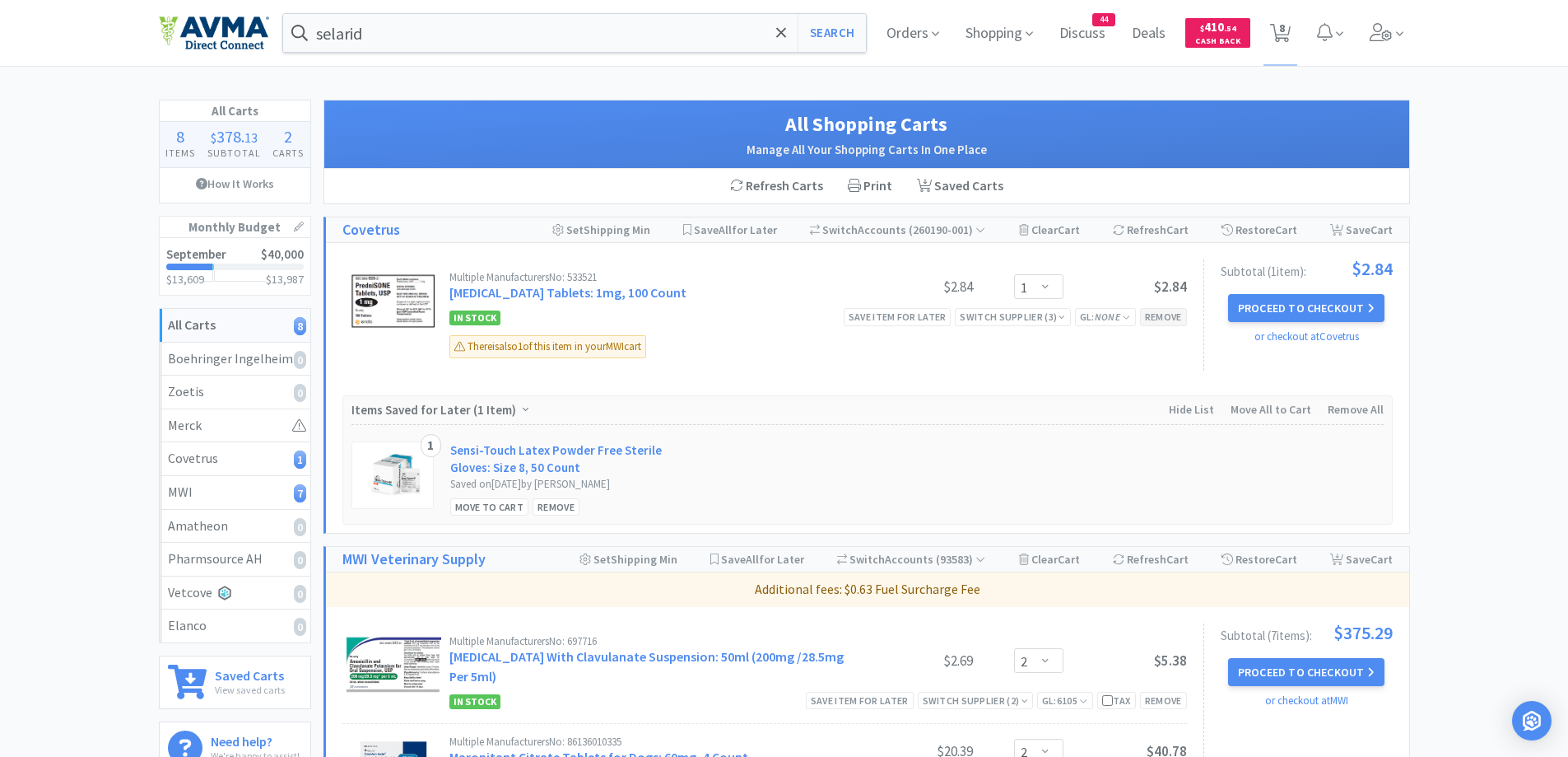
click at [1179, 321] on div "Remove" at bounding box center [1163, 316] width 47 height 17
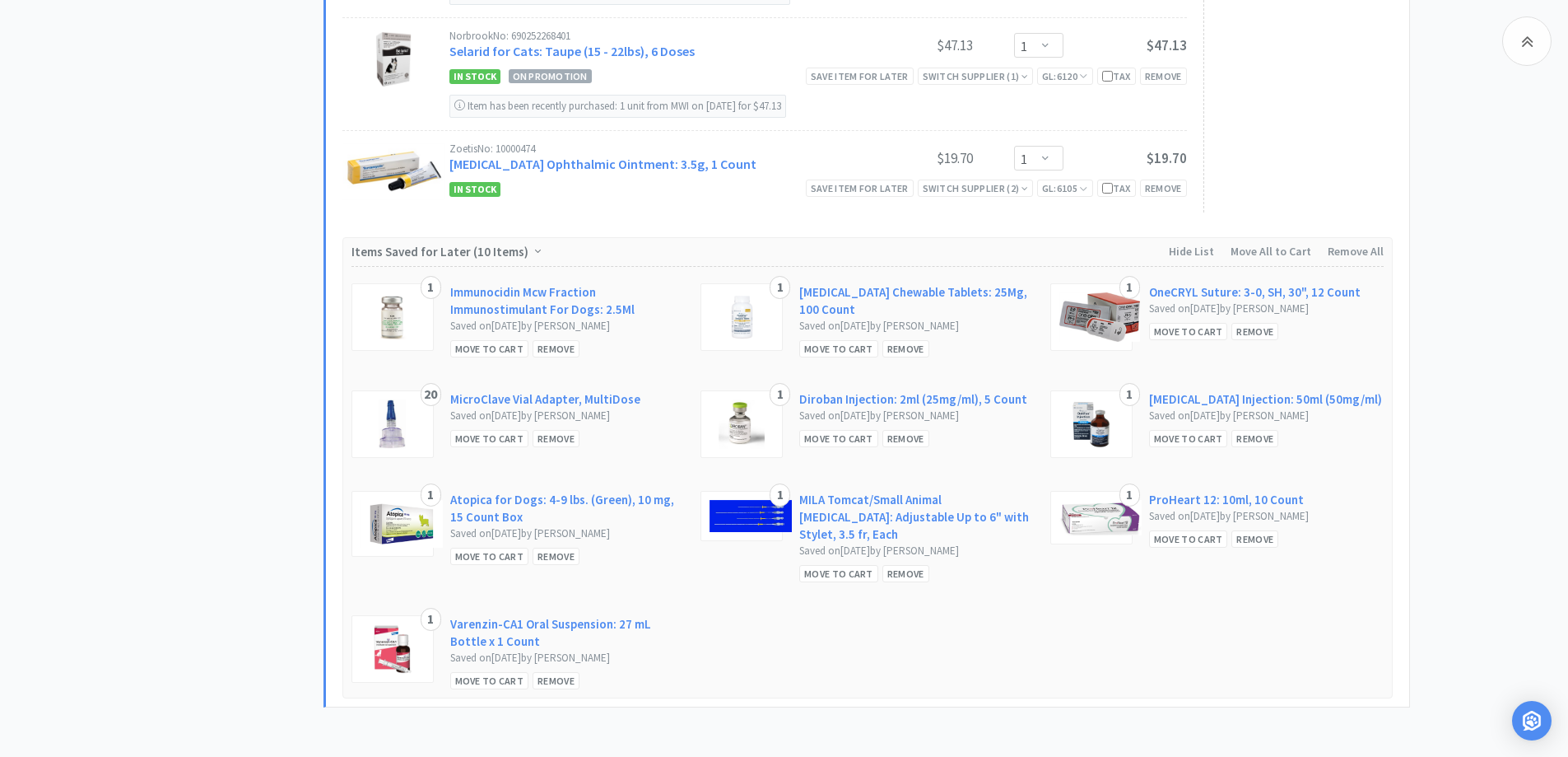
scroll to position [1255, 0]
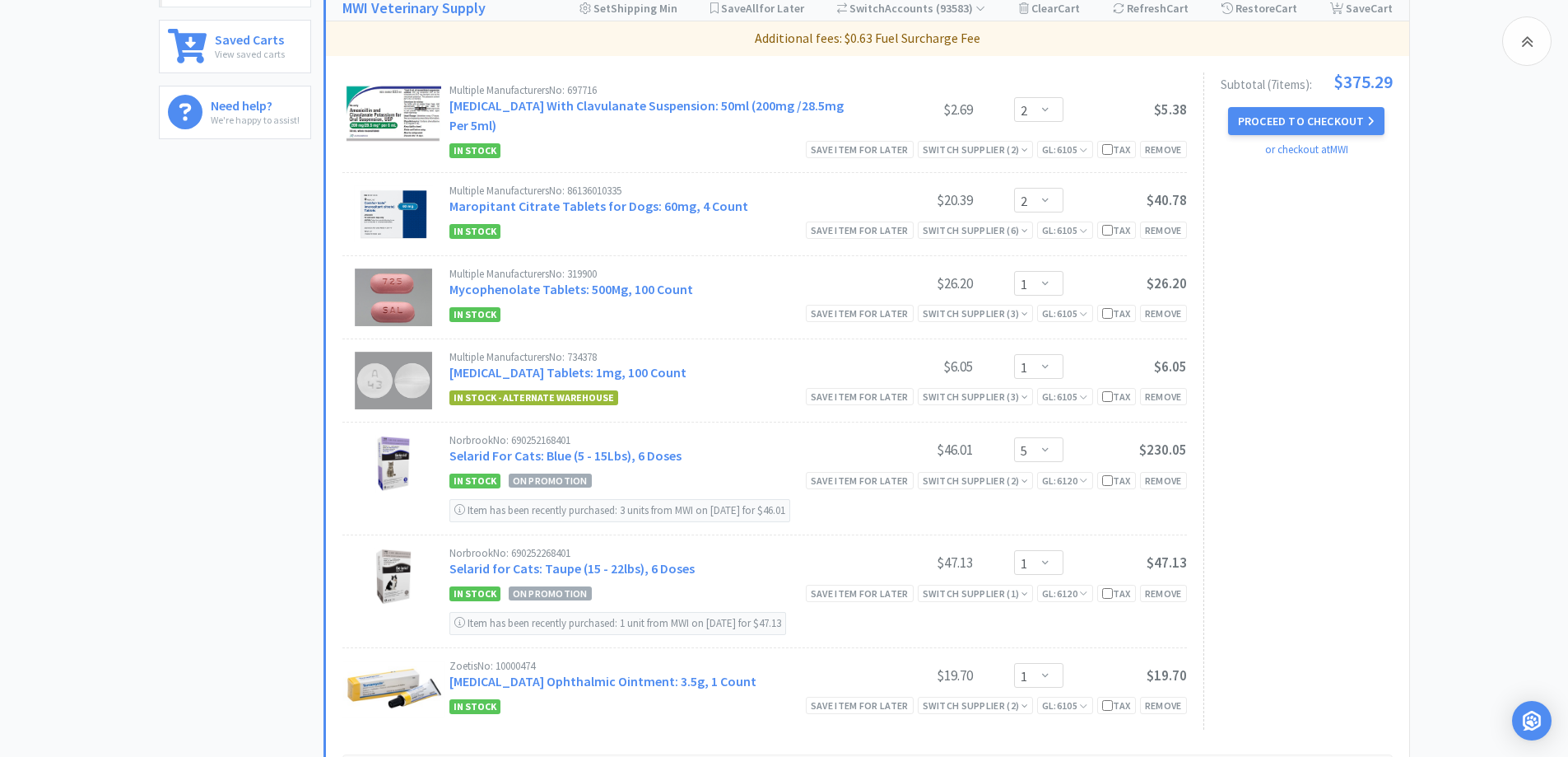
scroll to position [596, 0]
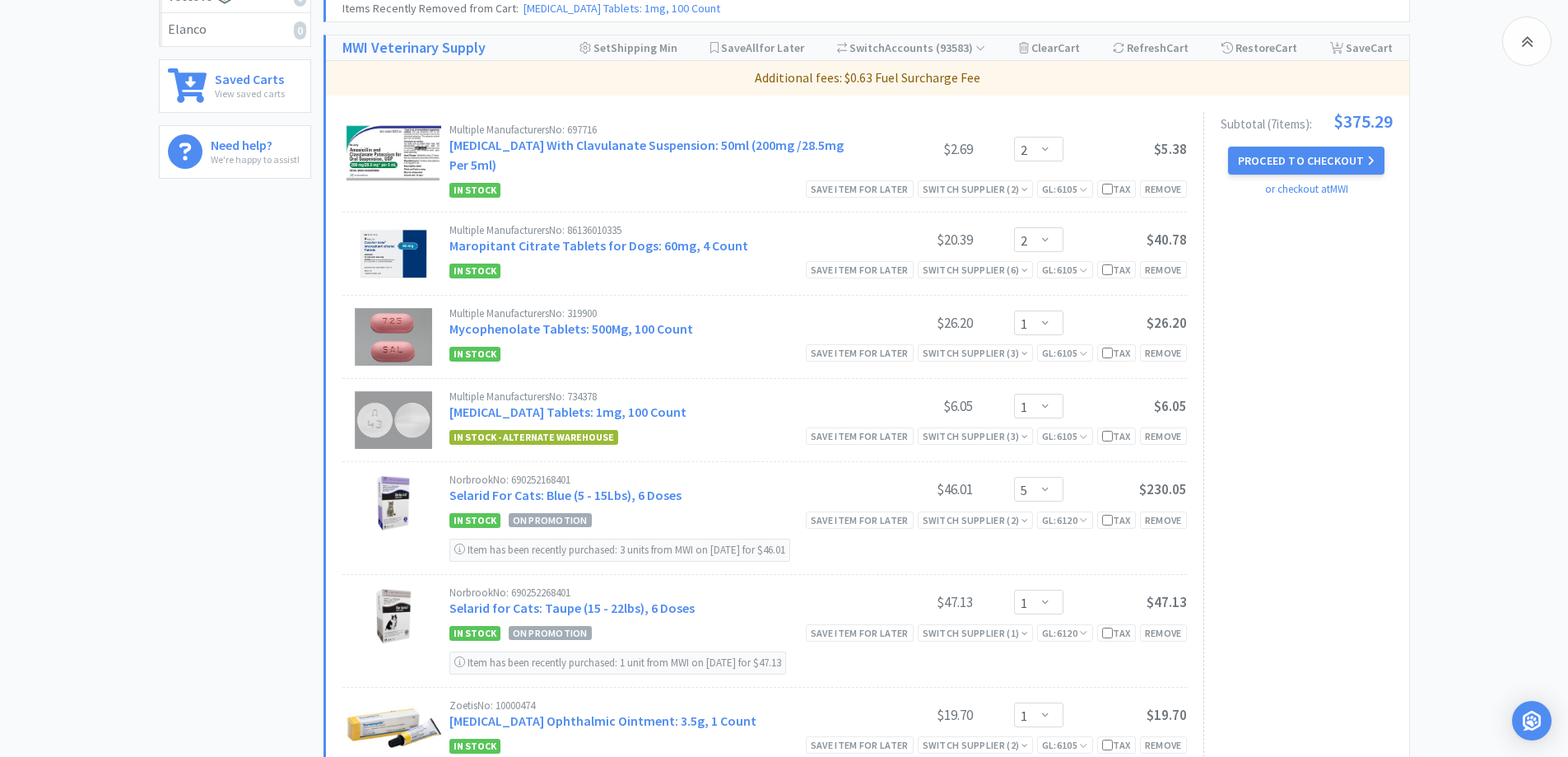
click at [1512, 467] on div "All Carts 7 Items $ 375 . 29 Subtotal 1 Carts How It Works Monthly Budget Septe…" at bounding box center [784, 397] width 1568 height 1789
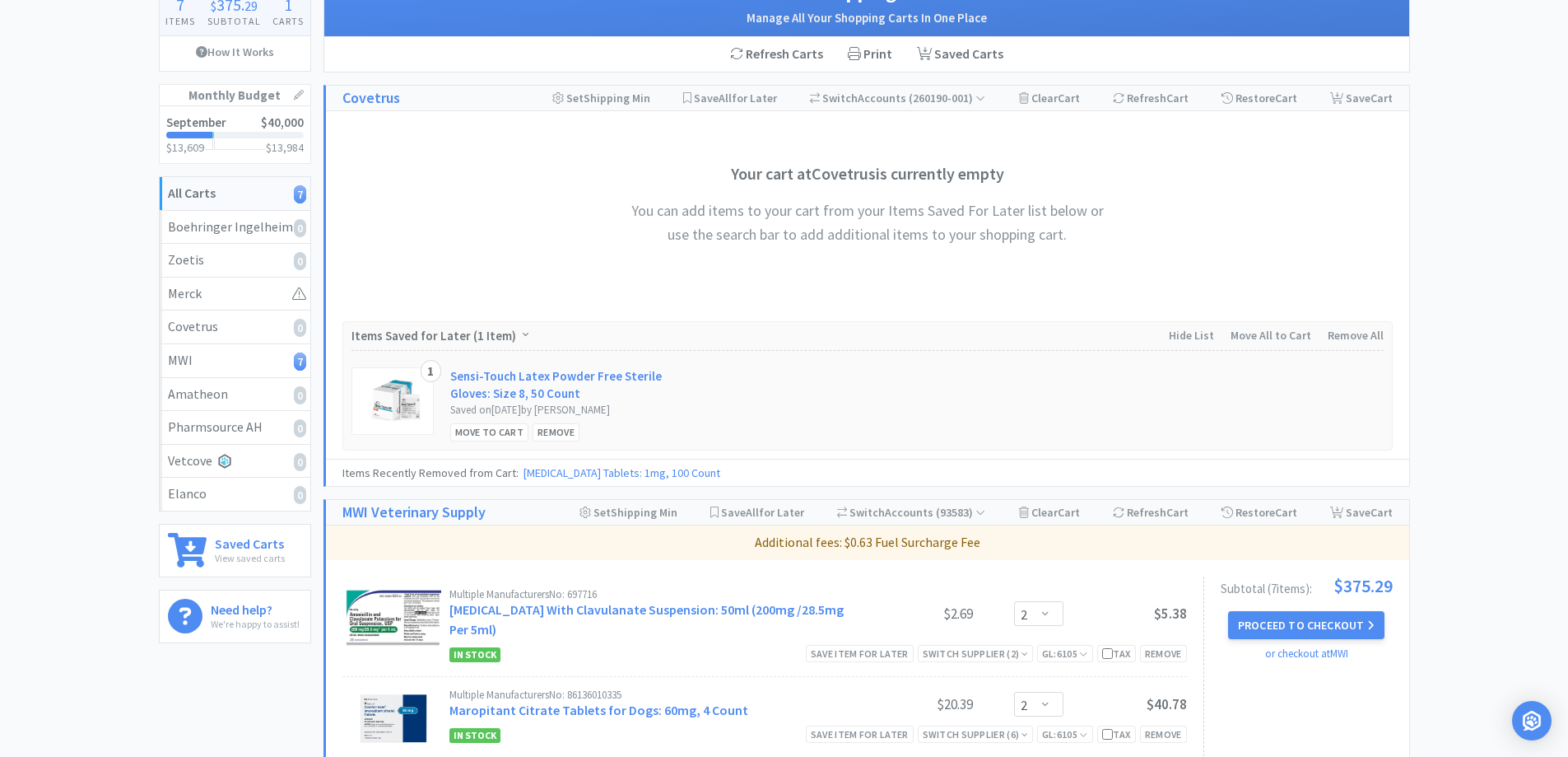
scroll to position [0, 0]
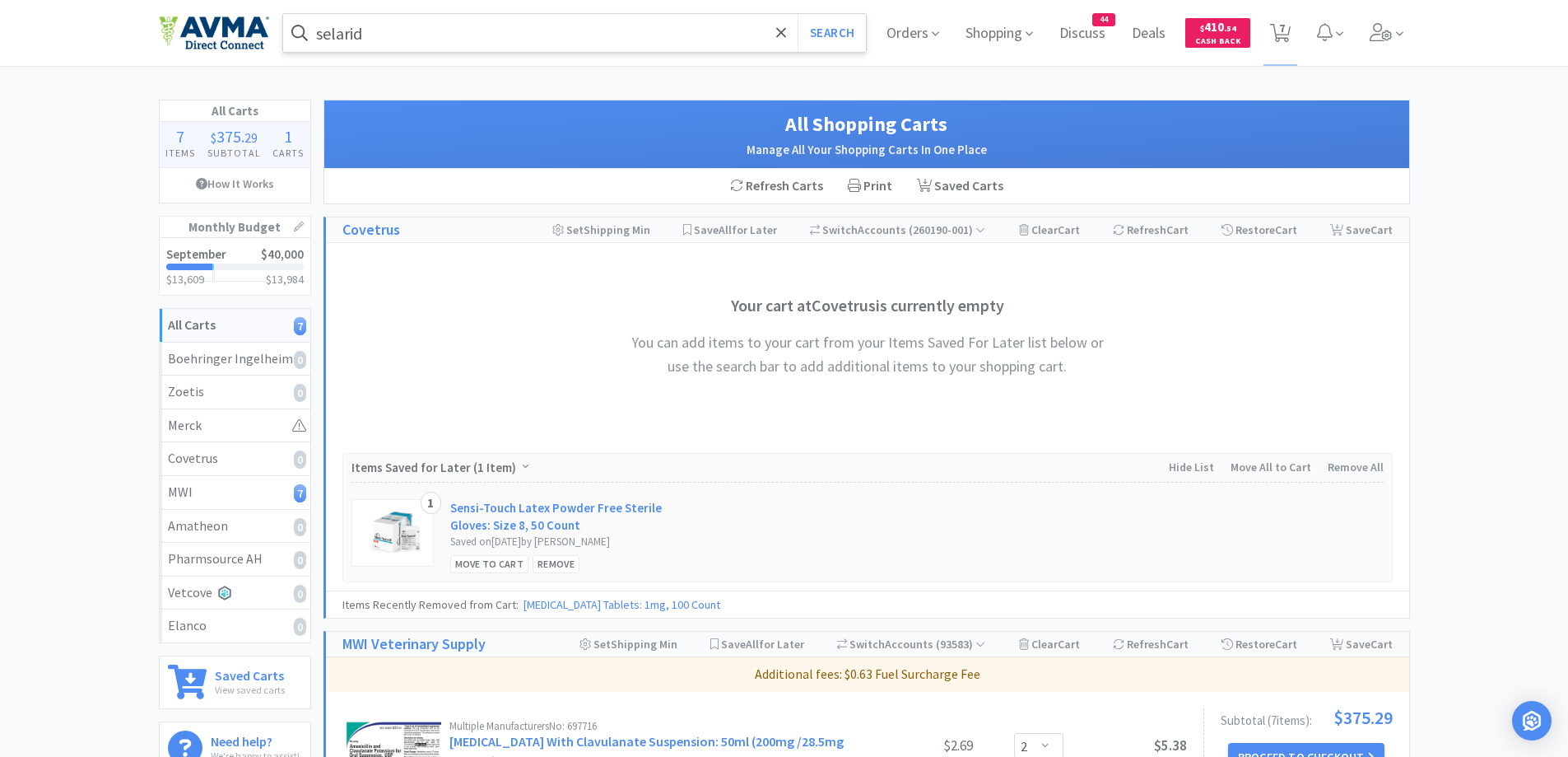
click at [415, 30] on input "selarid" at bounding box center [574, 32] width 583 height 37
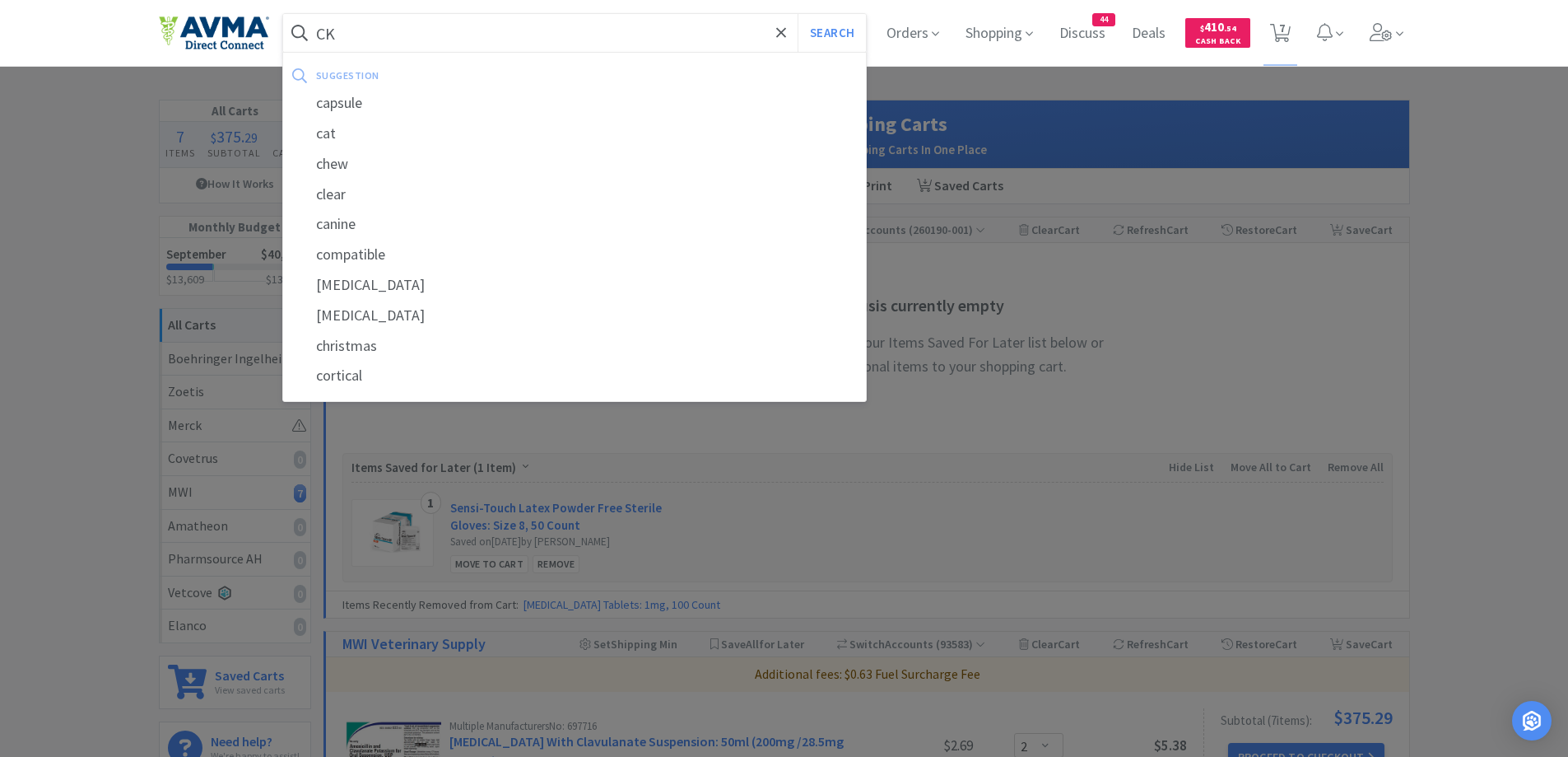
type input "CK"
click at [798, 14] on button "Search" at bounding box center [831, 32] width 68 height 37
select select "2"
select select "1"
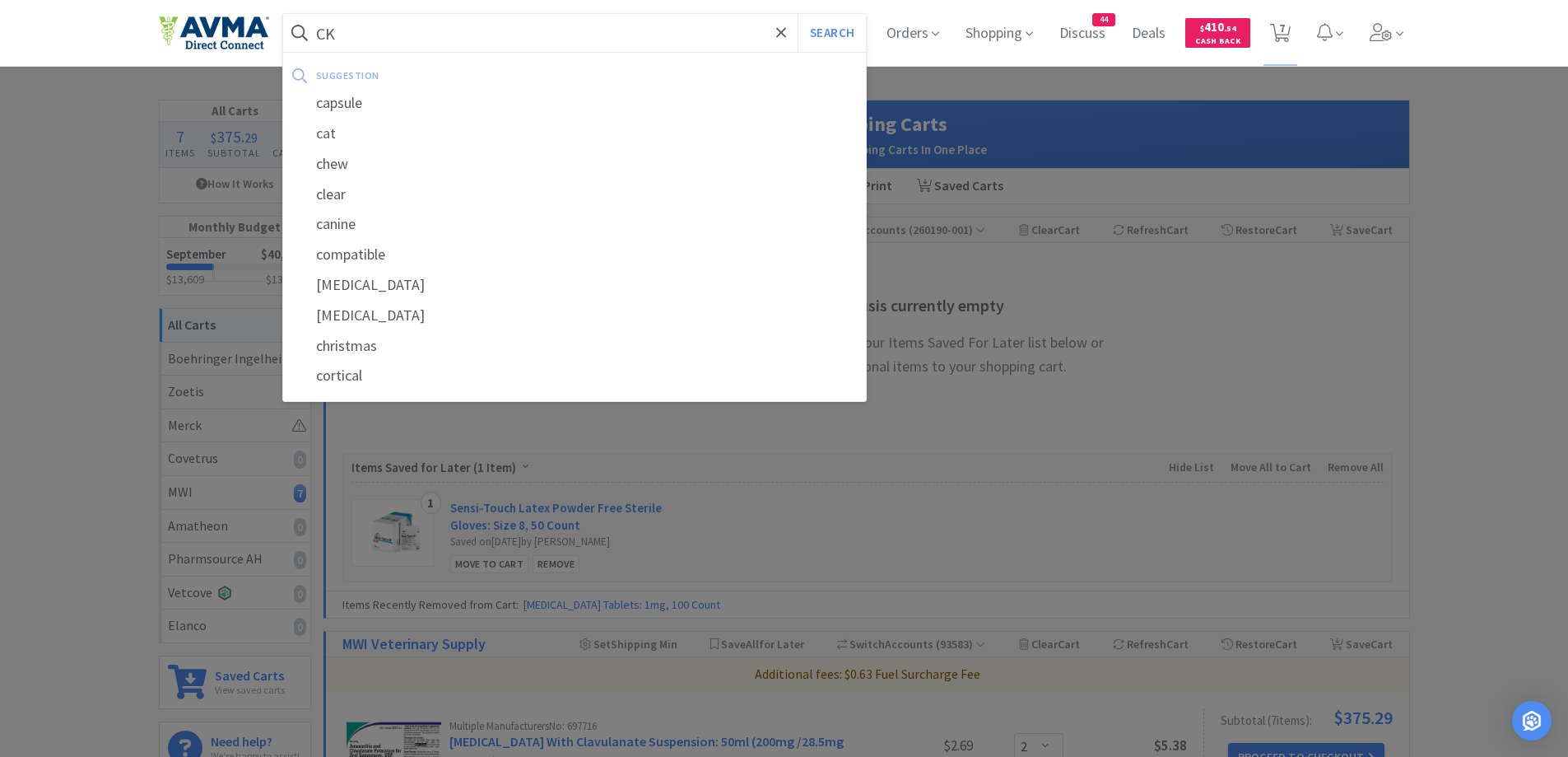
select select "1"
select select "5"
select select "1"
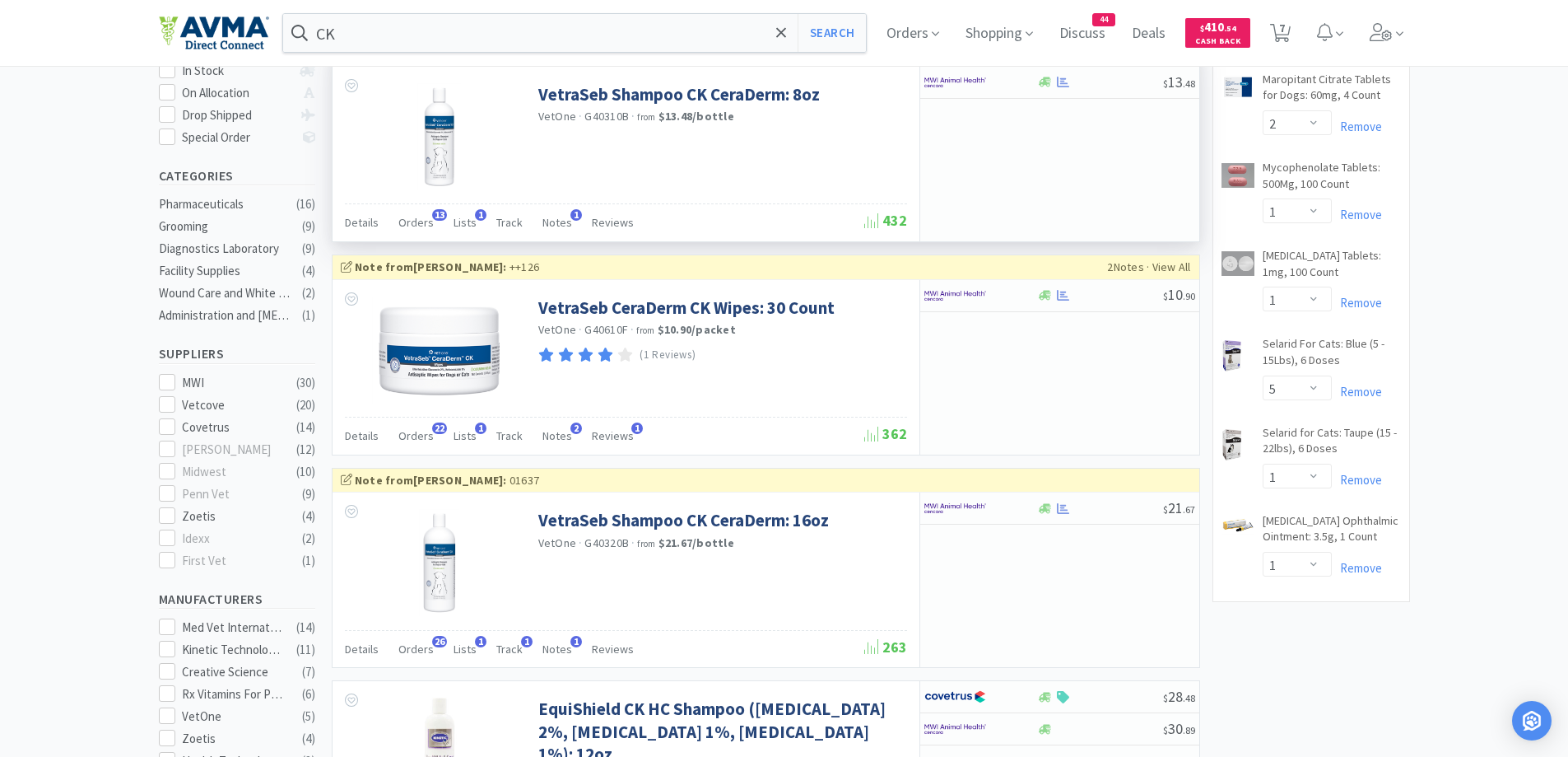
scroll to position [494, 0]
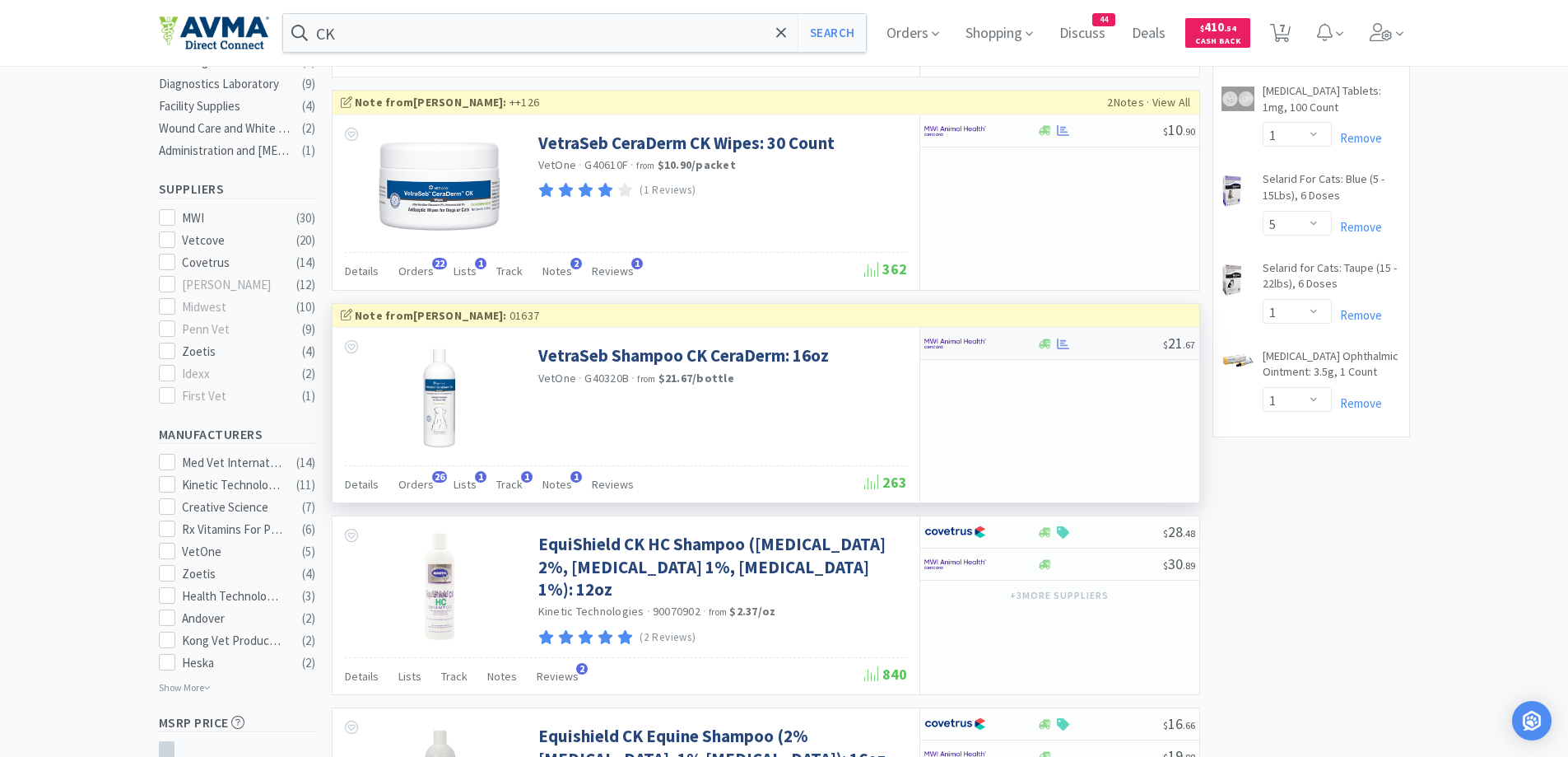
click at [1027, 342] on div at bounding box center [980, 343] width 113 height 28
select select "1"
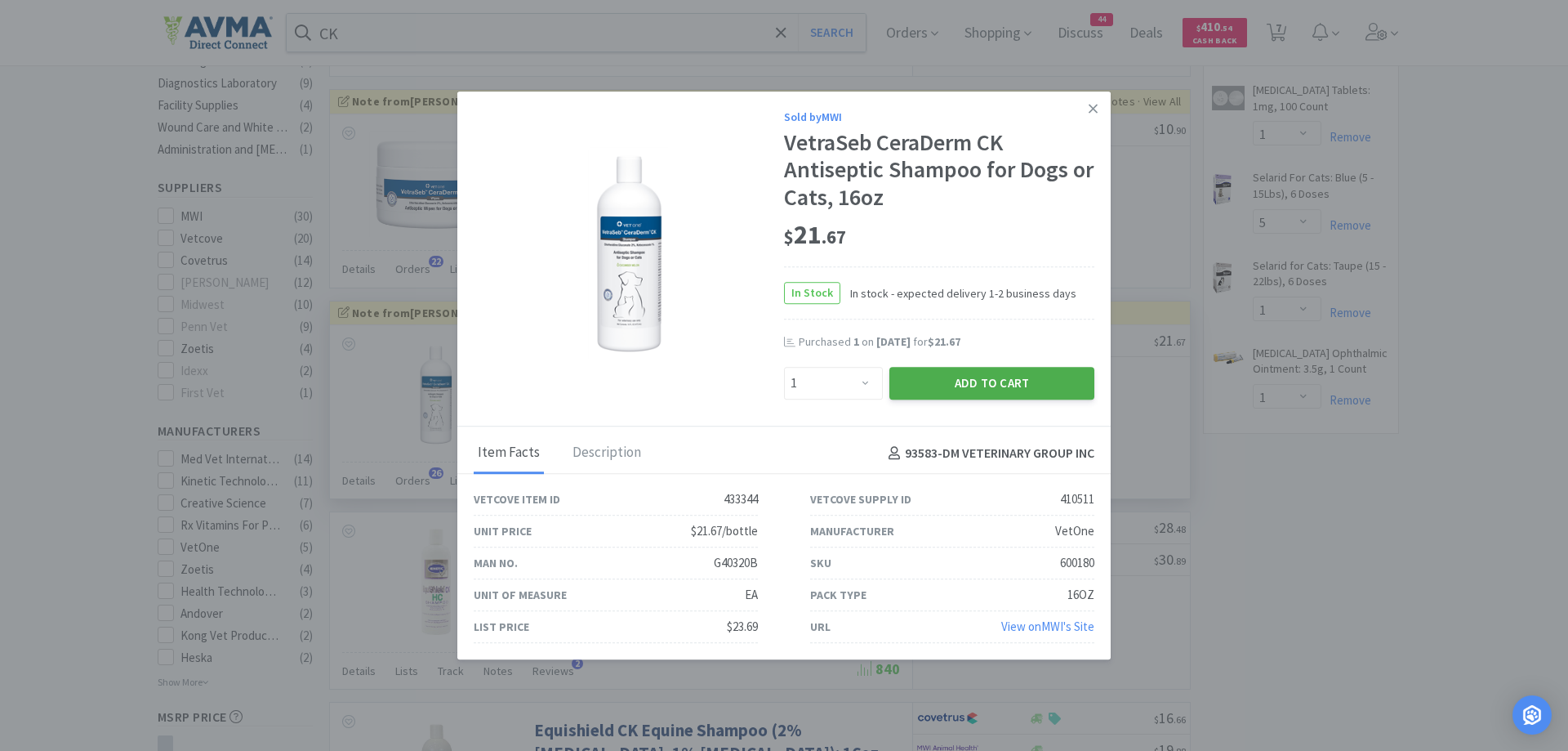
click at [966, 378] on button "Add to Cart" at bounding box center [992, 383] width 205 height 33
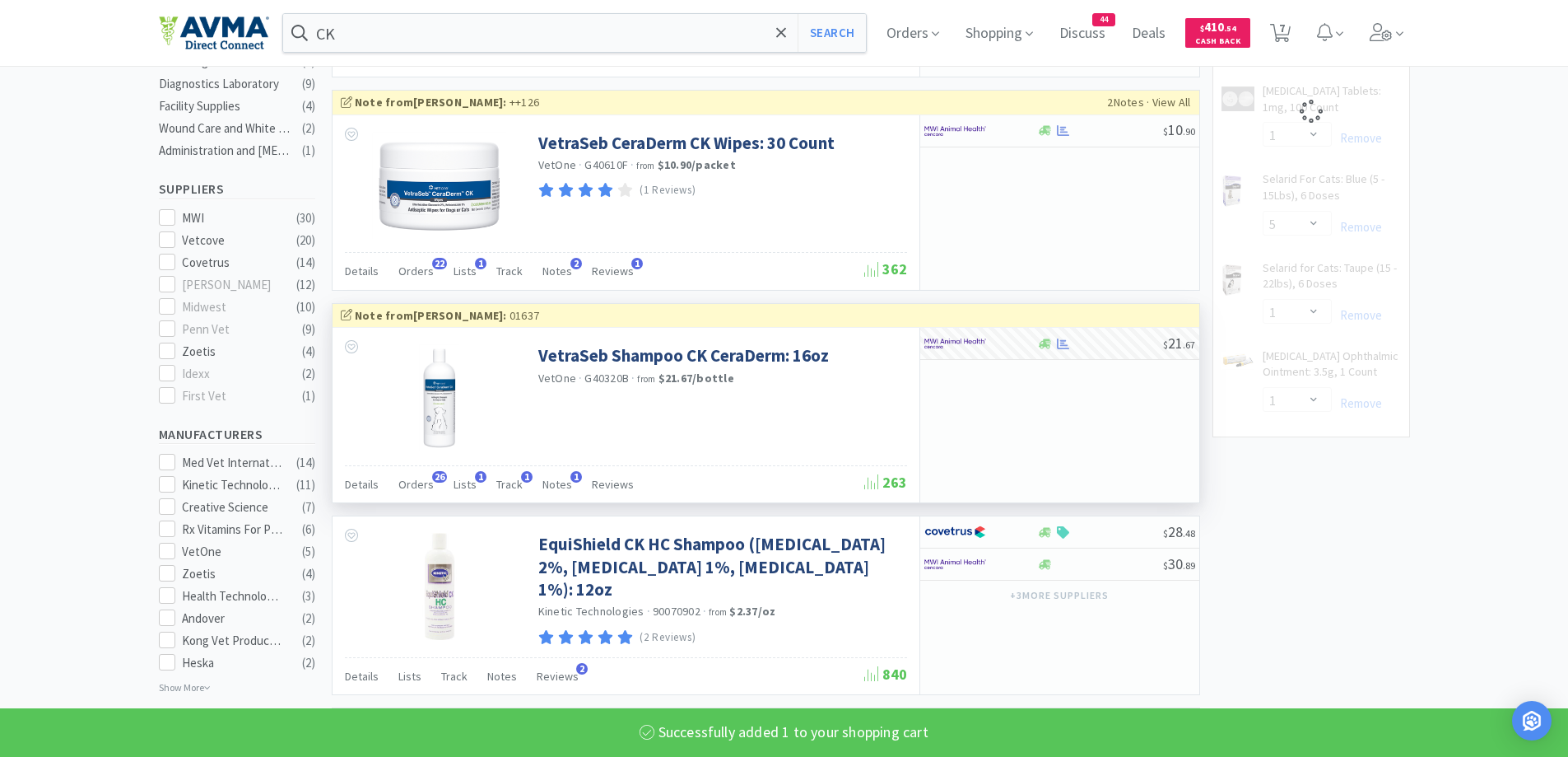
select select "1"
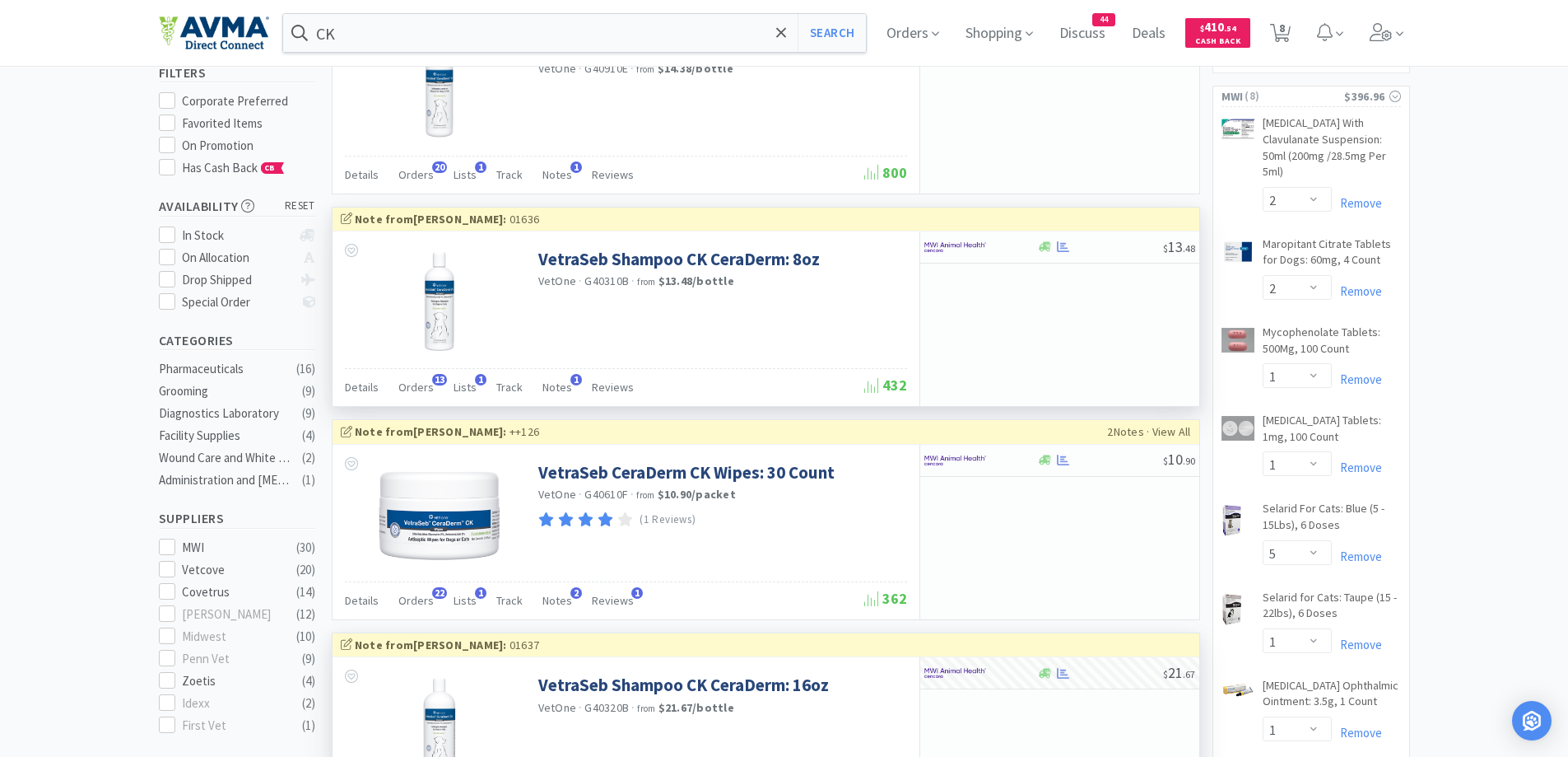
scroll to position [330, 0]
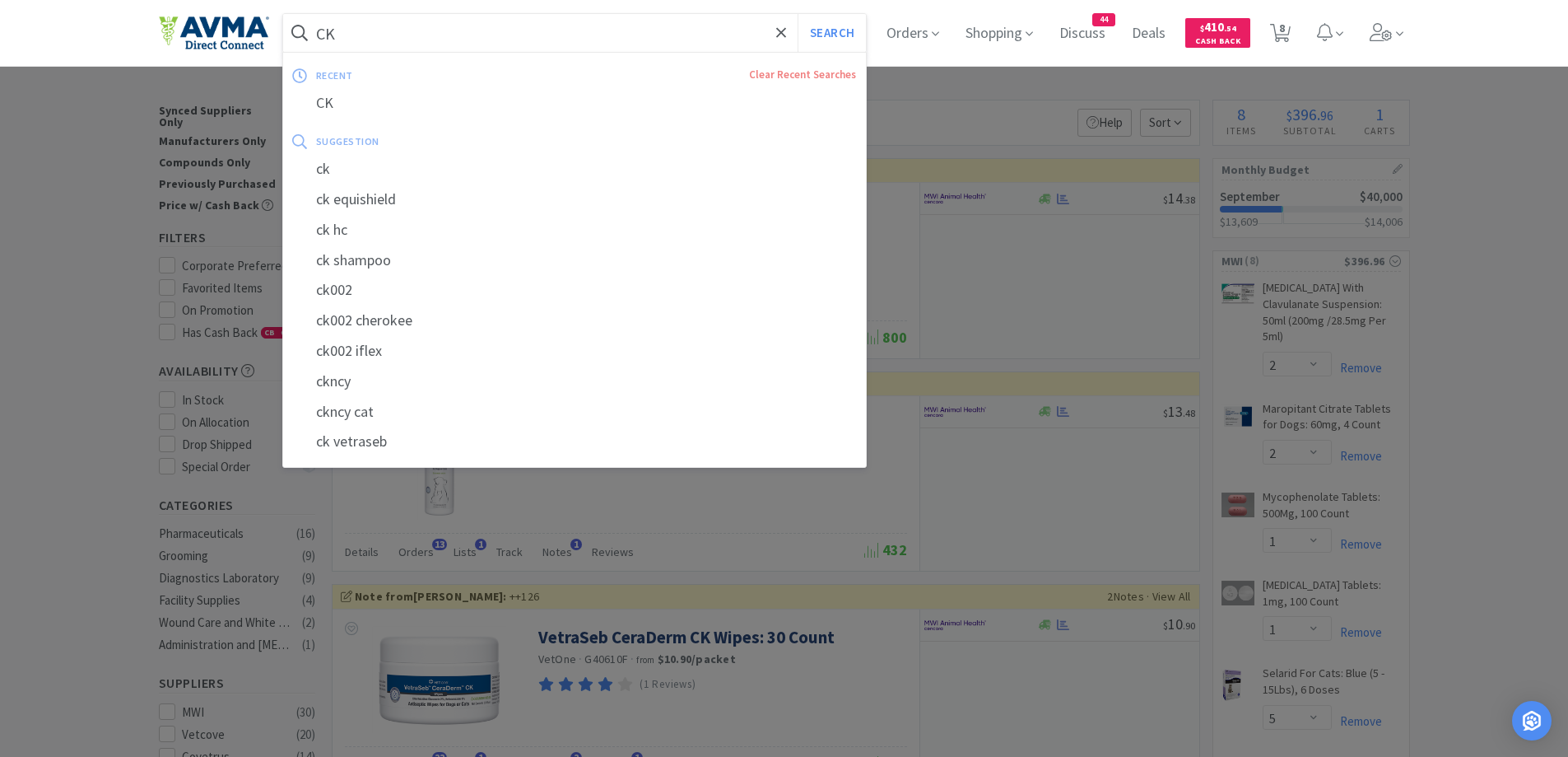
click at [483, 40] on input "CK" at bounding box center [574, 32] width 583 height 37
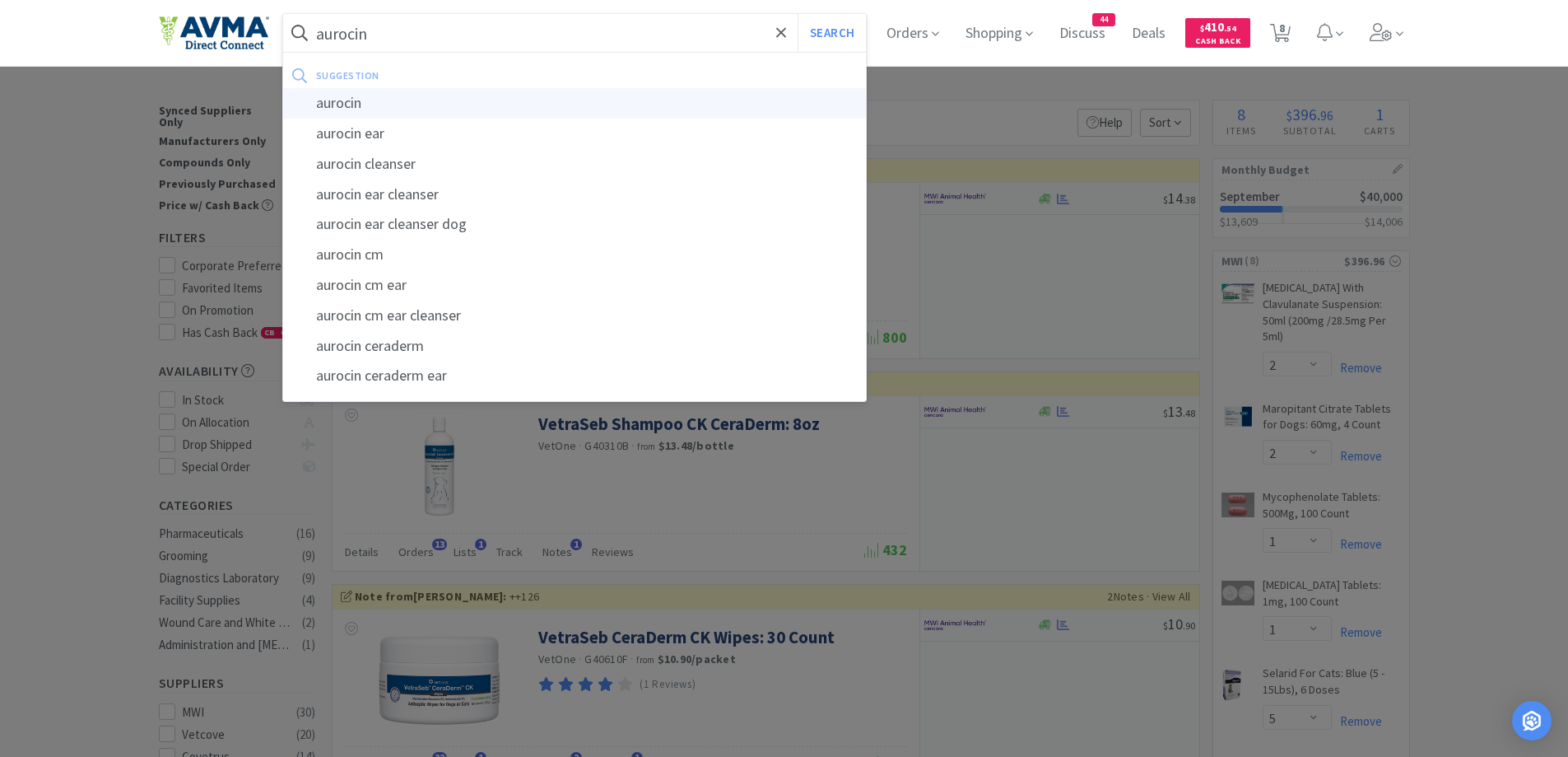
type input "aurocin"
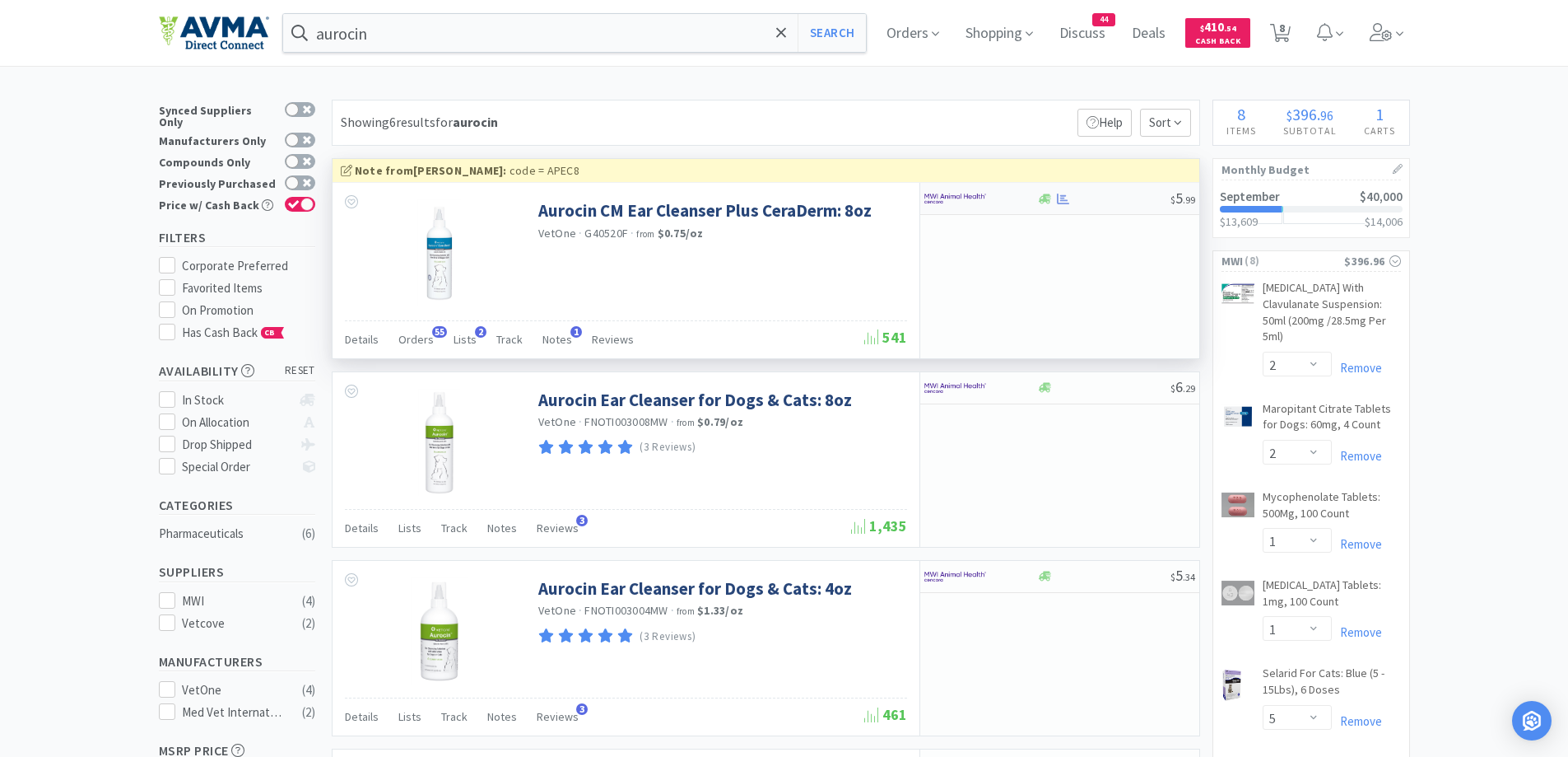
click at [1019, 195] on div at bounding box center [980, 198] width 113 height 28
select select "1"
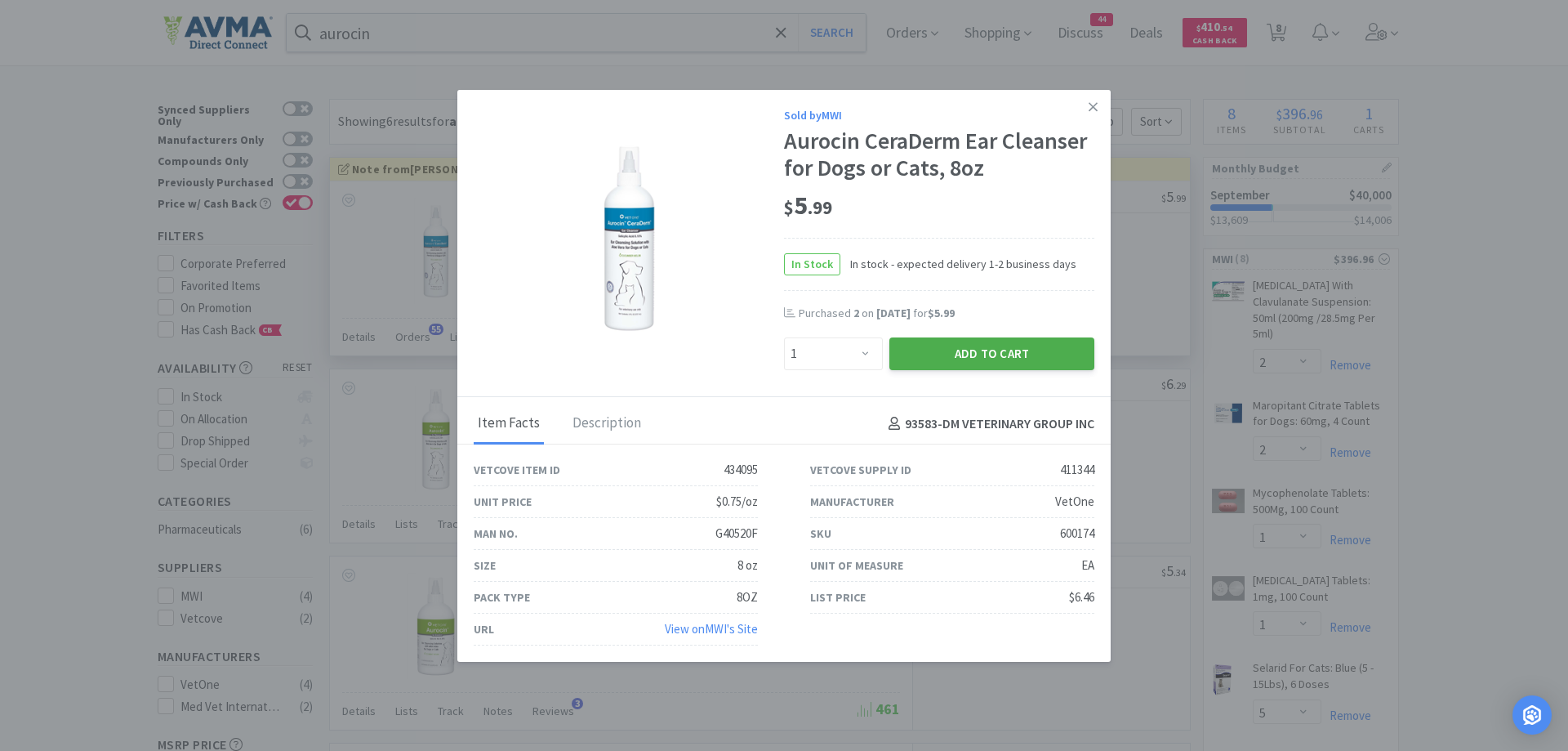
click at [964, 346] on button "Add to Cart" at bounding box center [992, 353] width 205 height 33
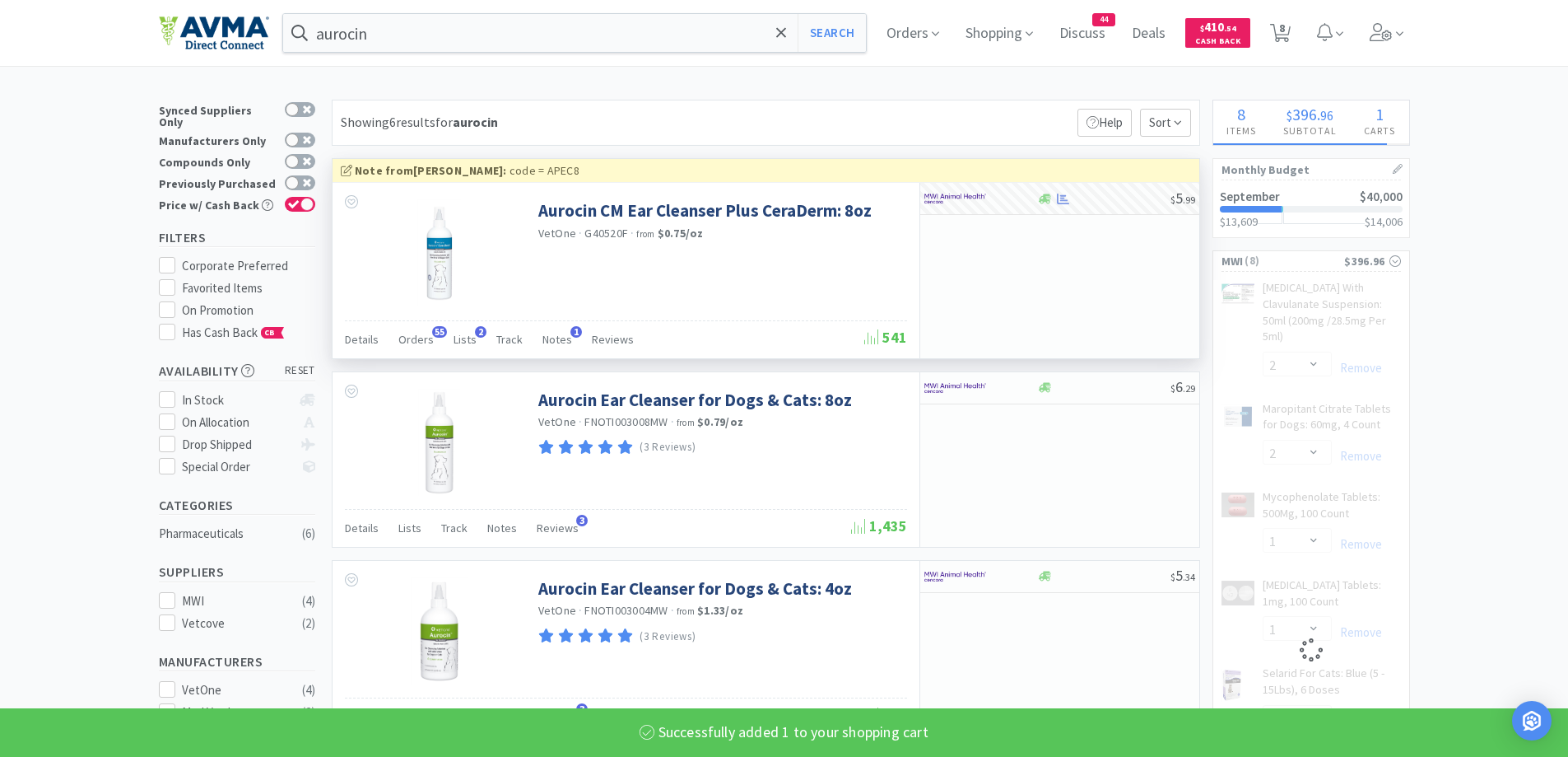
select select "1"
select select "2"
select select "1"
select select "5"
select select "1"
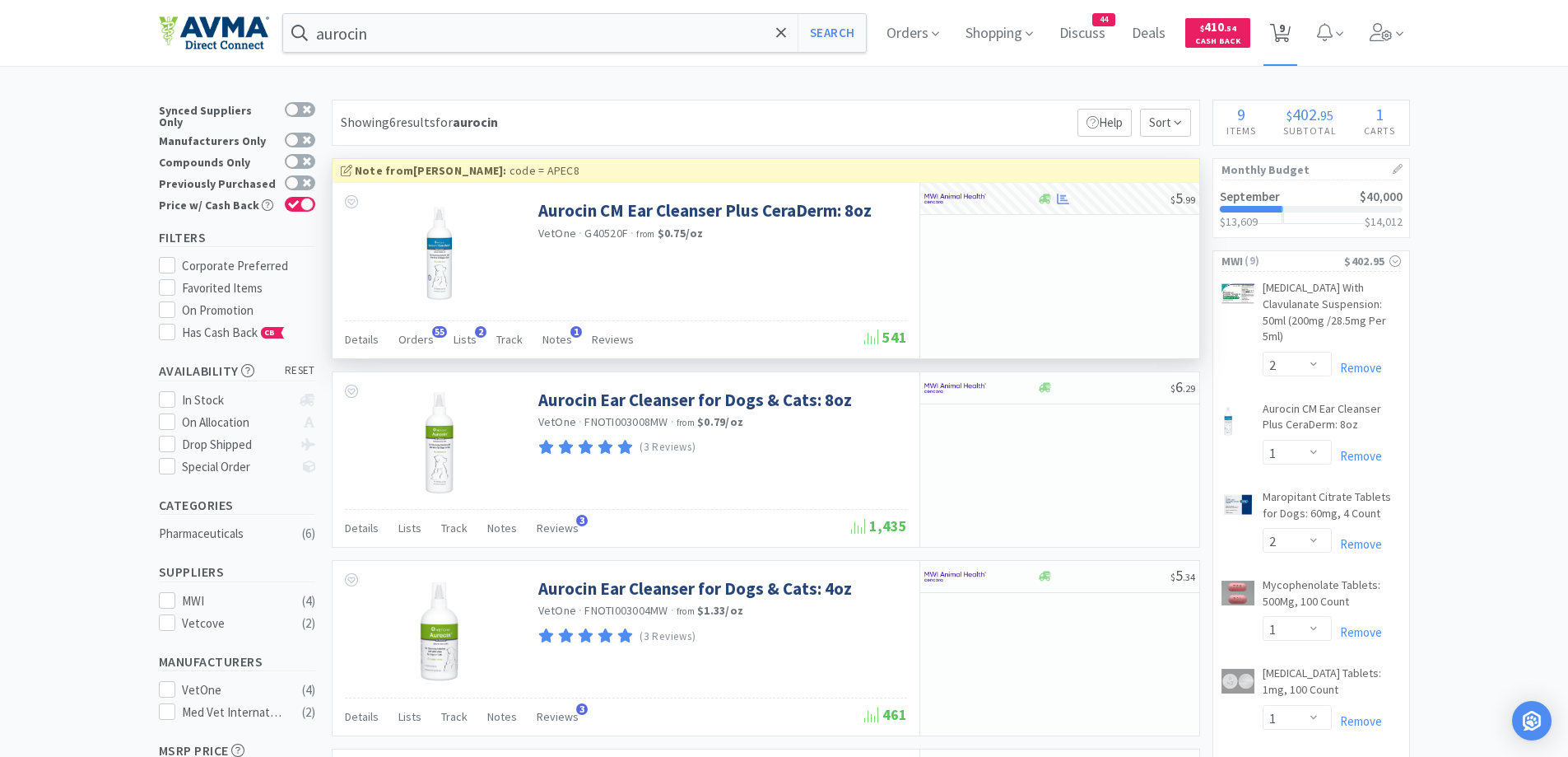
click at [1273, 26] on span "9" at bounding box center [1280, 33] width 34 height 66
select select "2"
select select "1"
select select "2"
select select "1"
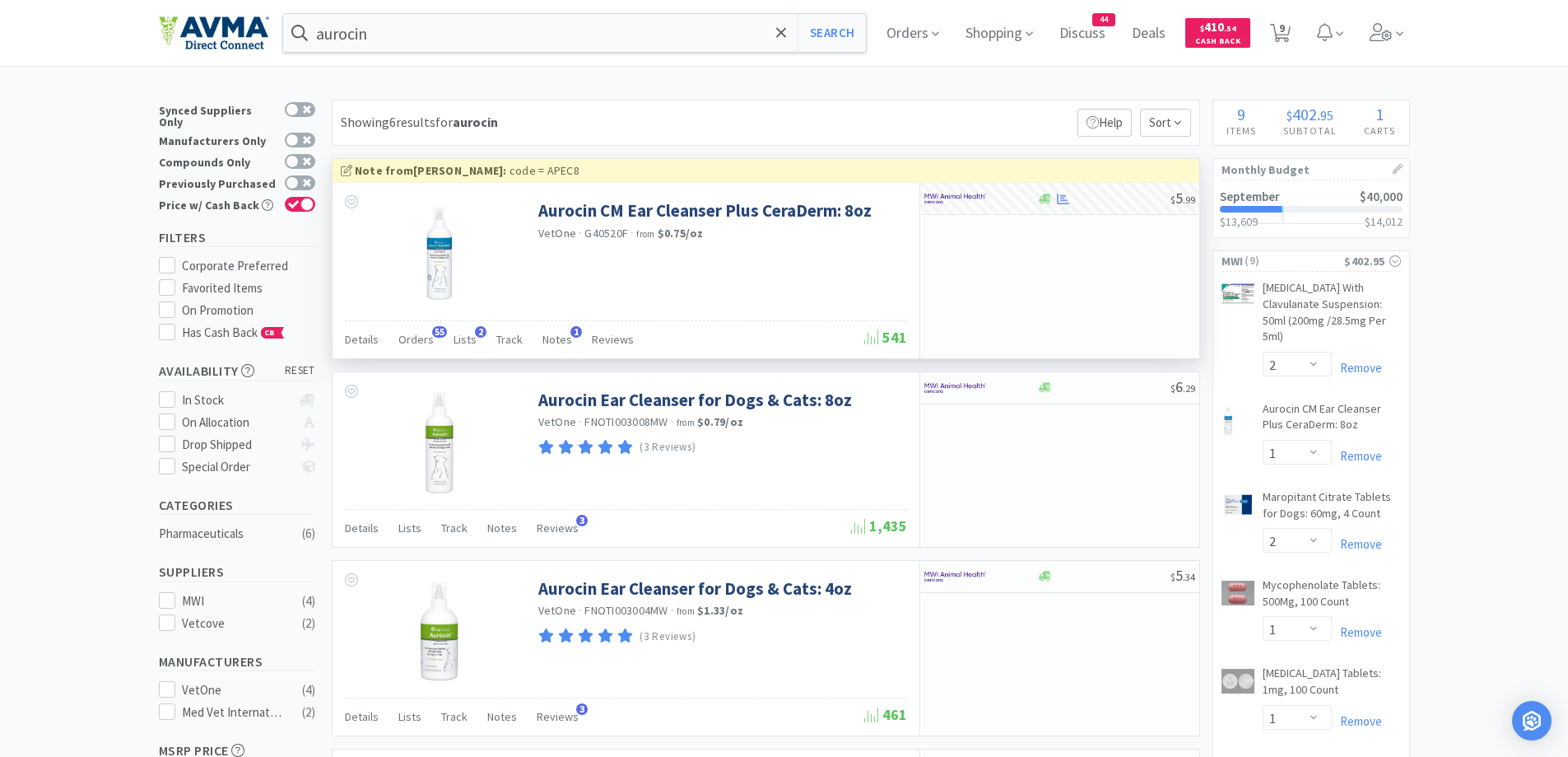
select select "1"
select select "5"
select select "1"
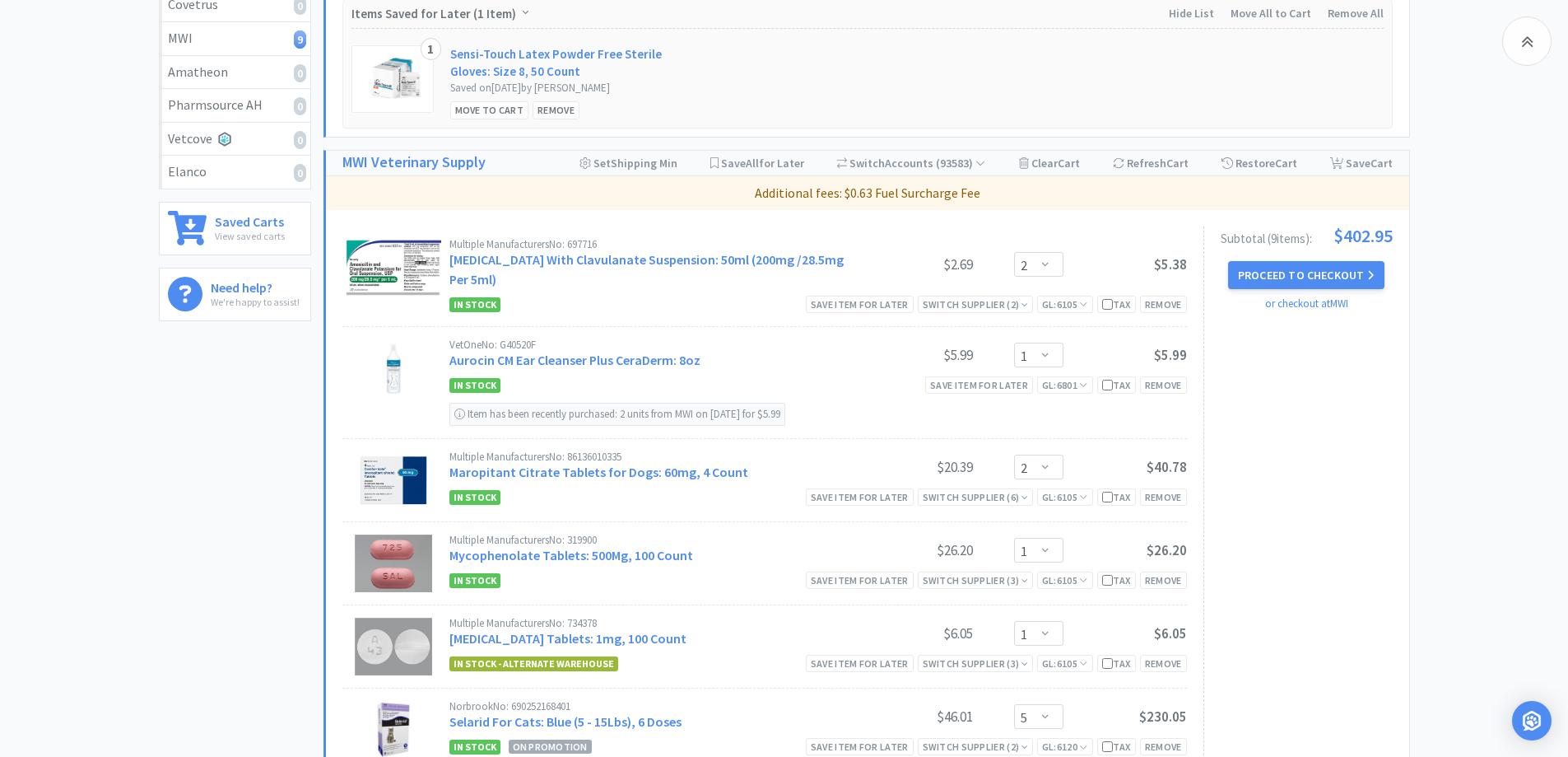
scroll to position [494, 0]
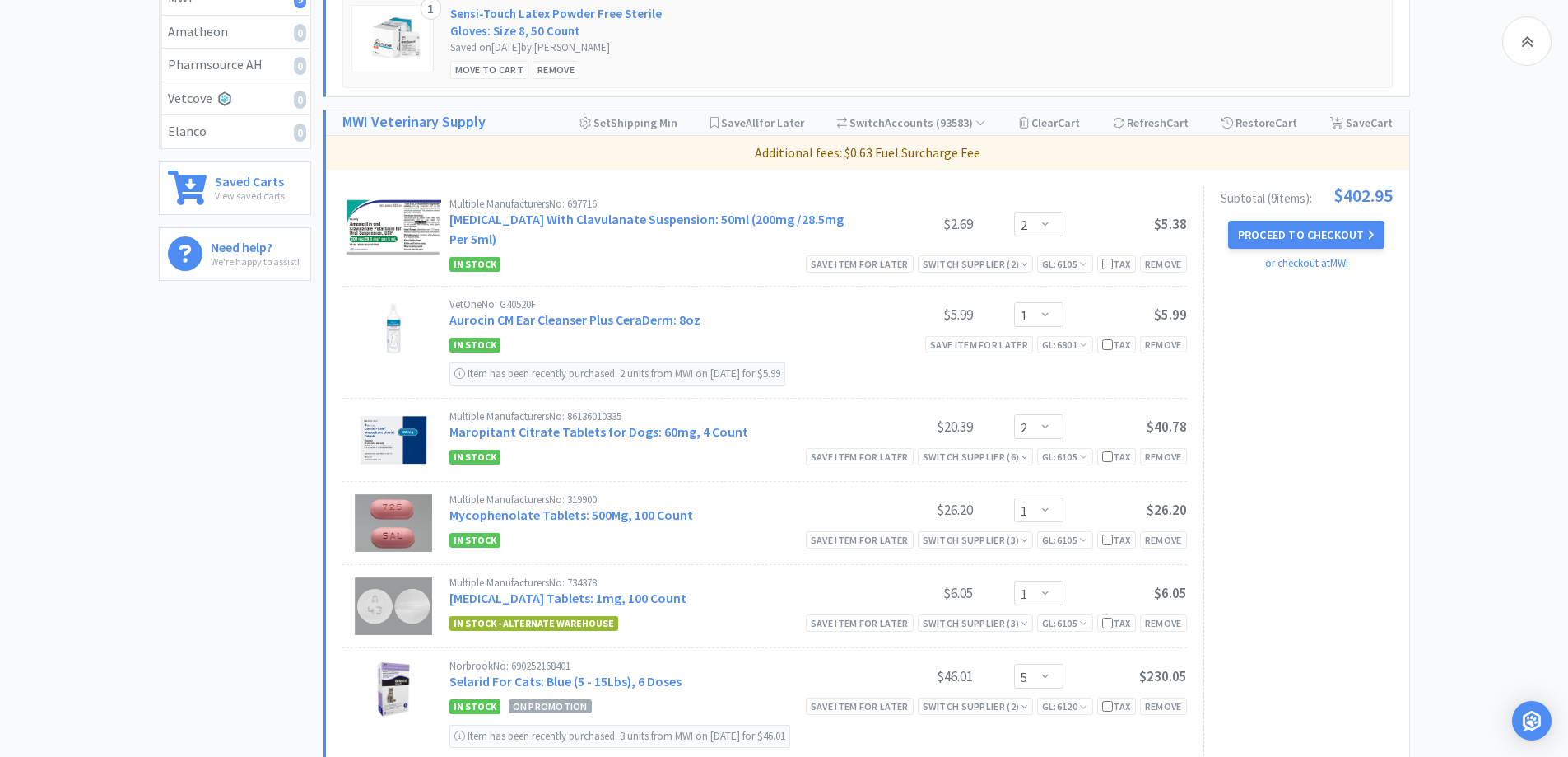
click at [1354, 417] on div "Subtotal ( 9 item s ): $402.95 Proceed to Checkout or checkout at MWI" at bounding box center [1297, 626] width 189 height 881
click at [1040, 315] on select "Enter Quantity 1 2 3 4 5 6 7 8 9 10 11 12 13 14 15 16 17 18 19 20 Enter Quantity" at bounding box center [1039, 314] width 49 height 25
click at [1014, 302] on select "Enter Quantity 1 2 3 4 5 6 7 8 9 10 11 12 13 14 15 16 17 18 19 20 Enter Quantity" at bounding box center [1039, 314] width 49 height 25
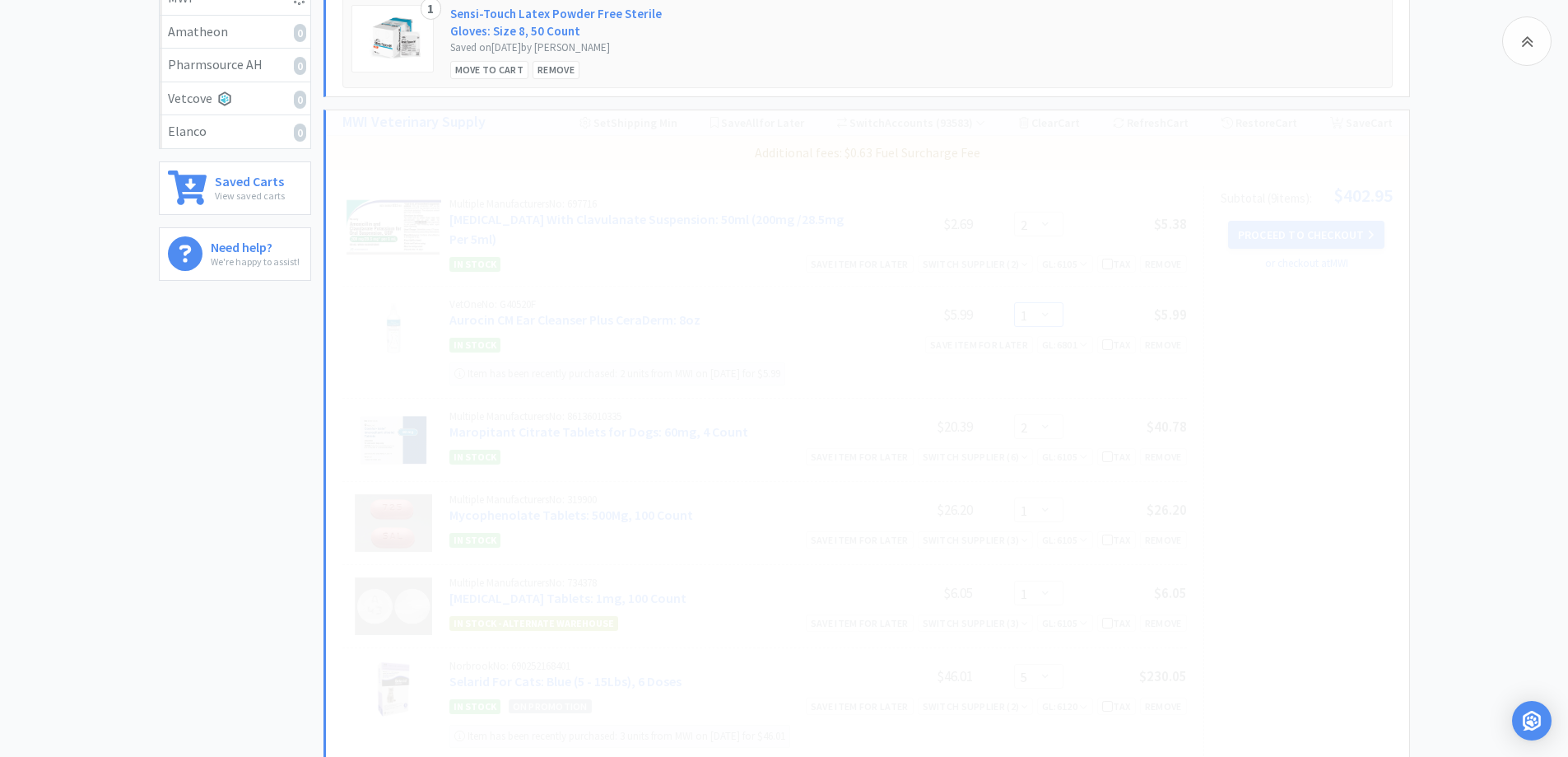
select select "2"
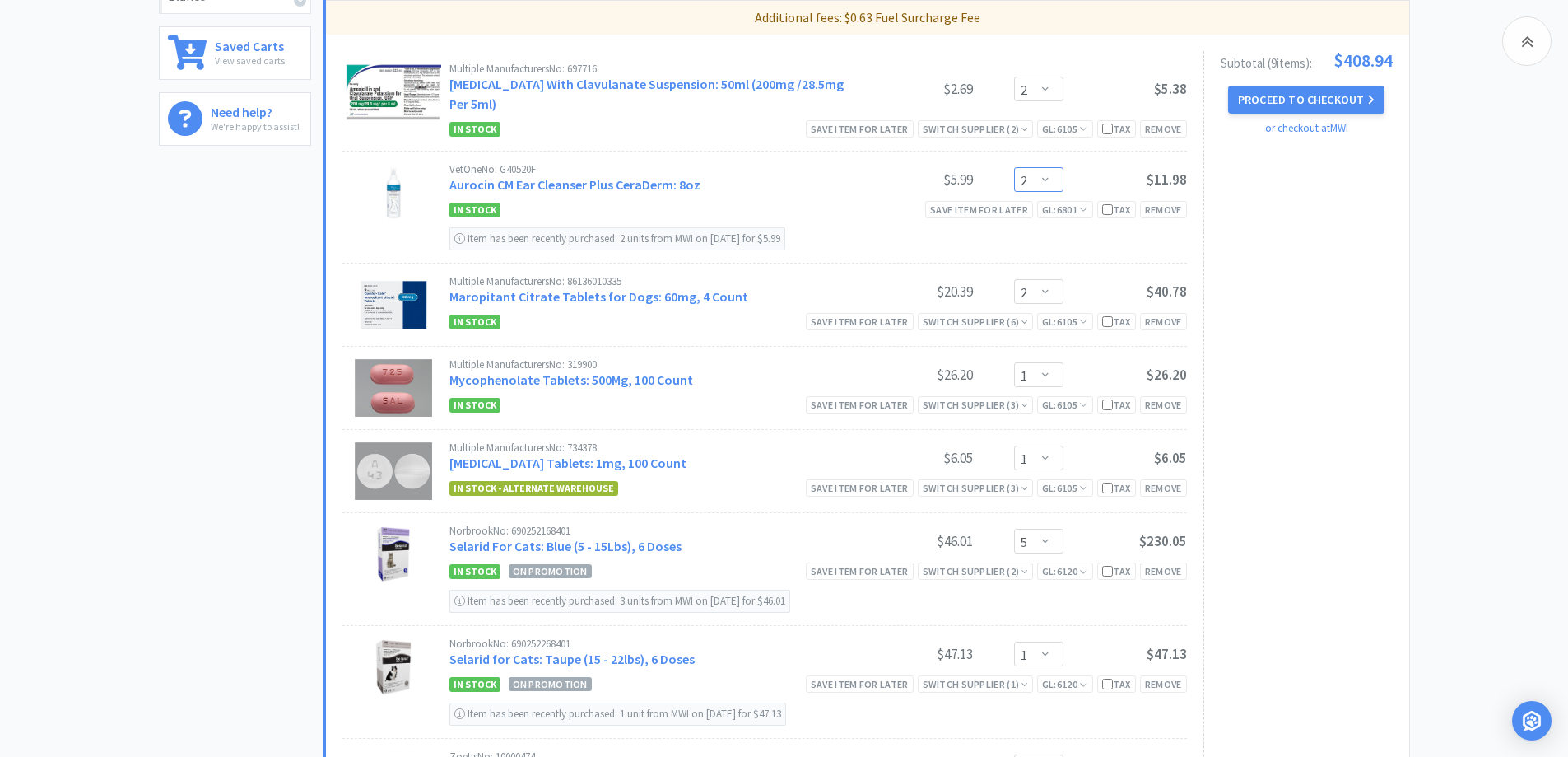
scroll to position [658, 0]
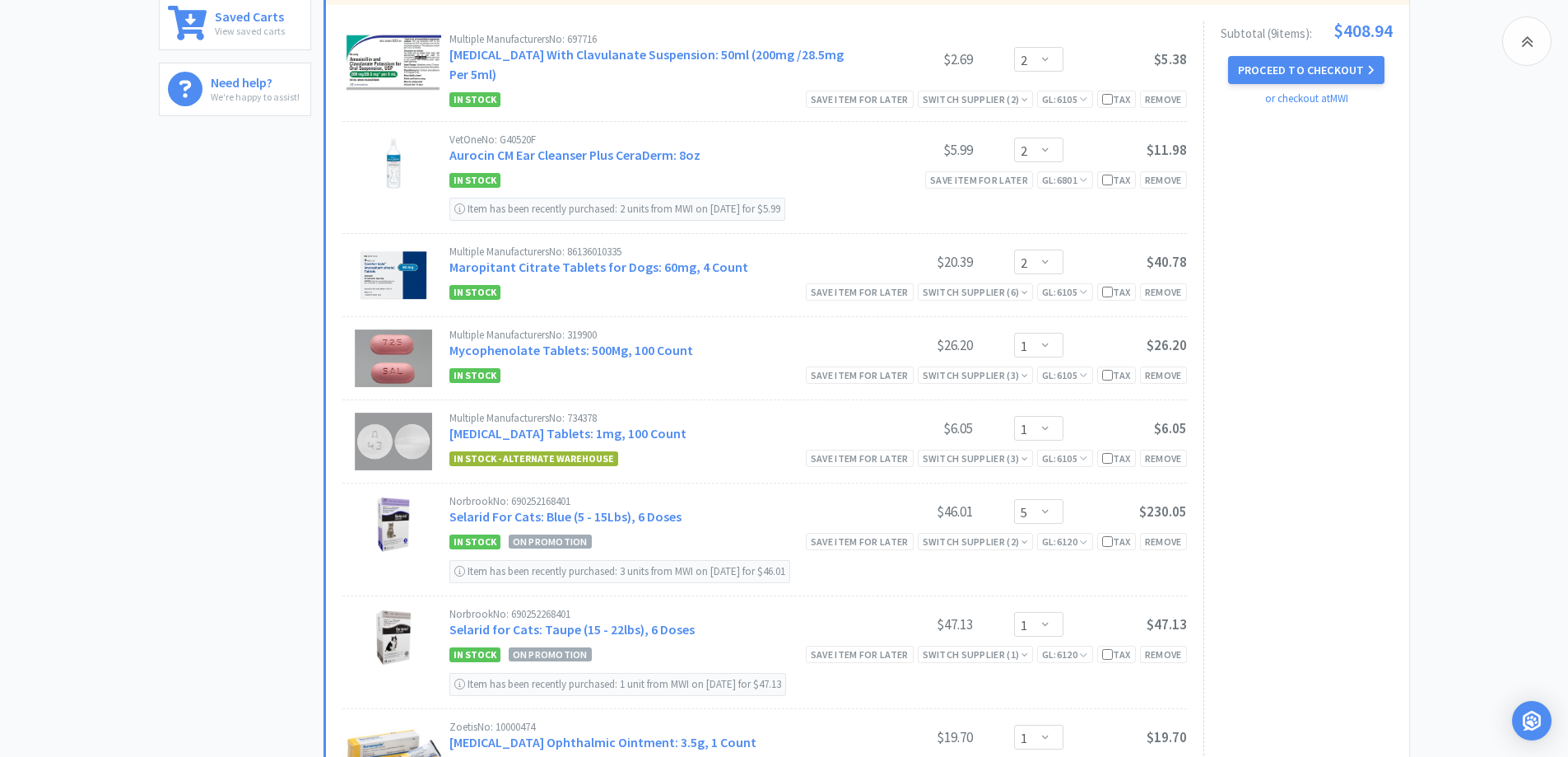
click at [1451, 367] on div "All Carts 9 Items $ 408 . 94 Subtotal 1 Carts How It Works Monthly Budget Septe…" at bounding box center [784, 434] width 1568 height 1986
click at [1410, 354] on div "All Carts 9 Items $ 408 . 94 Subtotal 1 Carts How It Works Monthly Budget Septe…" at bounding box center [784, 434] width 1568 height 1986
click at [1029, 266] on select "Enter Quantity 1 2 3 4 5 6 7 8 9 10 11 12 13 14 15 16 17 18 19 20 Enter Quantity" at bounding box center [1039, 261] width 49 height 25
click at [1014, 249] on select "Enter Quantity 1 2 3 4 5 6 7 8 9 10 11 12 13 14 15 16 17 18 19 20 Enter Quantity" at bounding box center [1039, 261] width 49 height 25
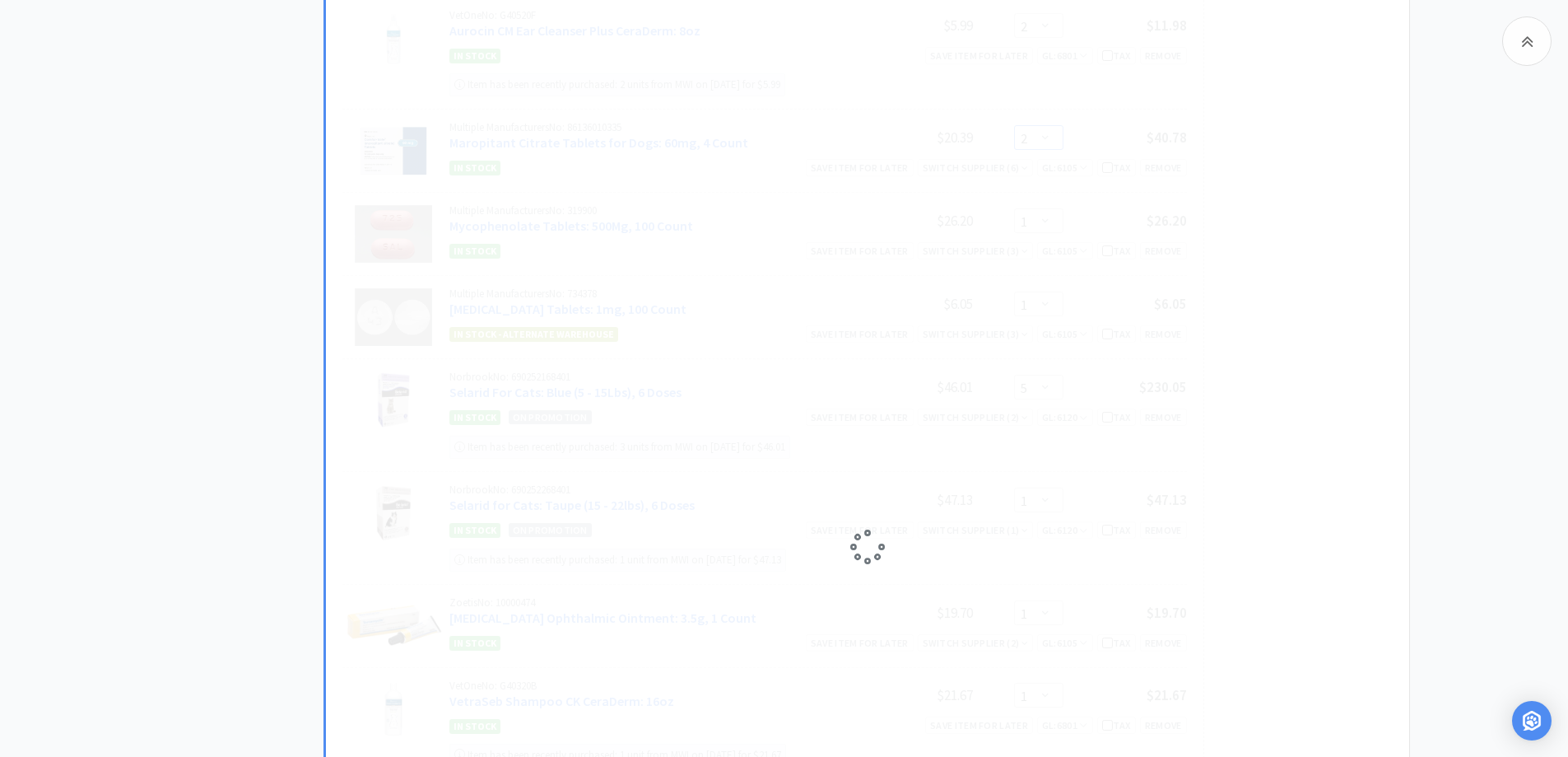
scroll to position [824, 0]
select select "1"
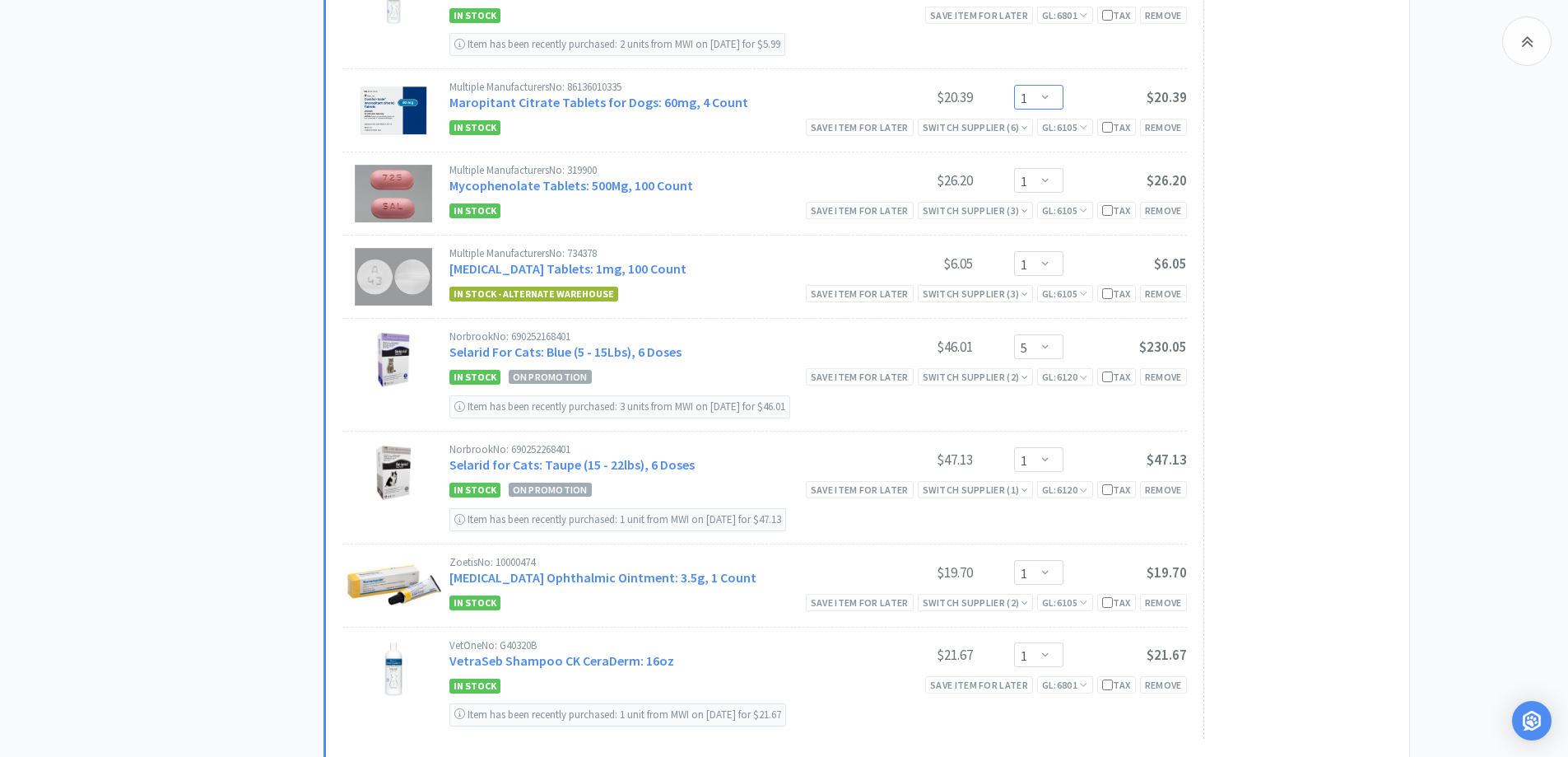
scroll to position [988, 0]
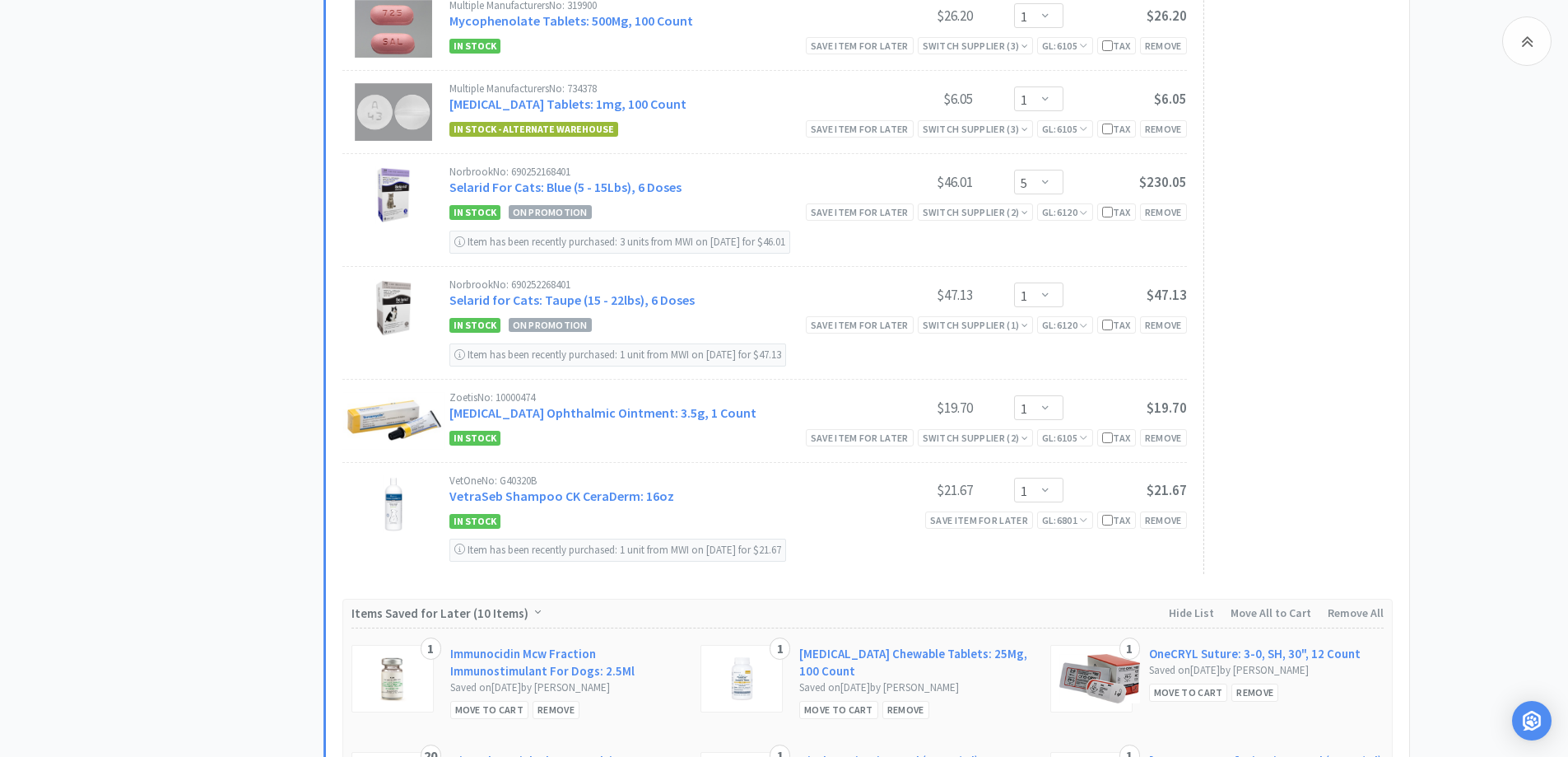
click at [1460, 332] on div "All Carts 9 Items $ 388 . 55 Subtotal 1 Carts How It Works Monthly Budget Septe…" at bounding box center [784, 104] width 1568 height 1986
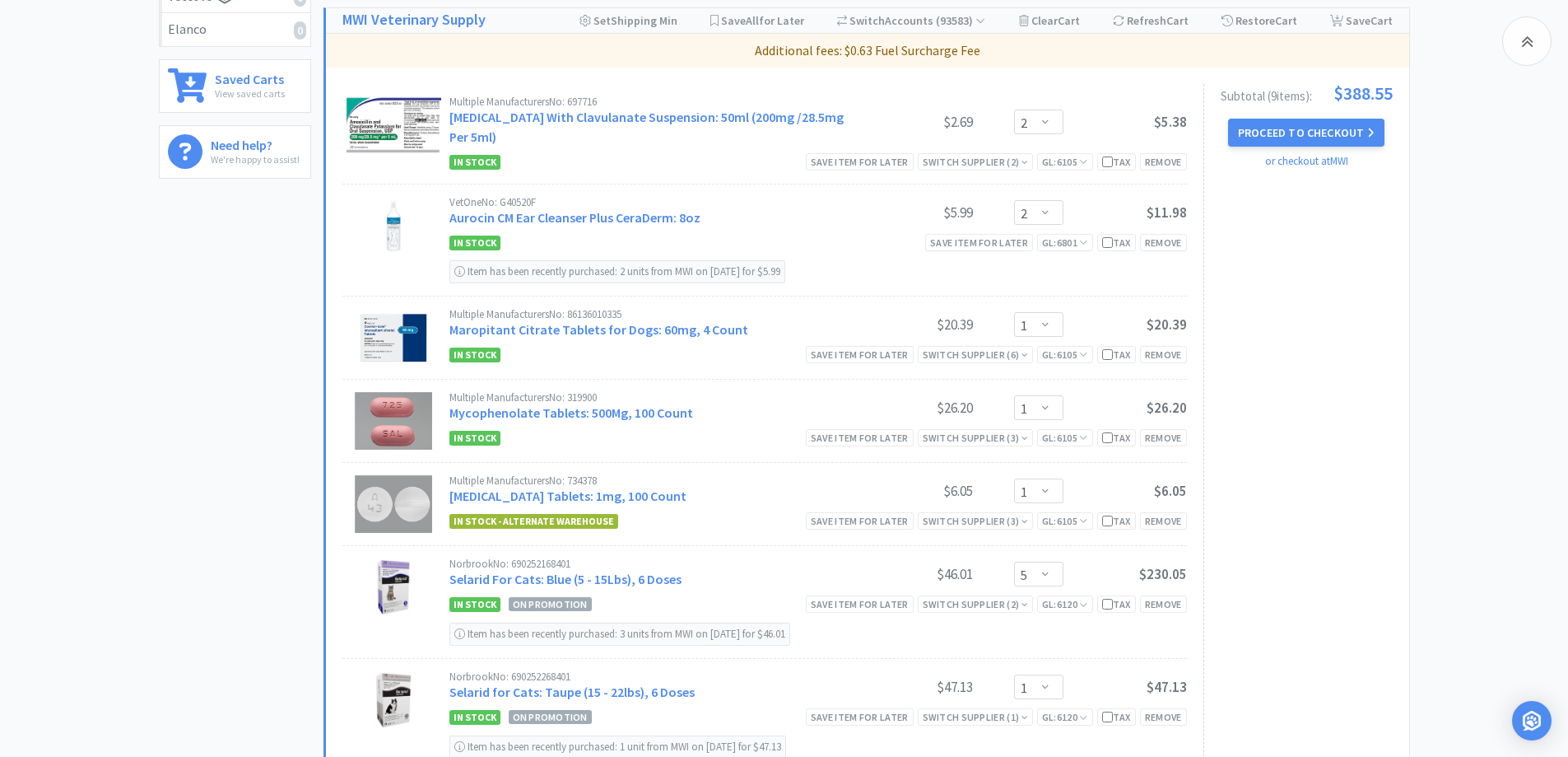
scroll to position [636, 0]
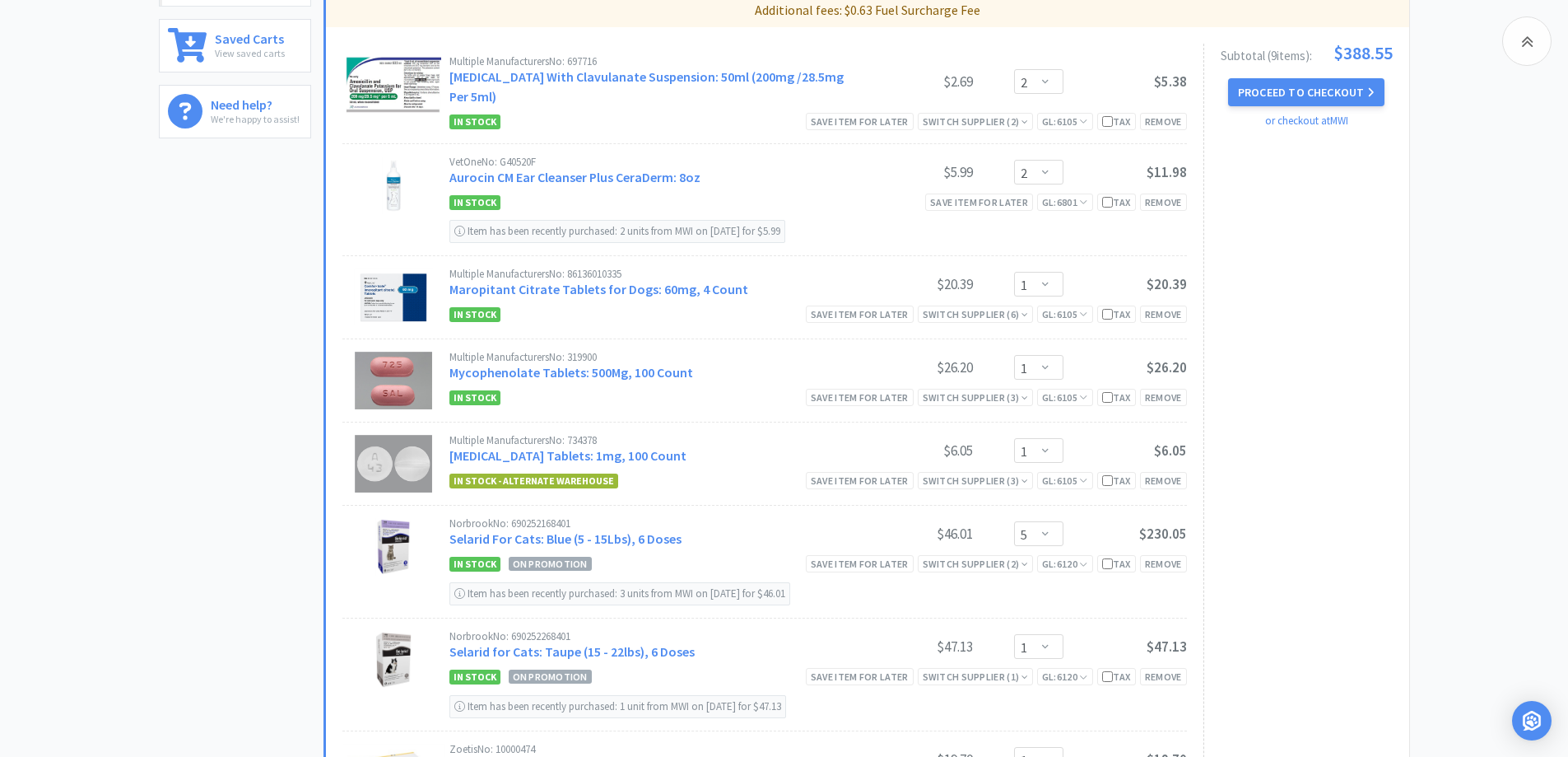
click at [1449, 385] on div "All Carts 9 Items $ 388 . 55 Subtotal 1 Carts How It Works Monthly Budget Septe…" at bounding box center [784, 456] width 1568 height 1986
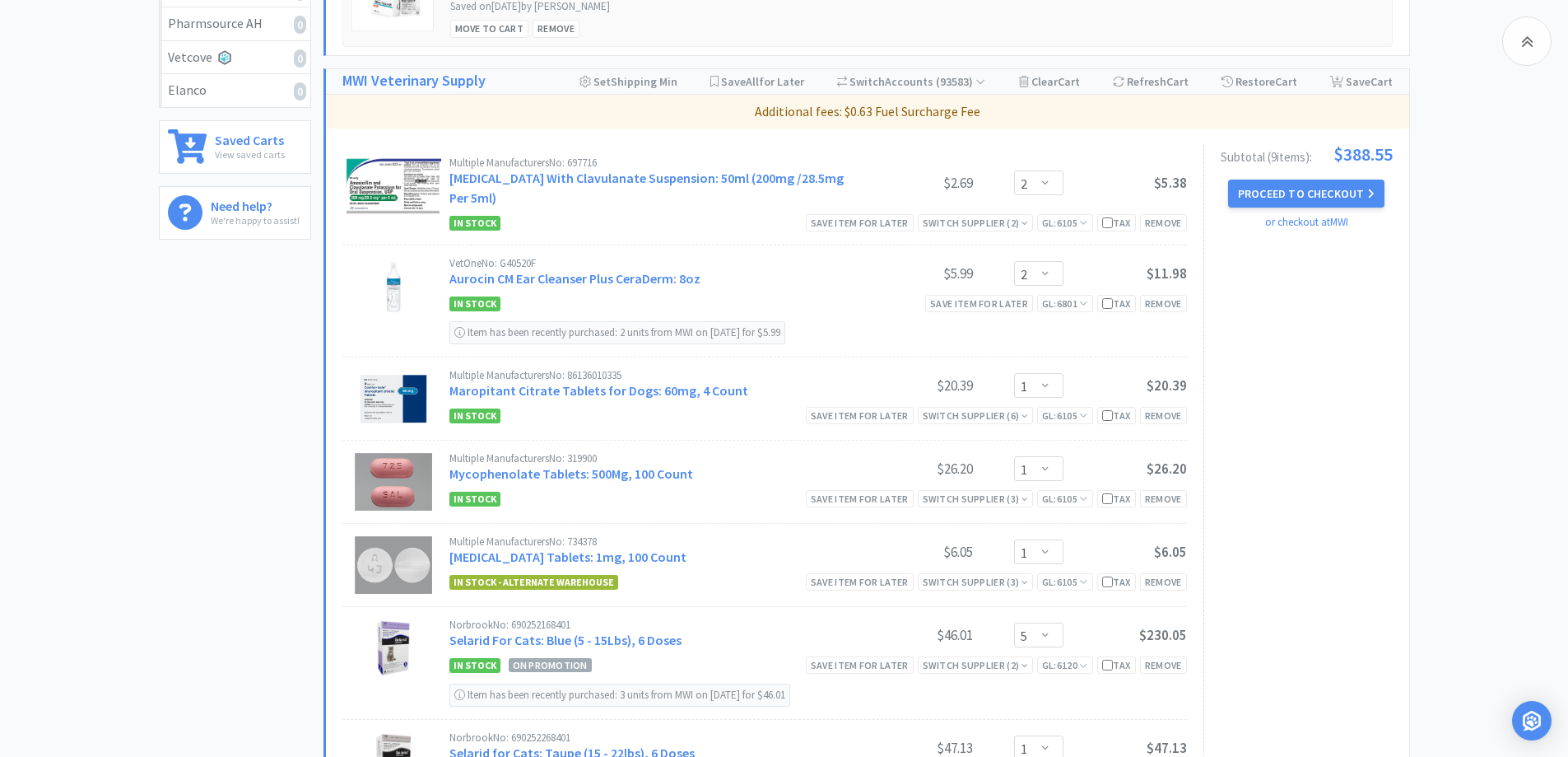
scroll to position [472, 0]
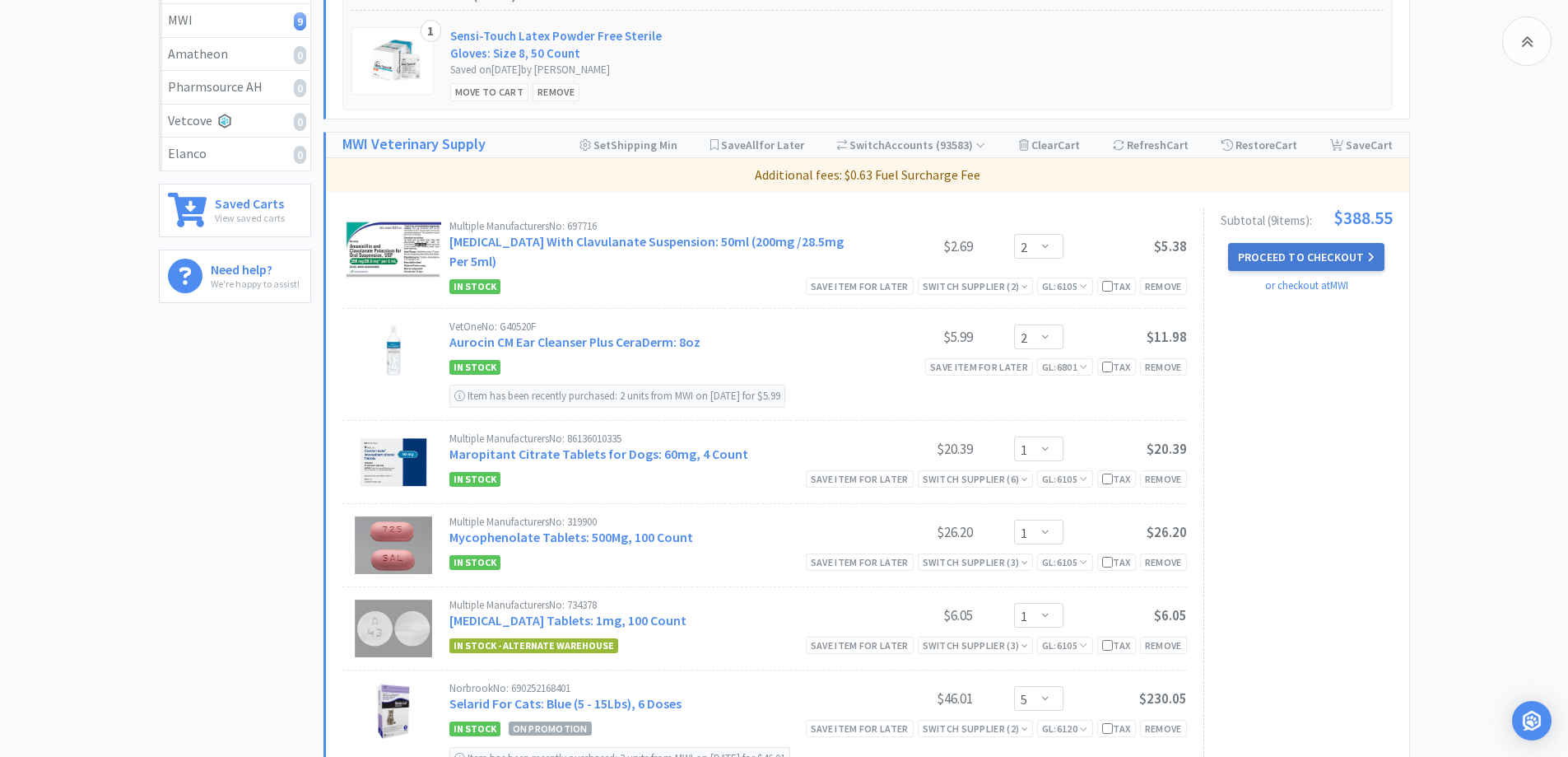
click at [1323, 260] on button "Proceed to Checkout" at bounding box center [1305, 257] width 156 height 28
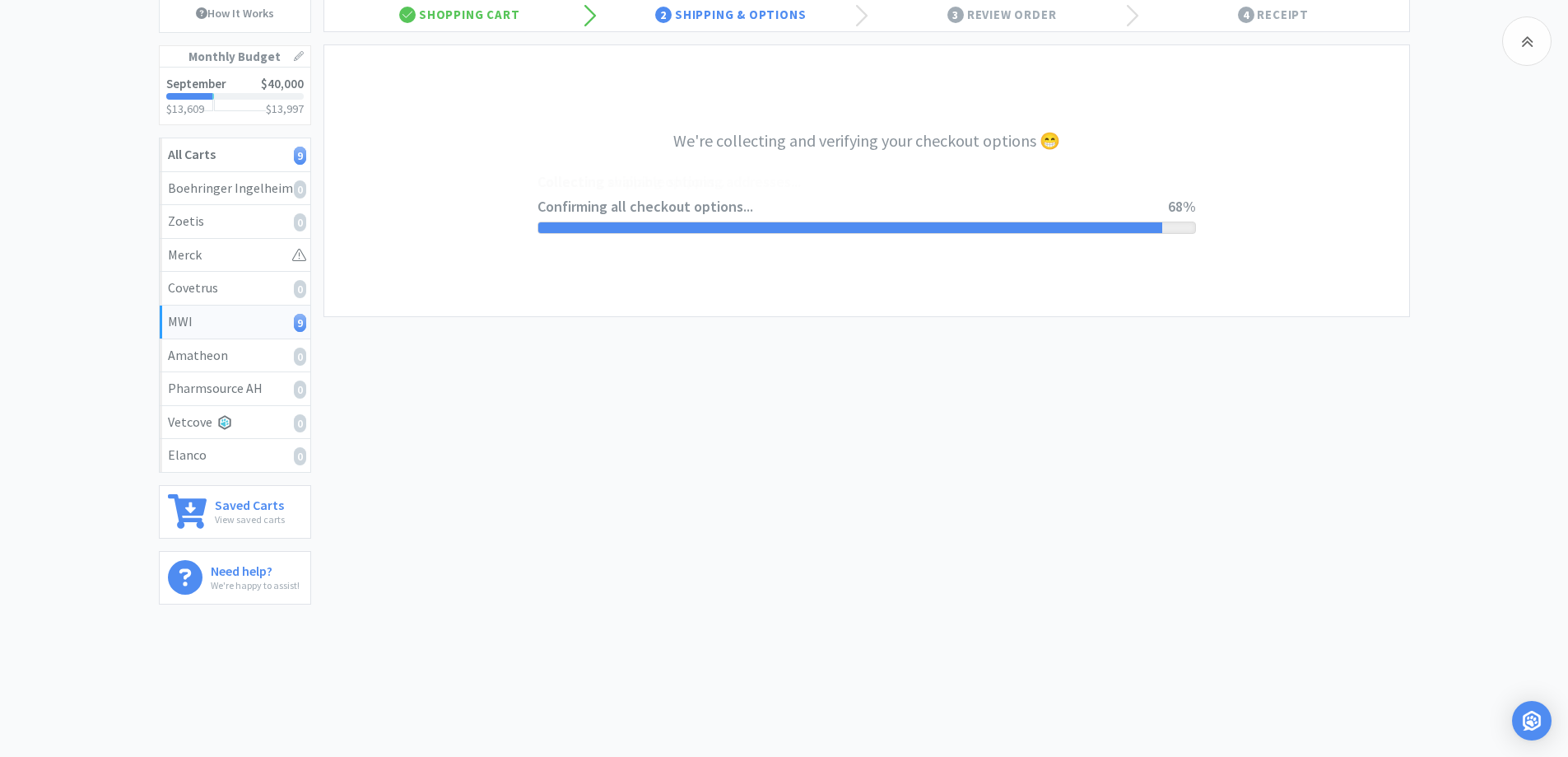
select select "CC_9421154621689816"
select select "RPS"
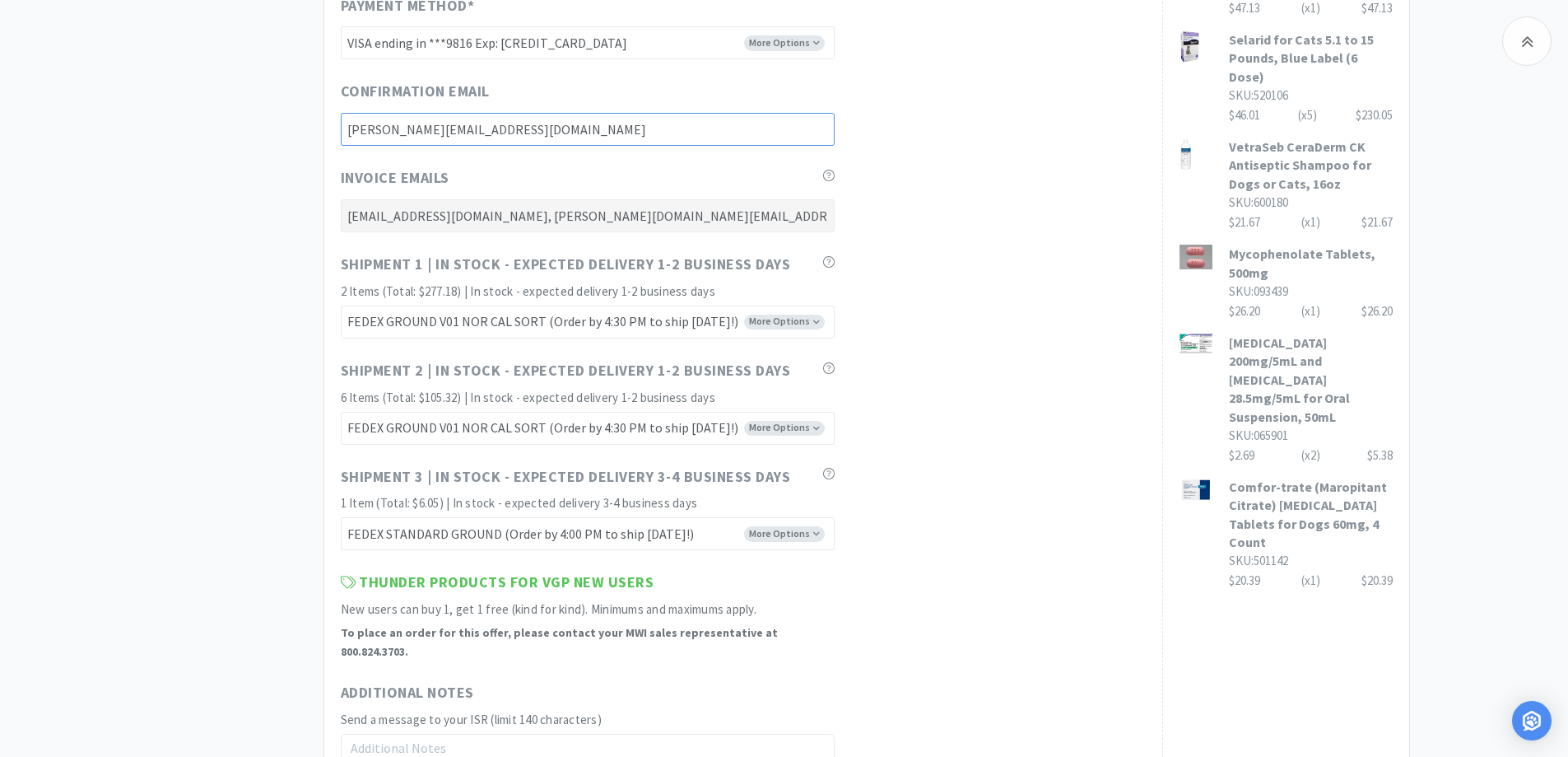
scroll to position [988, 0]
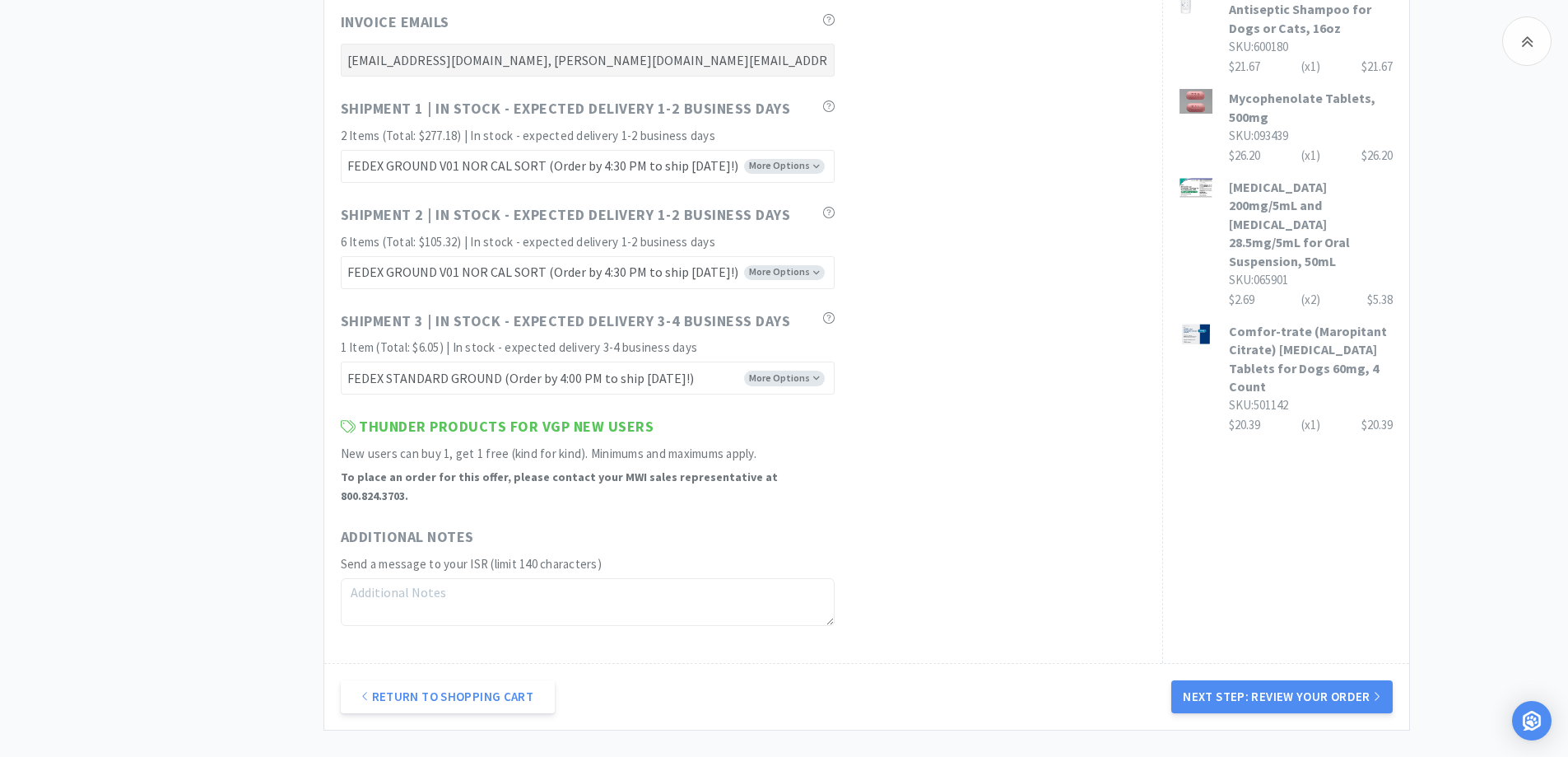
click at [1043, 427] on div "Thunder Products for VGP New Users New users can buy 1, get 1 free (kind for ki…" at bounding box center [743, 459] width 805 height 89
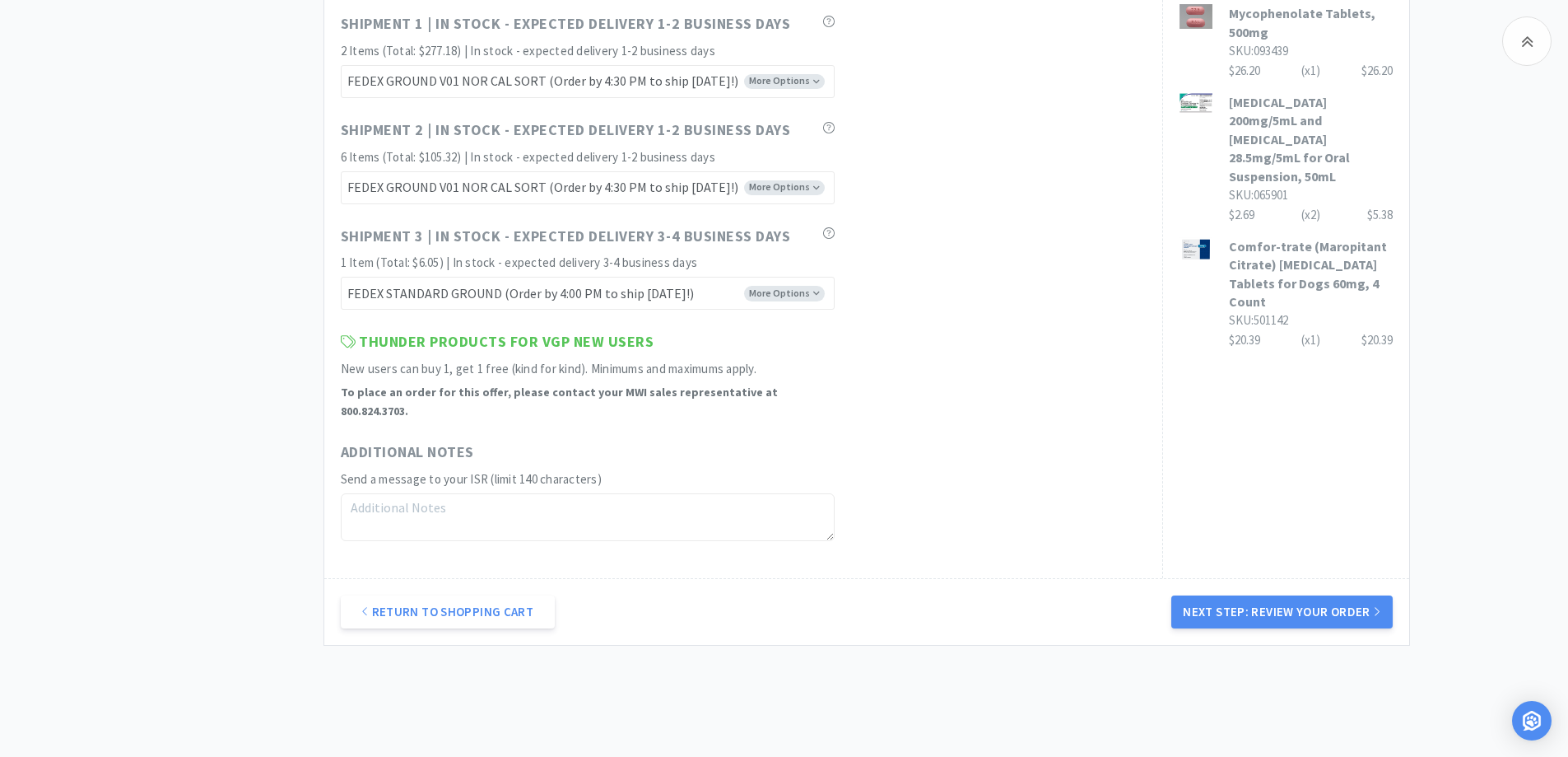
scroll to position [1111, 0]
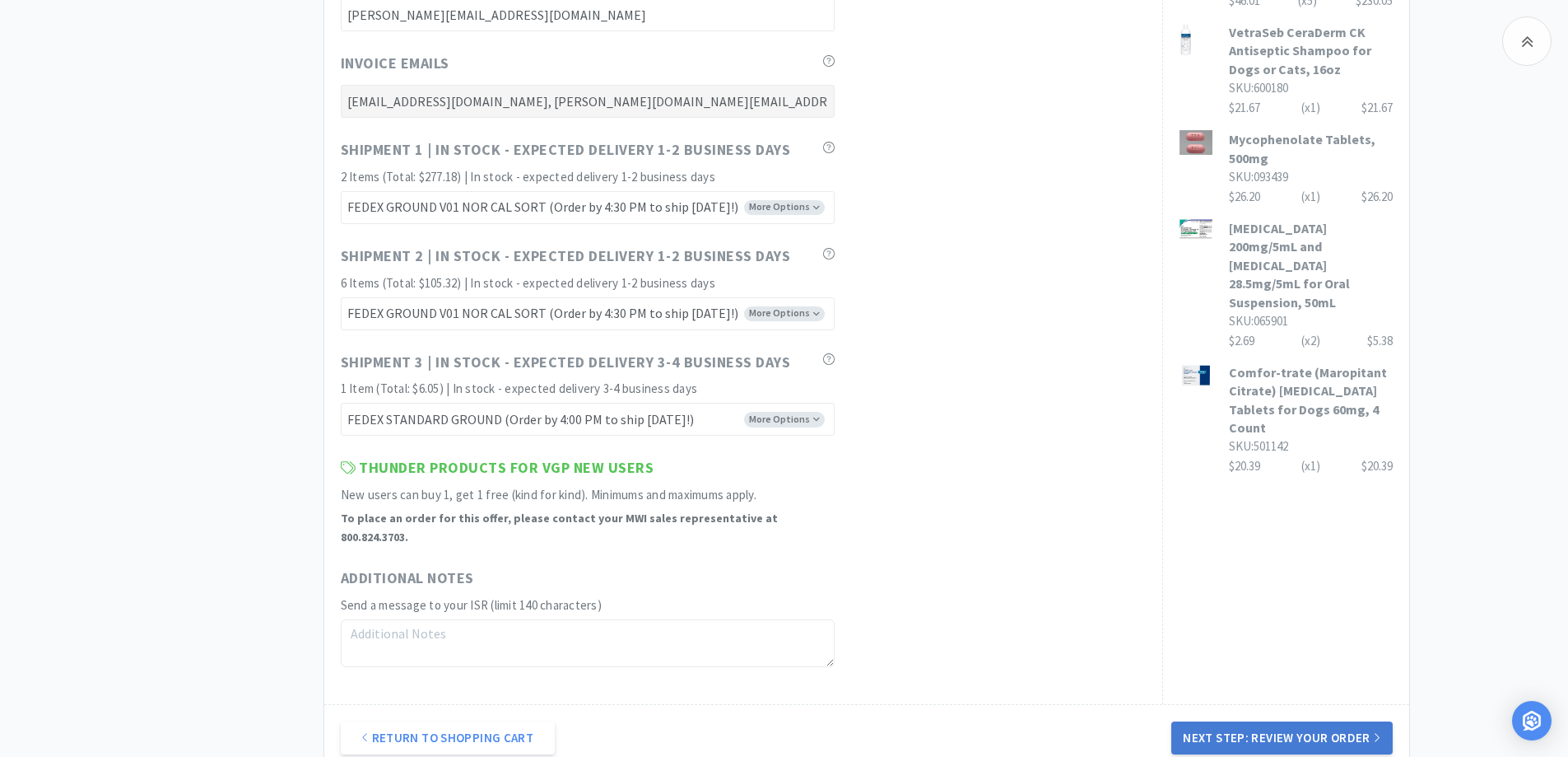
click at [1236, 721] on button "Next Step: Review Your Order" at bounding box center [1281, 738] width 221 height 33
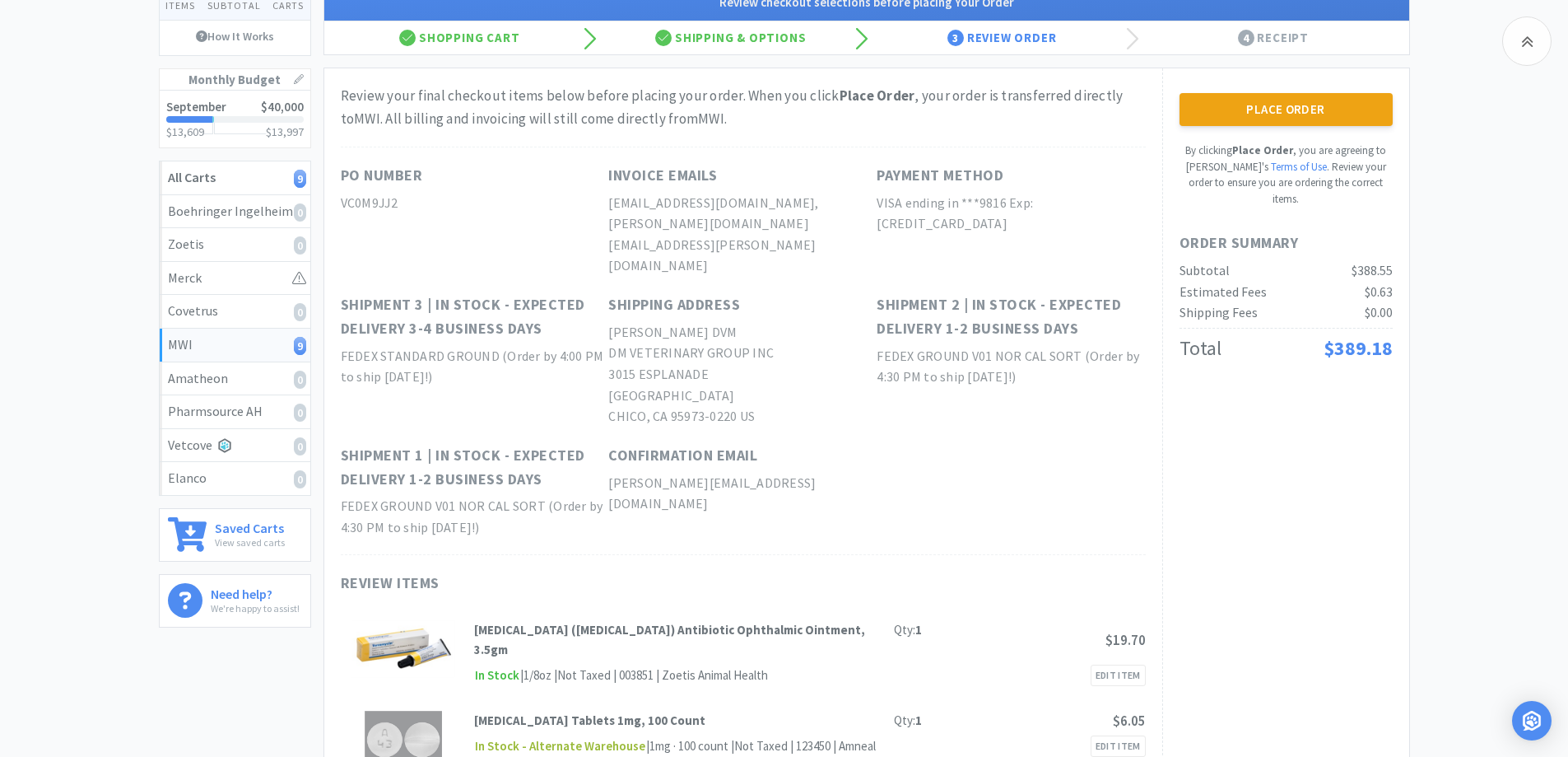
scroll to position [143, 0]
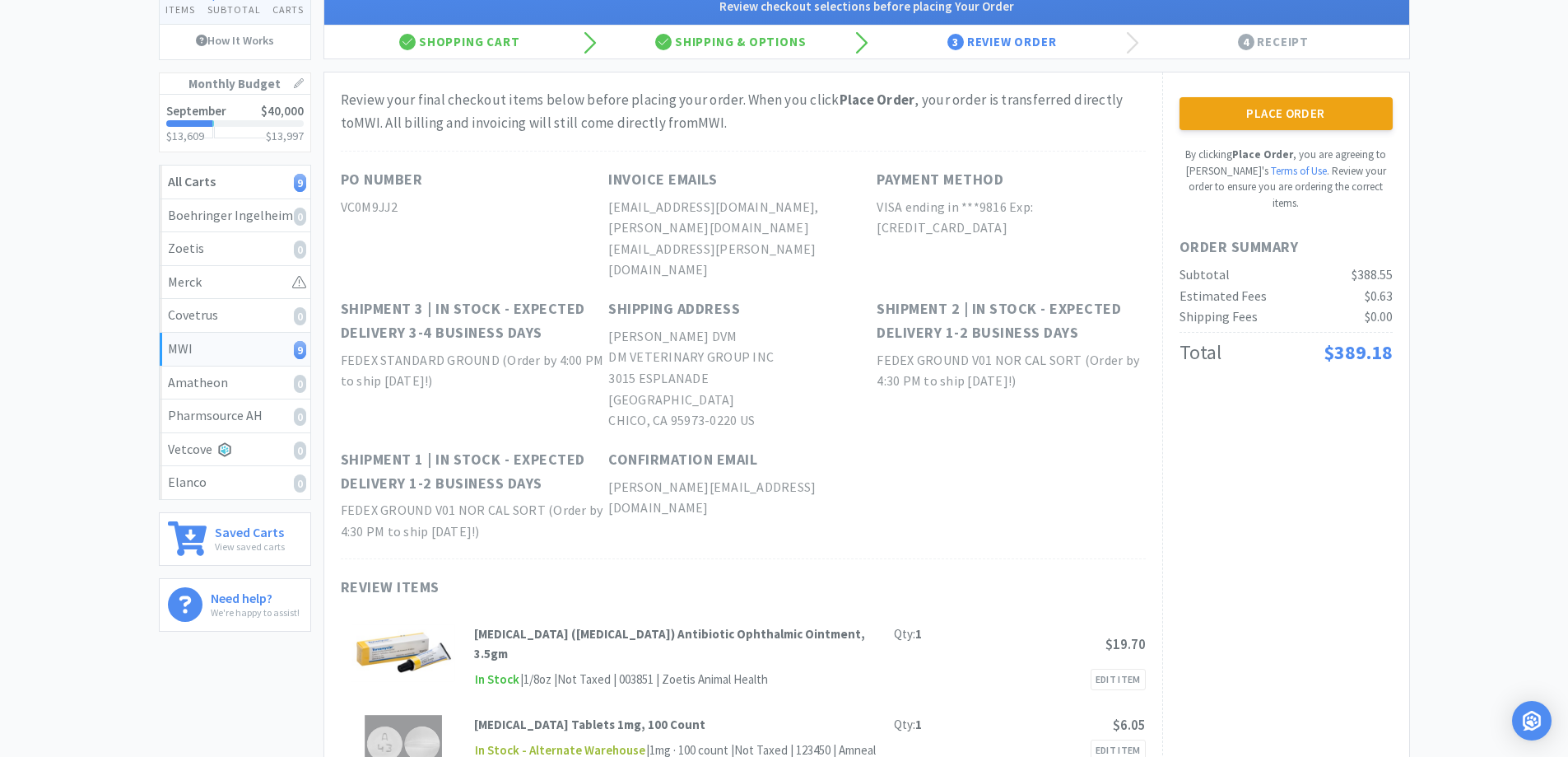
click at [1482, 269] on div "MWI 9 Items $ 388 . 55 Subtotal 1 Carts How It Works Monthly Budget September $…" at bounding box center [784, 723] width 1568 height 1534
click at [1301, 121] on button "Place Order" at bounding box center [1286, 113] width 214 height 33
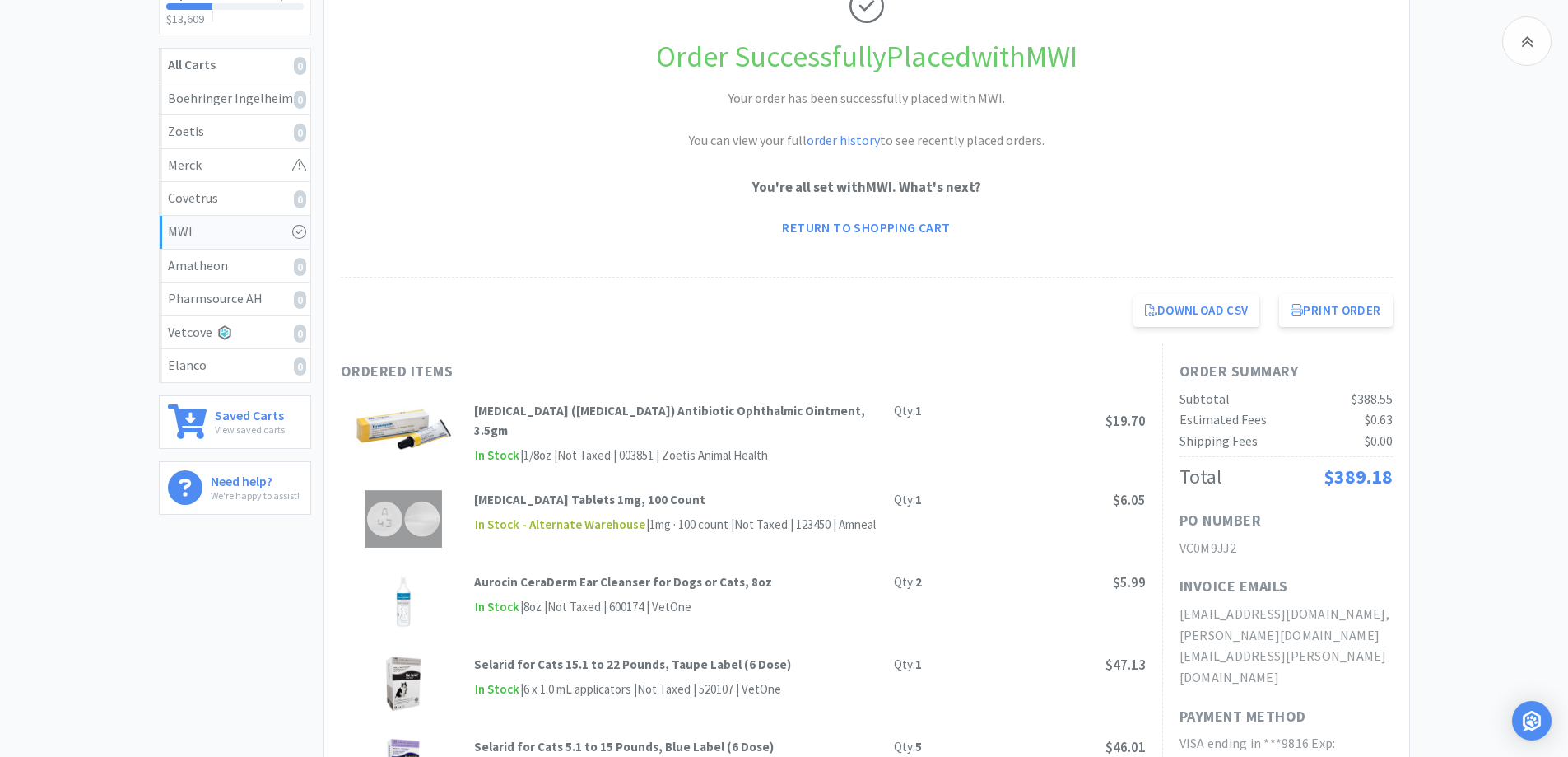
scroll to position [473, 0]
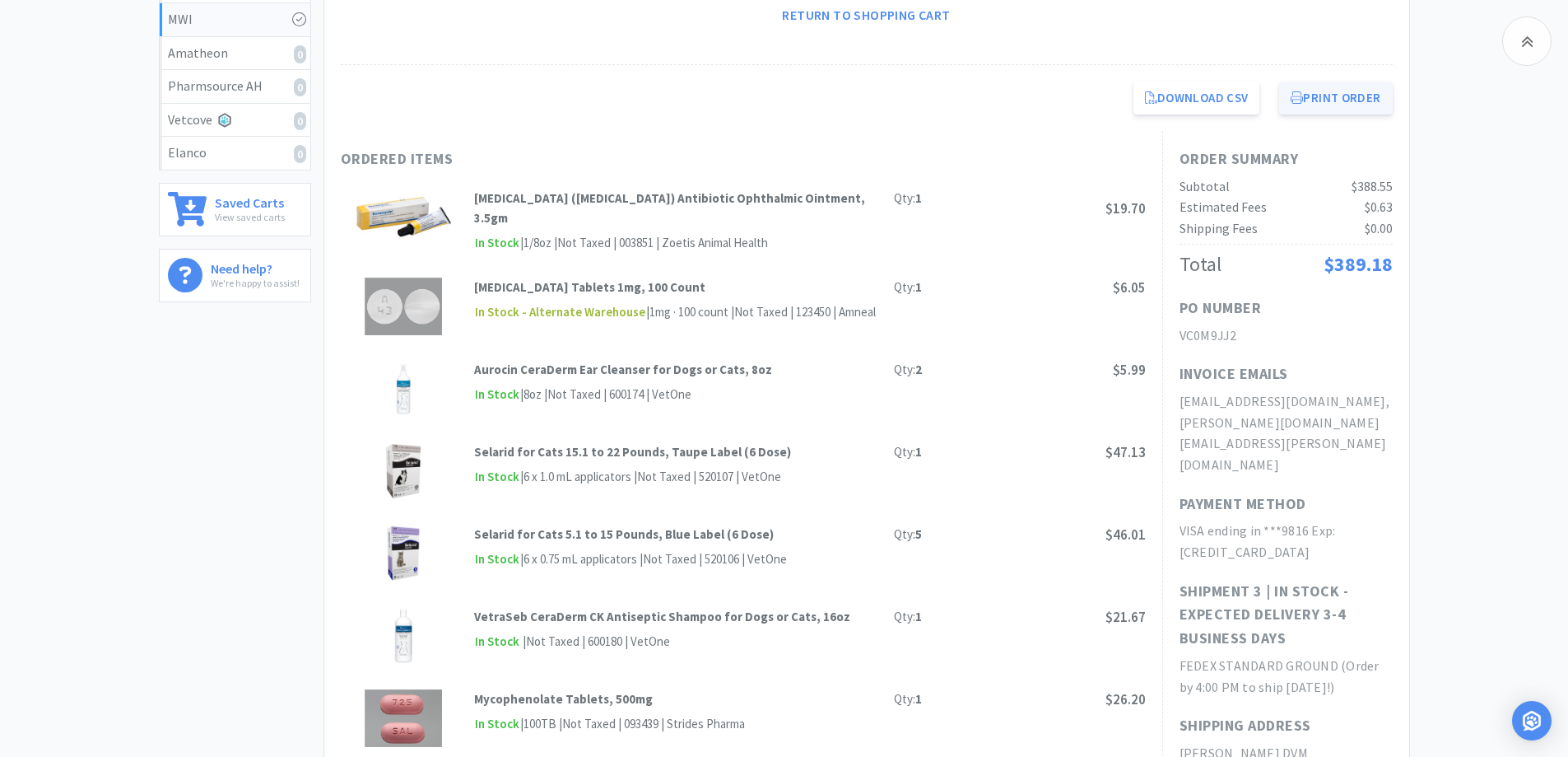
click at [1343, 95] on button "Print Order" at bounding box center [1335, 98] width 113 height 33
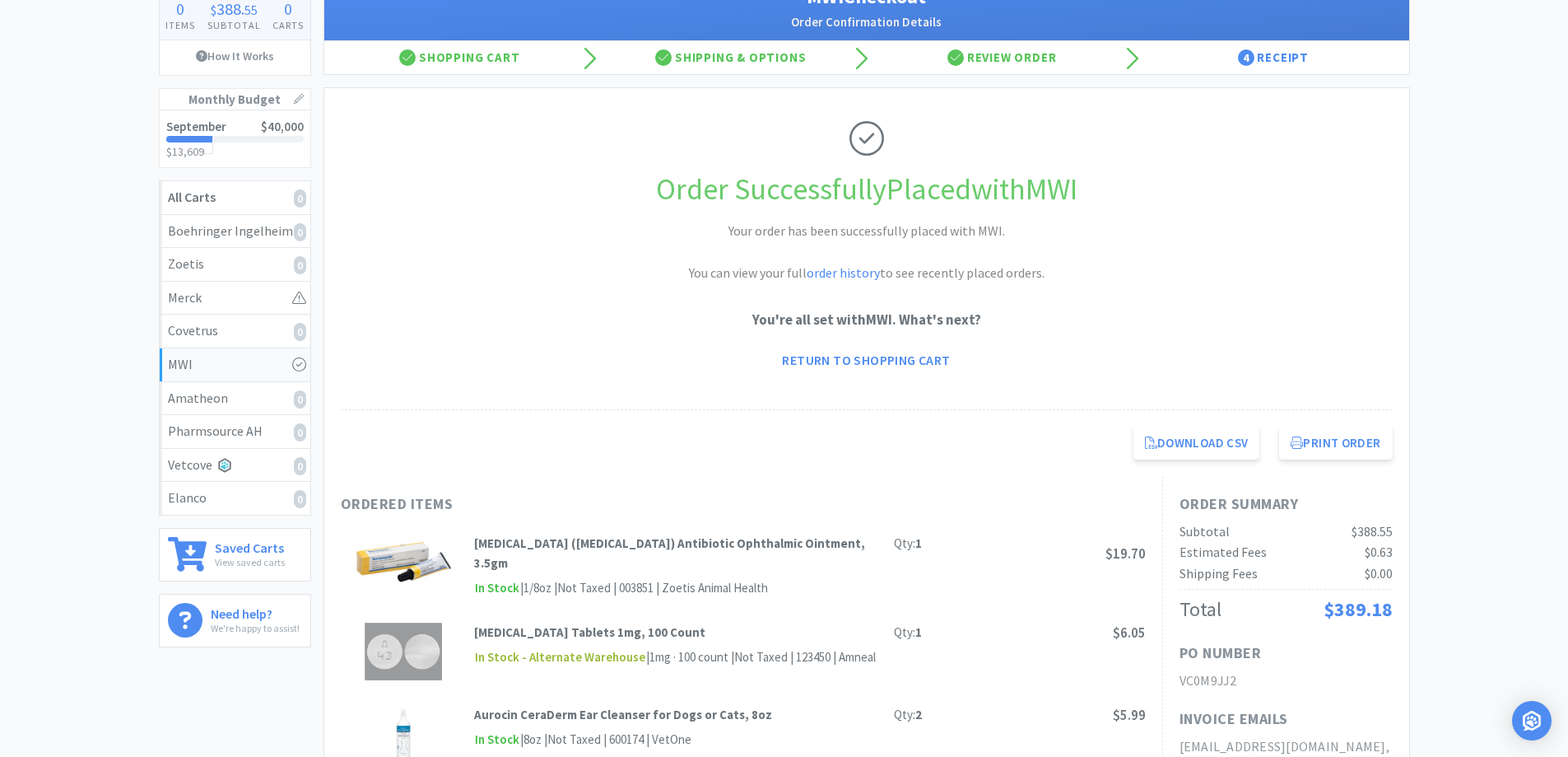
scroll to position [0, 0]
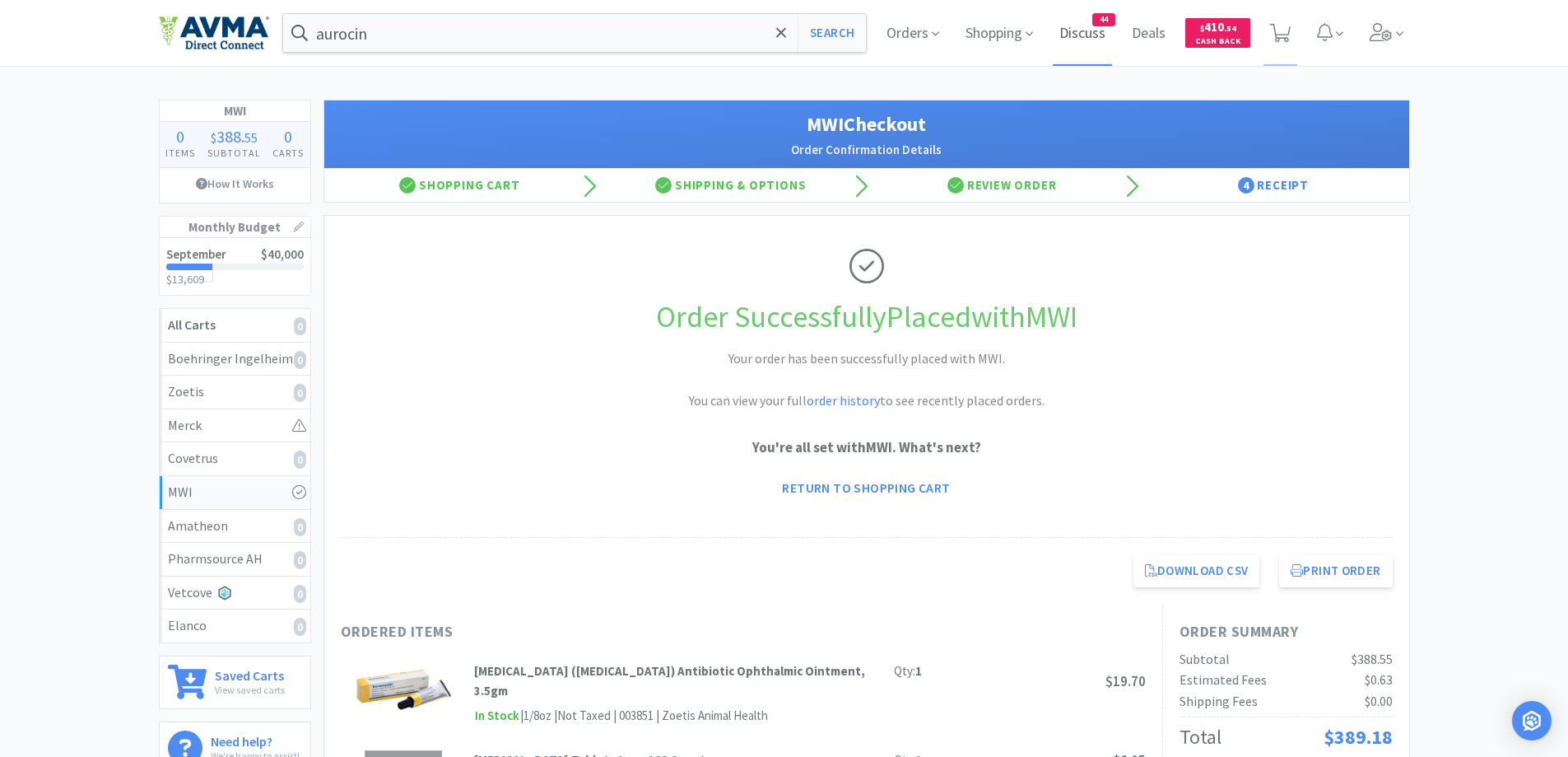
click at [1092, 35] on span "Discuss" at bounding box center [1082, 33] width 59 height 66
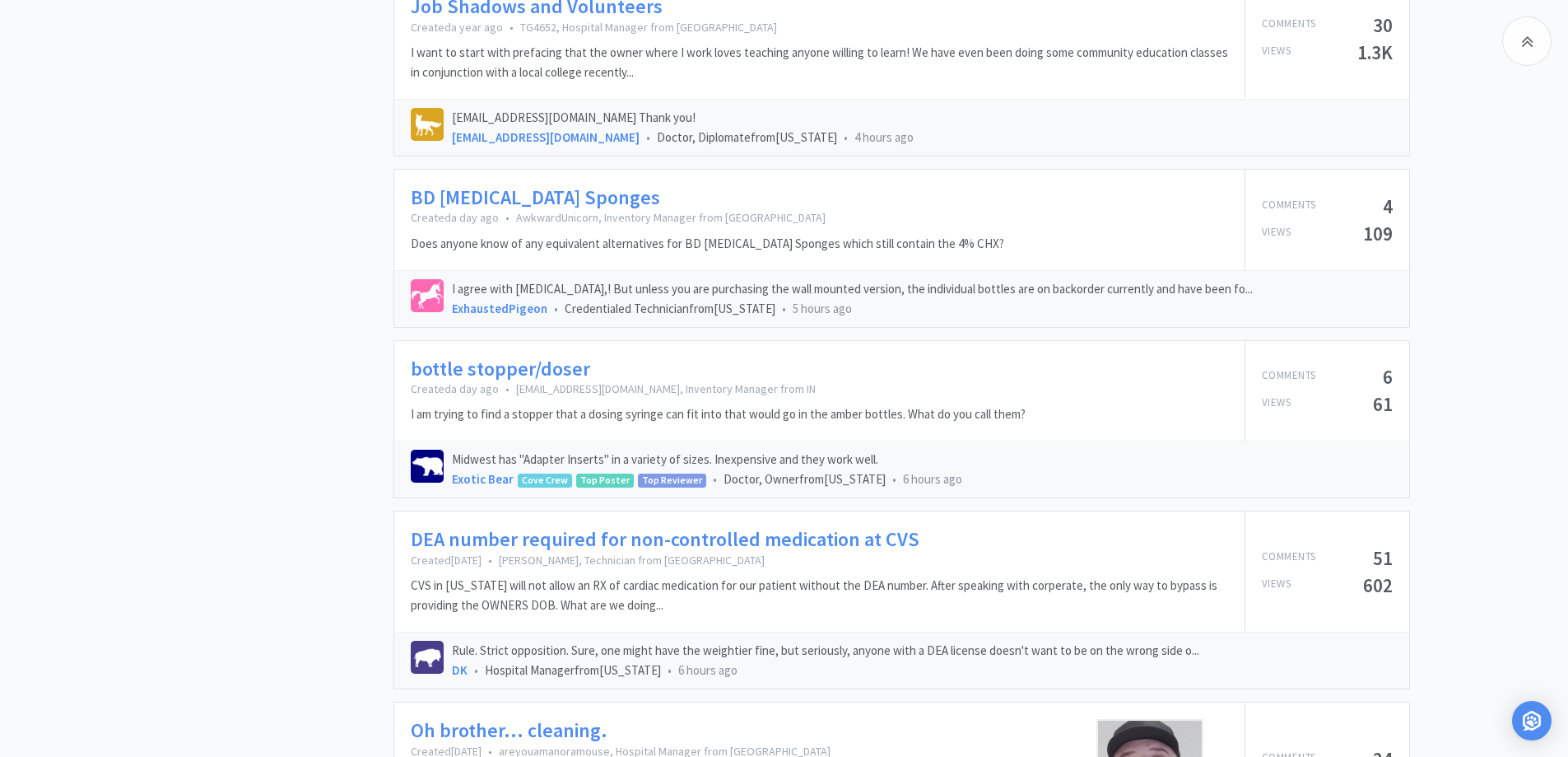
scroll to position [2305, 0]
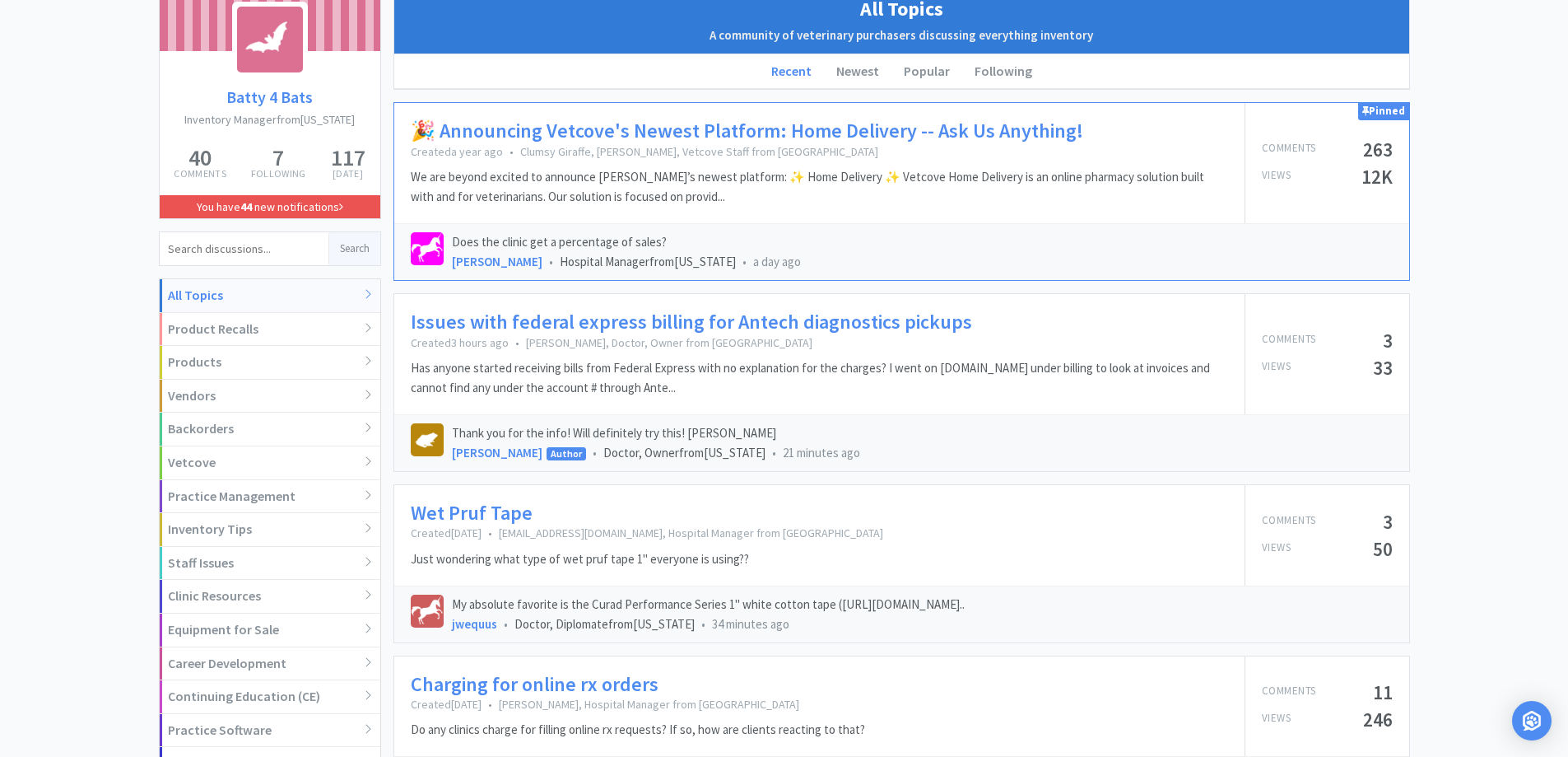
scroll to position [120, 0]
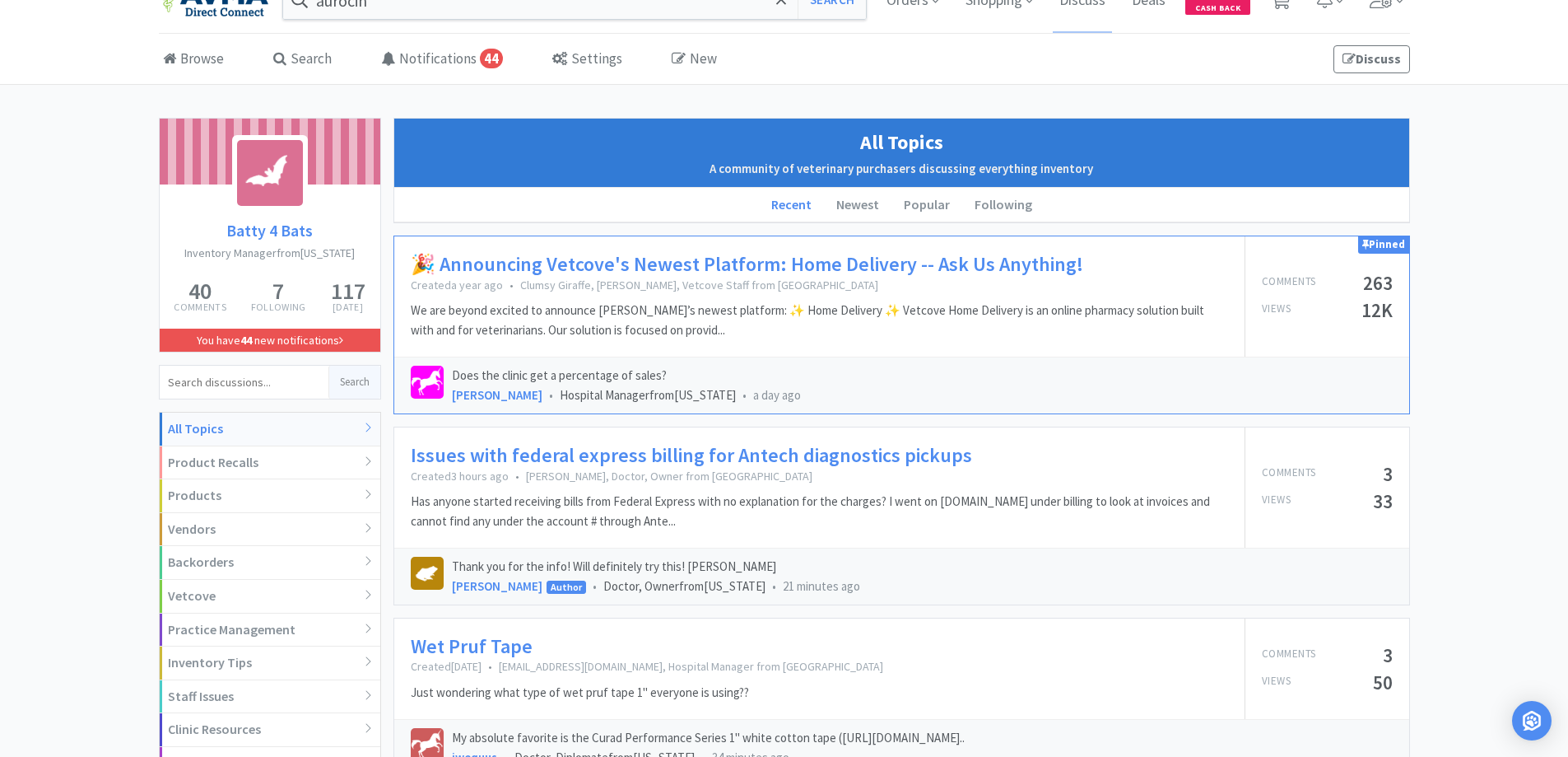
scroll to position [0, 0]
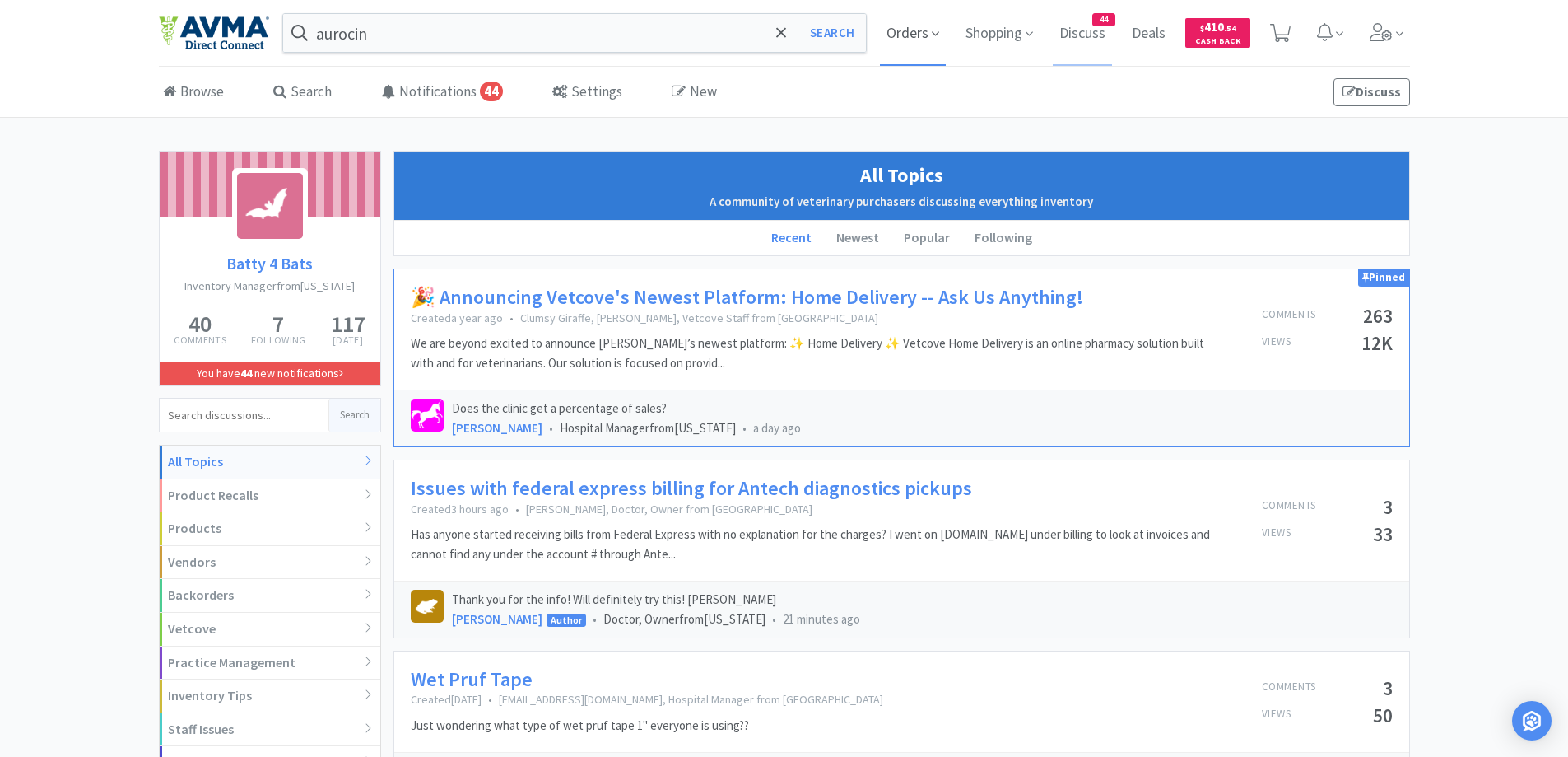
click at [894, 28] on span "Orders" at bounding box center [913, 33] width 66 height 66
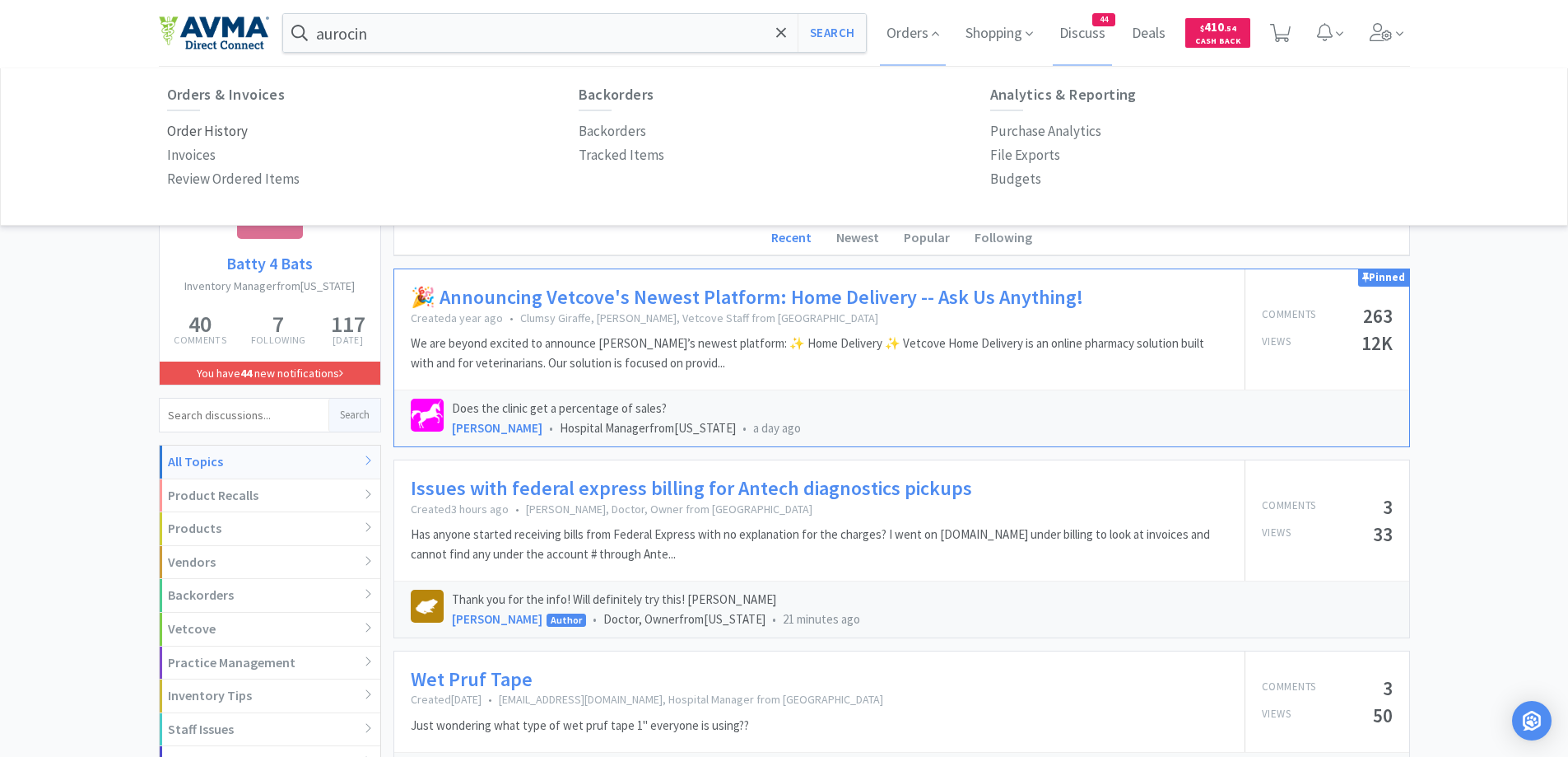
click at [200, 135] on p "Order History" at bounding box center [207, 131] width 80 height 22
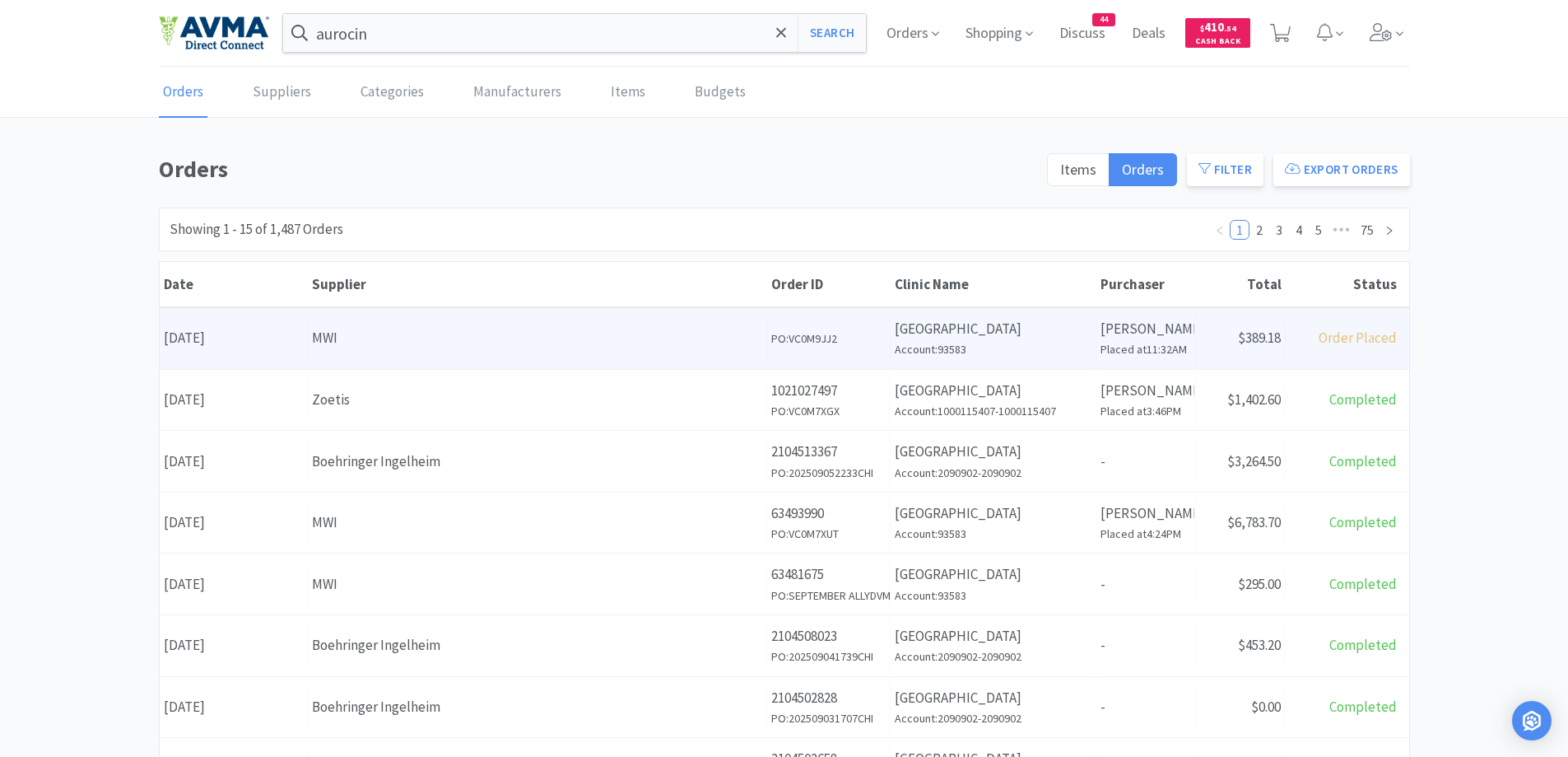
click at [1141, 345] on h6 "Placed at 11:32AM" at bounding box center [1145, 349] width 89 height 18
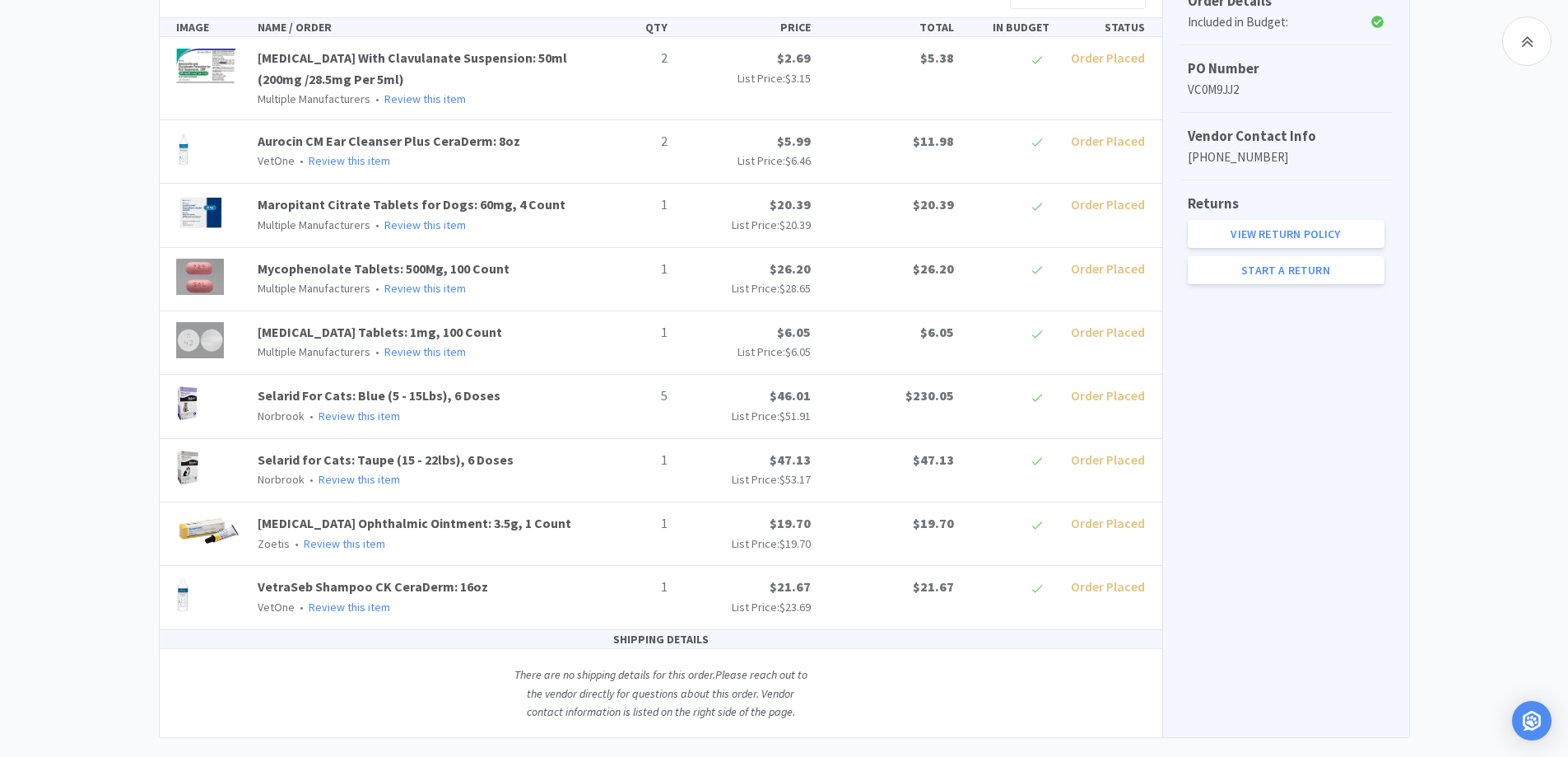
scroll to position [464, 0]
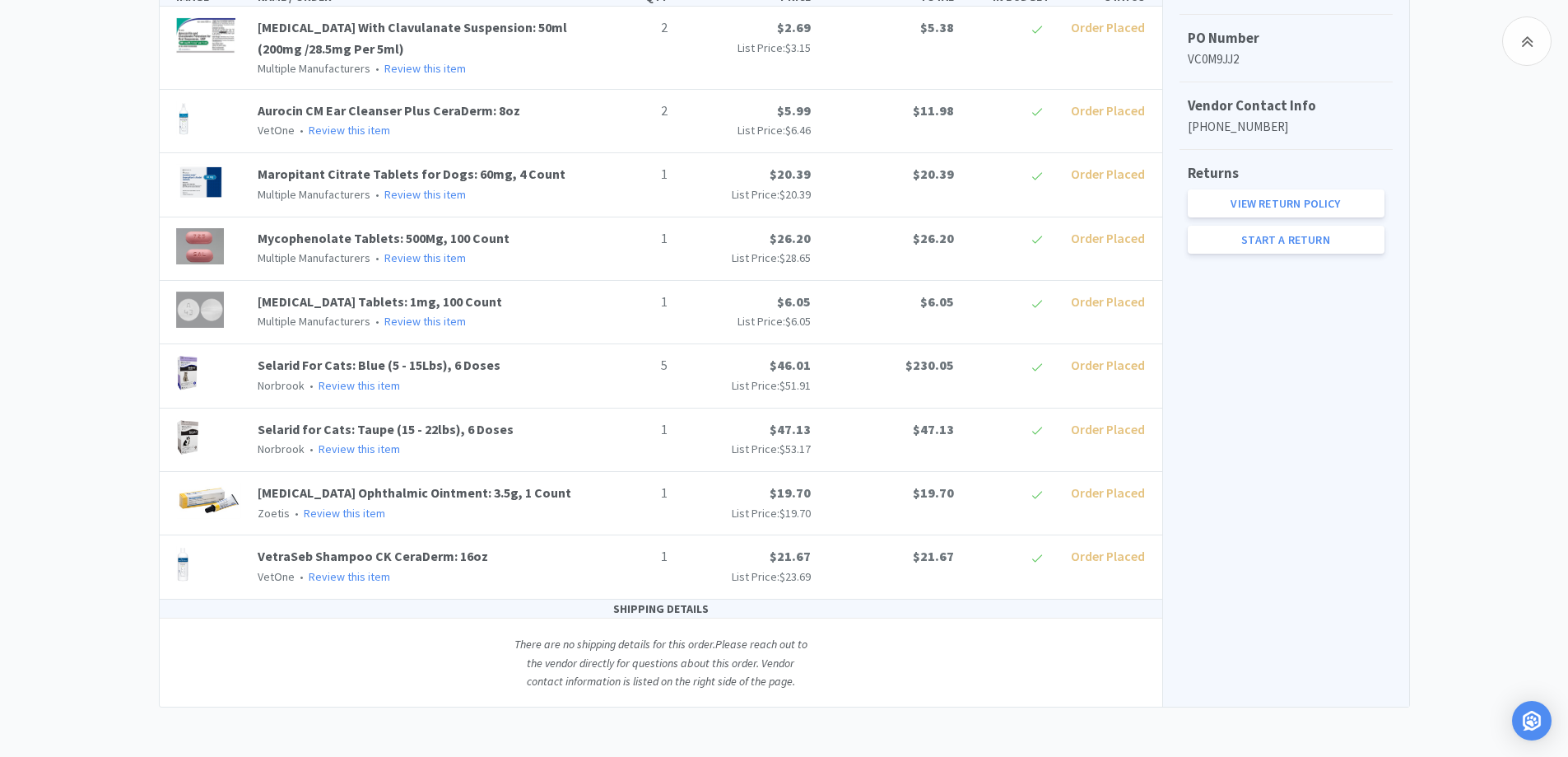
click at [110, 377] on div "Chico Animal Hospital Order Details for #VC0M9JJ2 Orders VC0M9JJ2 Download CSV …" at bounding box center [784, 196] width 1568 height 1020
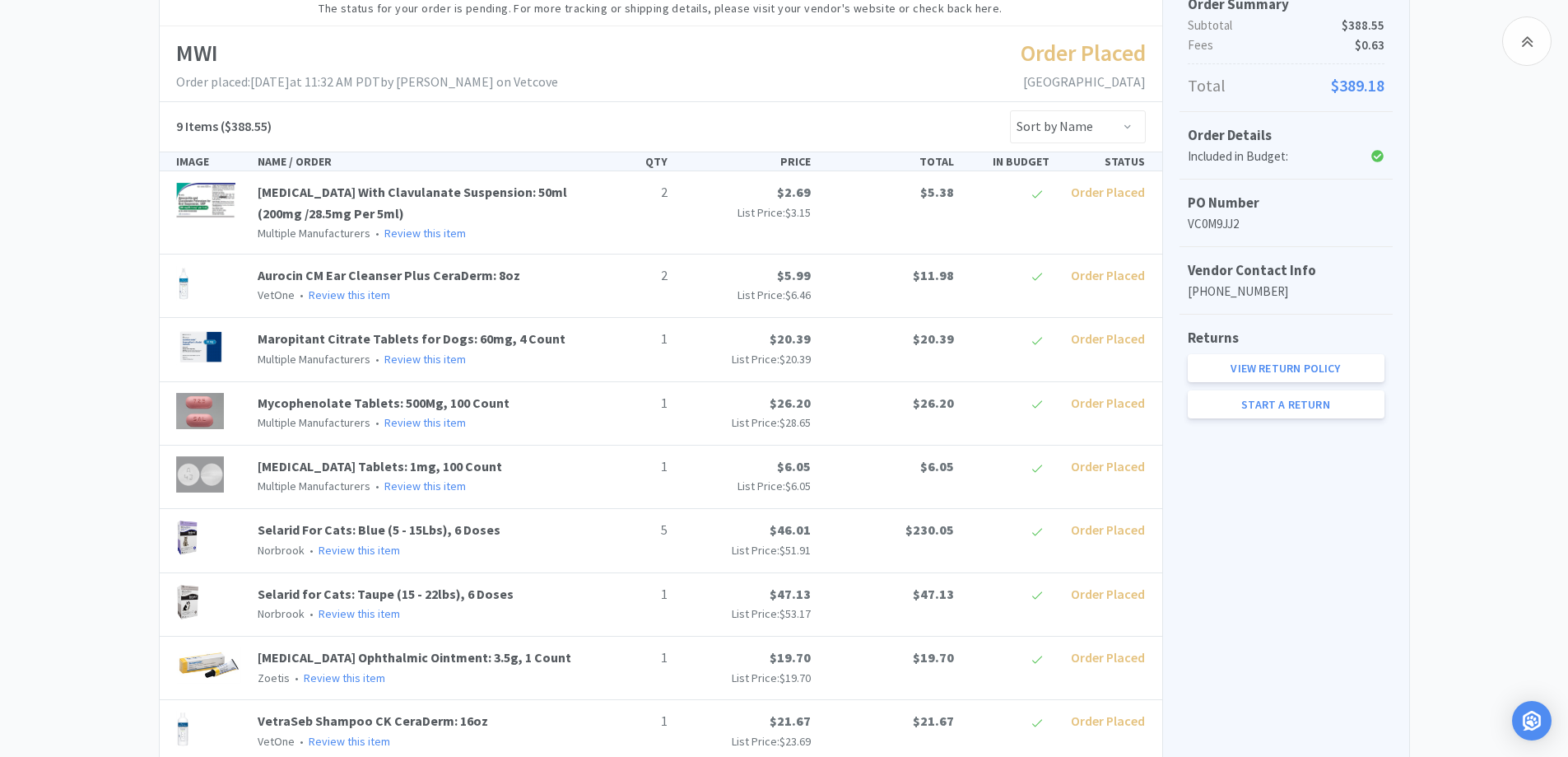
drag, startPoint x: 139, startPoint y: 672, endPoint x: 350, endPoint y: 754, distance: 226.4
click at [139, 673] on div "Chico Animal Hospital Order Details for #VC0M9JJ2 Orders VC0M9JJ2 Download CSV …" at bounding box center [784, 362] width 1568 height 1020
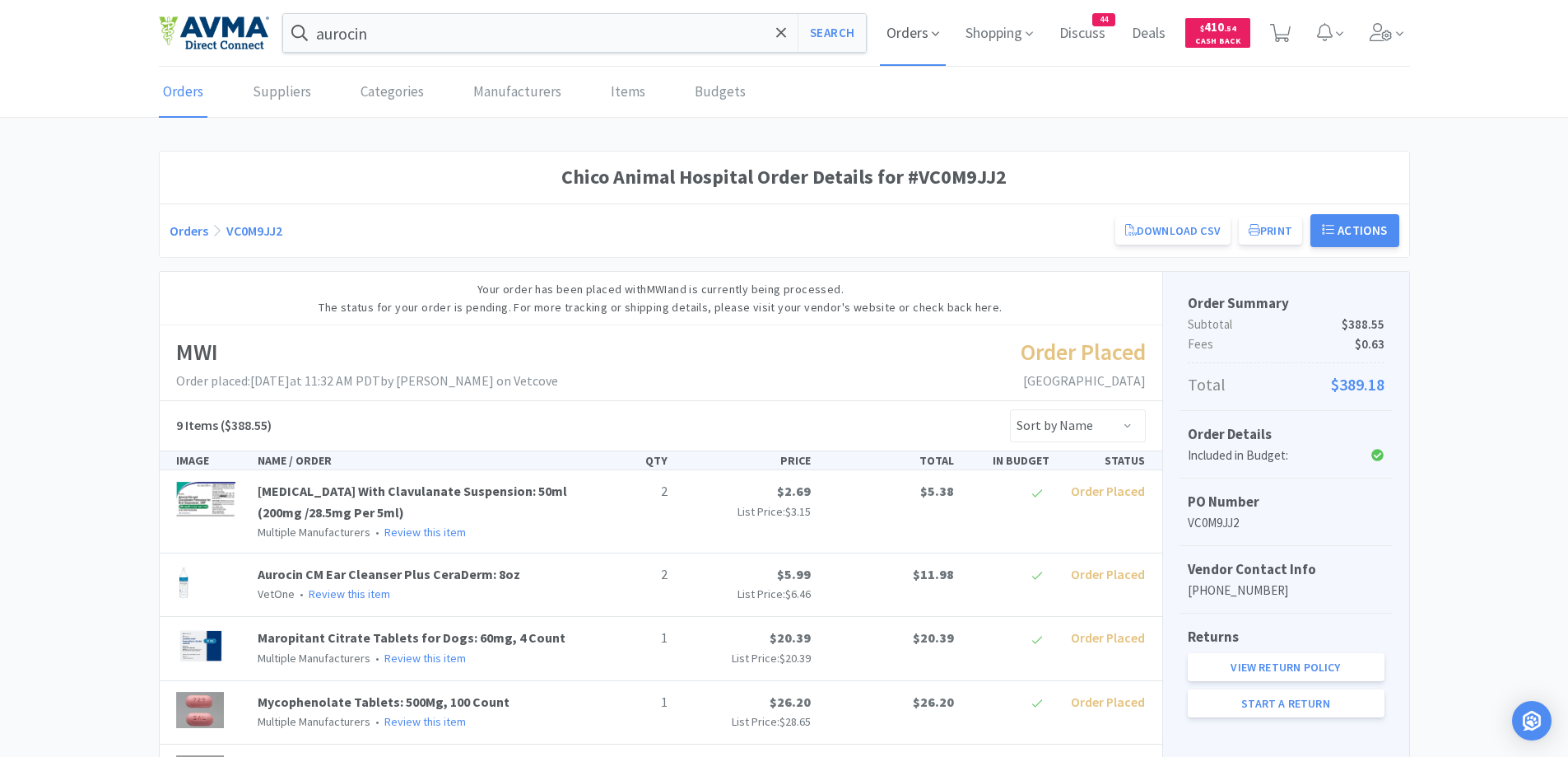
click at [906, 29] on span "Orders" at bounding box center [913, 33] width 66 height 66
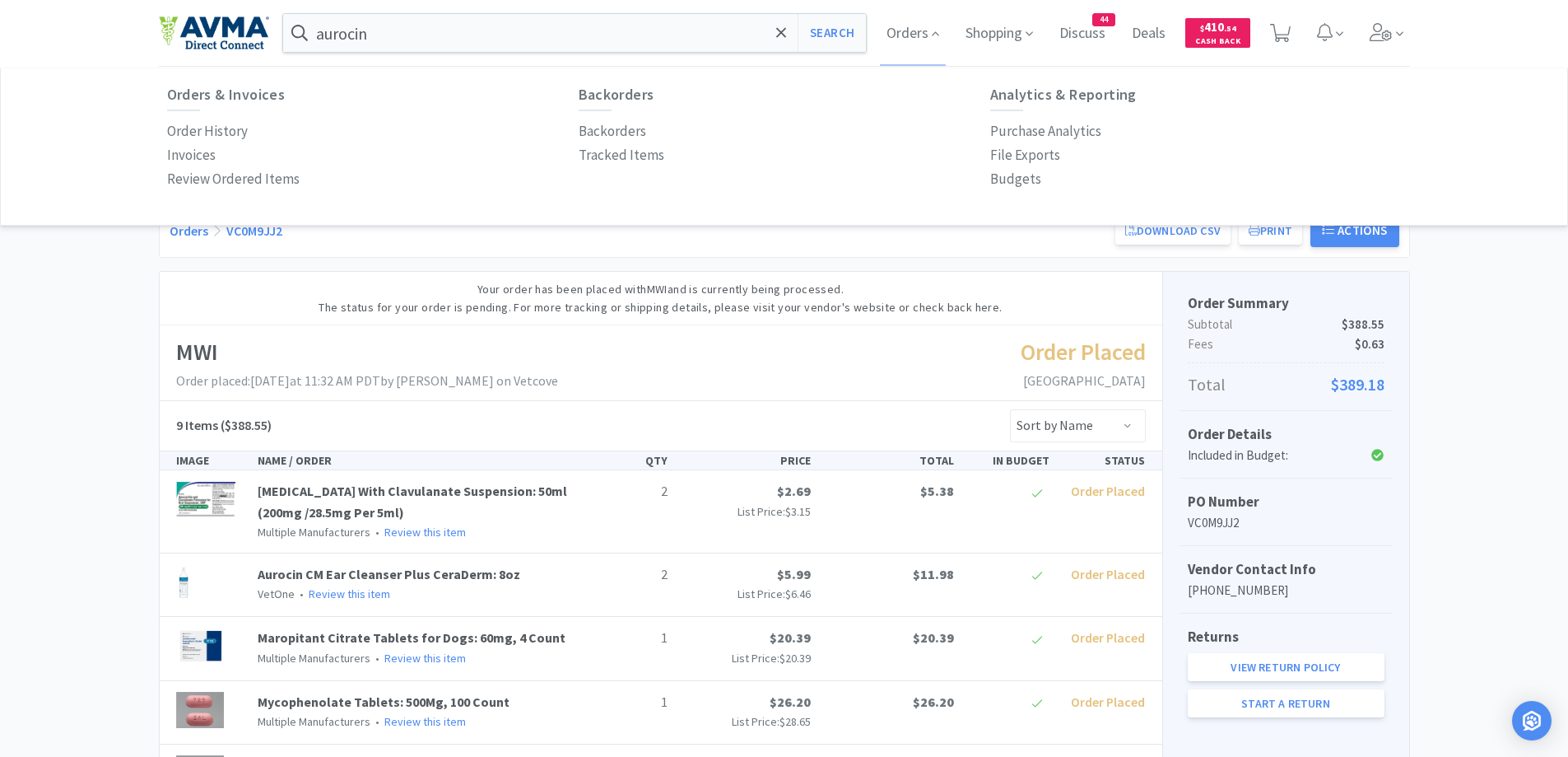
drag, startPoint x: 1007, startPoint y: 182, endPoint x: 1079, endPoint y: 187, distance: 72.2
click at [1008, 182] on p "Budgets" at bounding box center [1016, 179] width 51 height 22
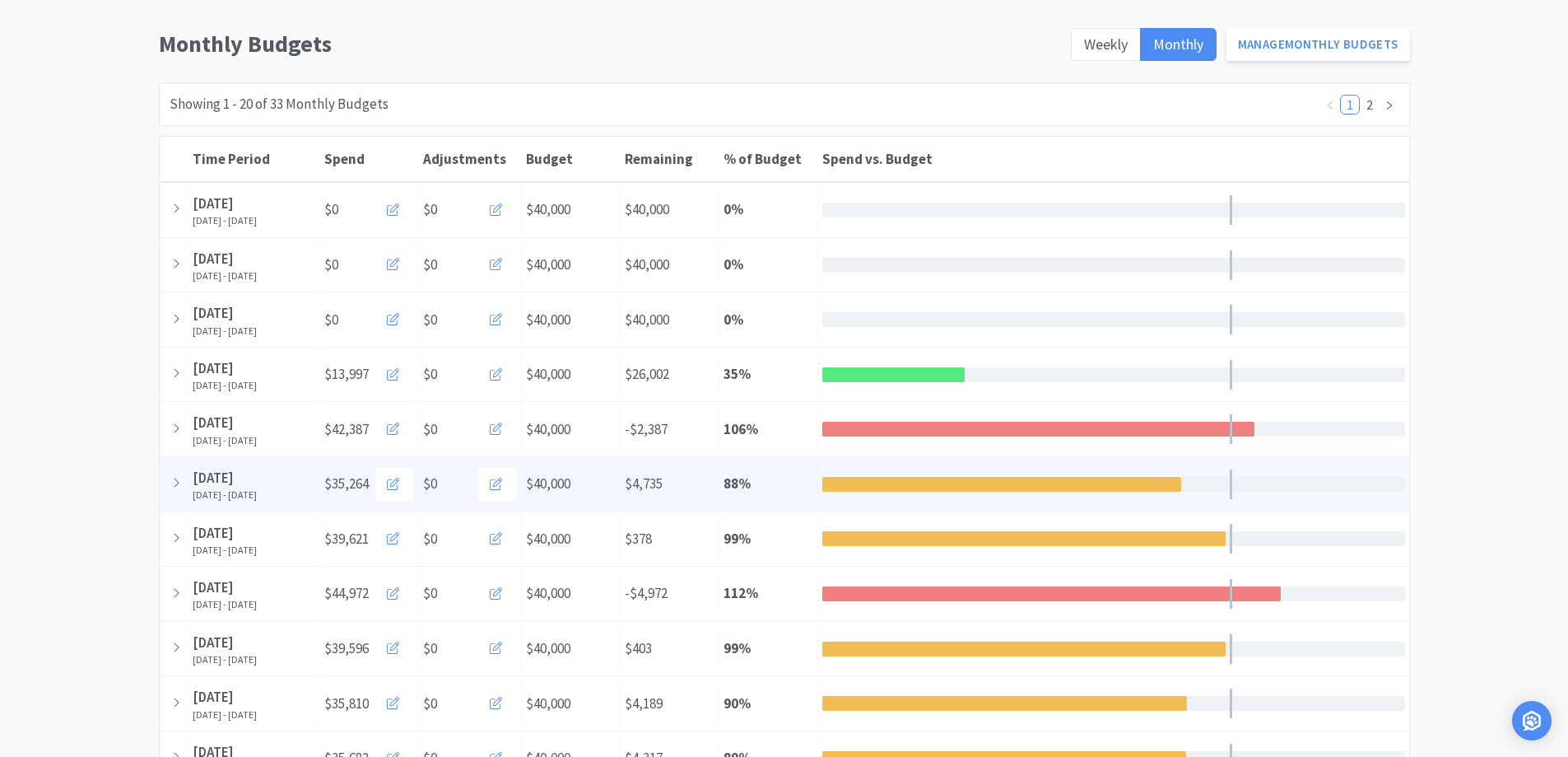
scroll to position [164, 0]
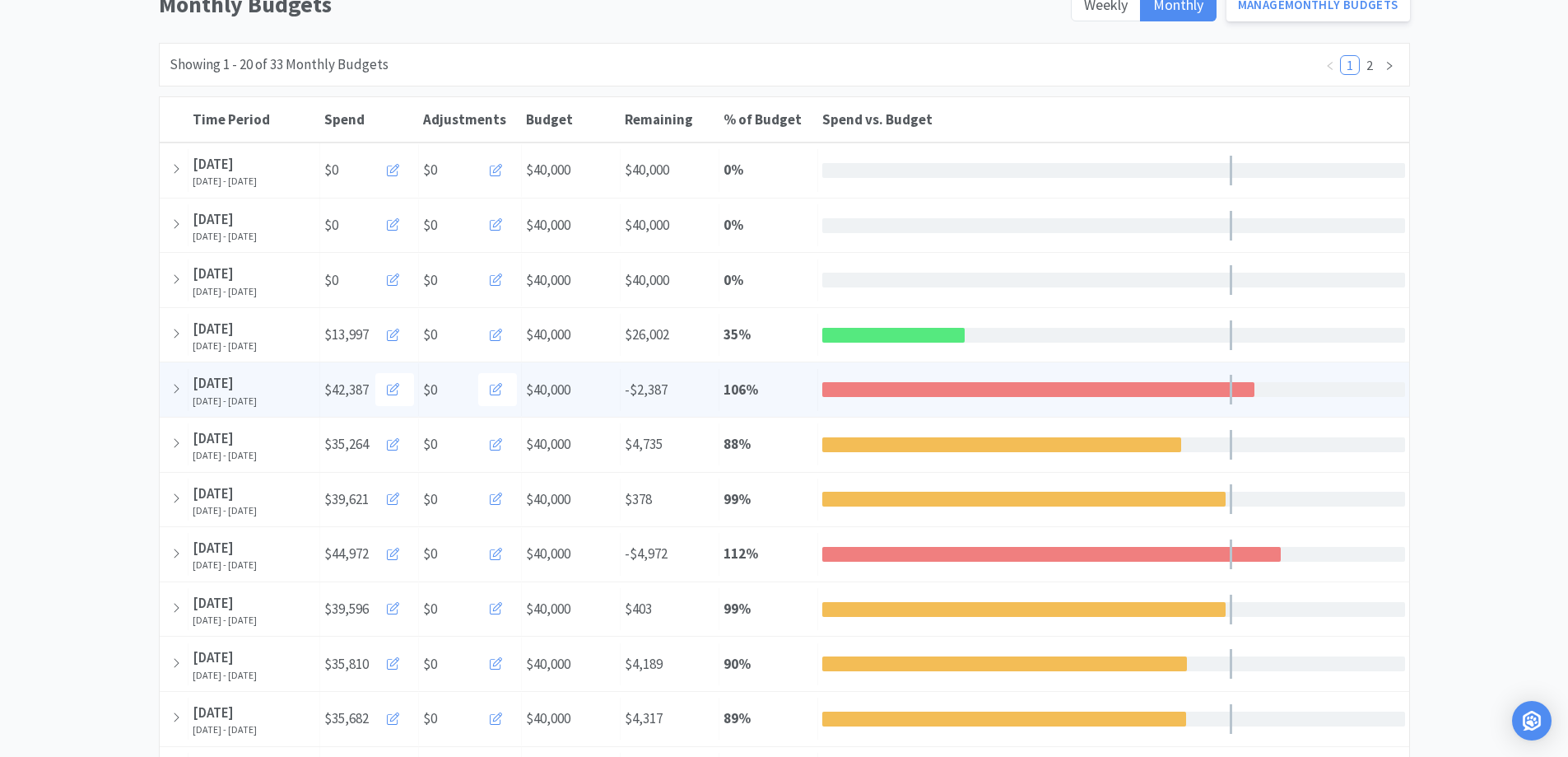
click at [790, 386] on div "% of Budget 106 %" at bounding box center [768, 390] width 99 height 42
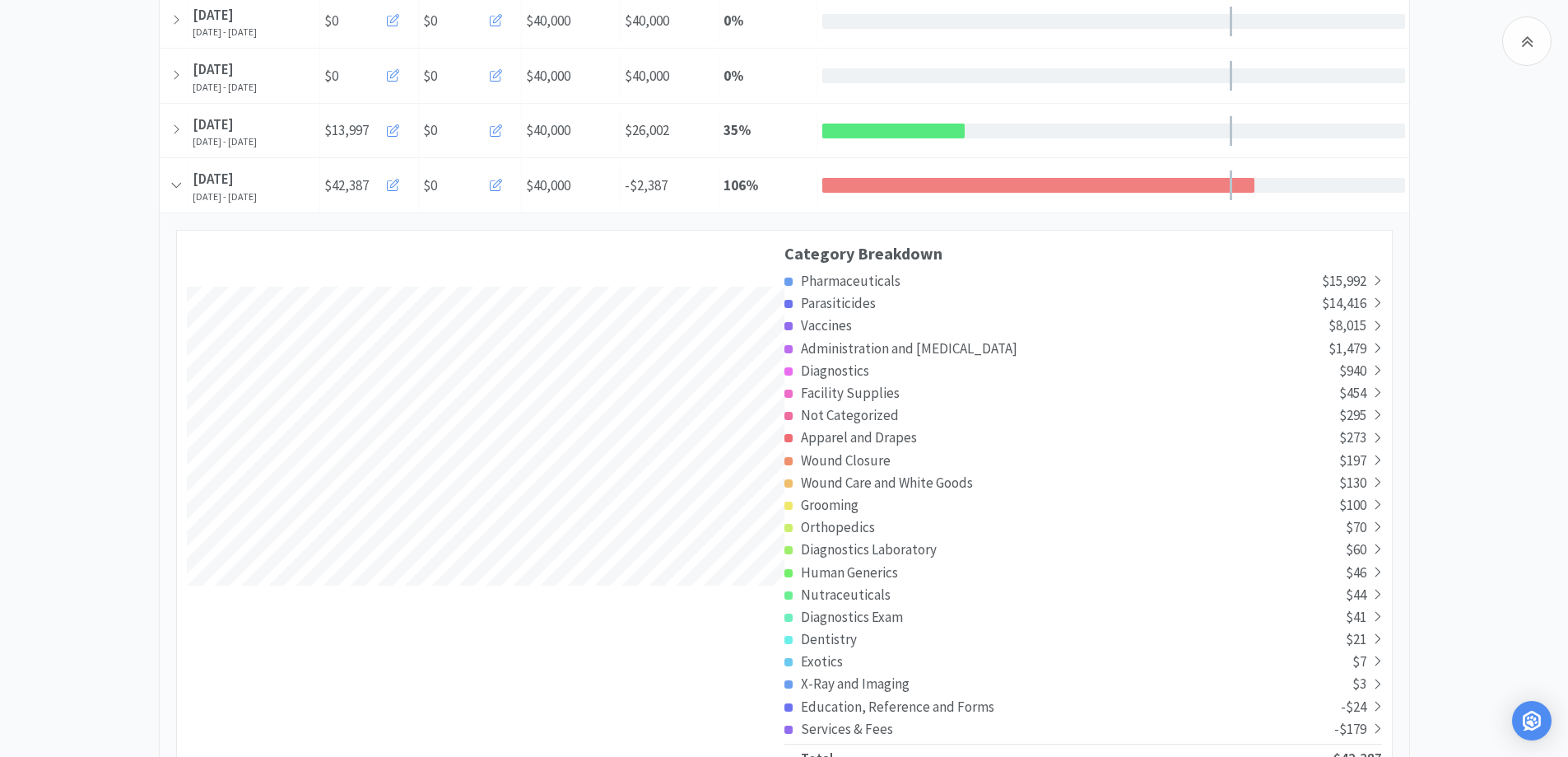
scroll to position [330, 0]
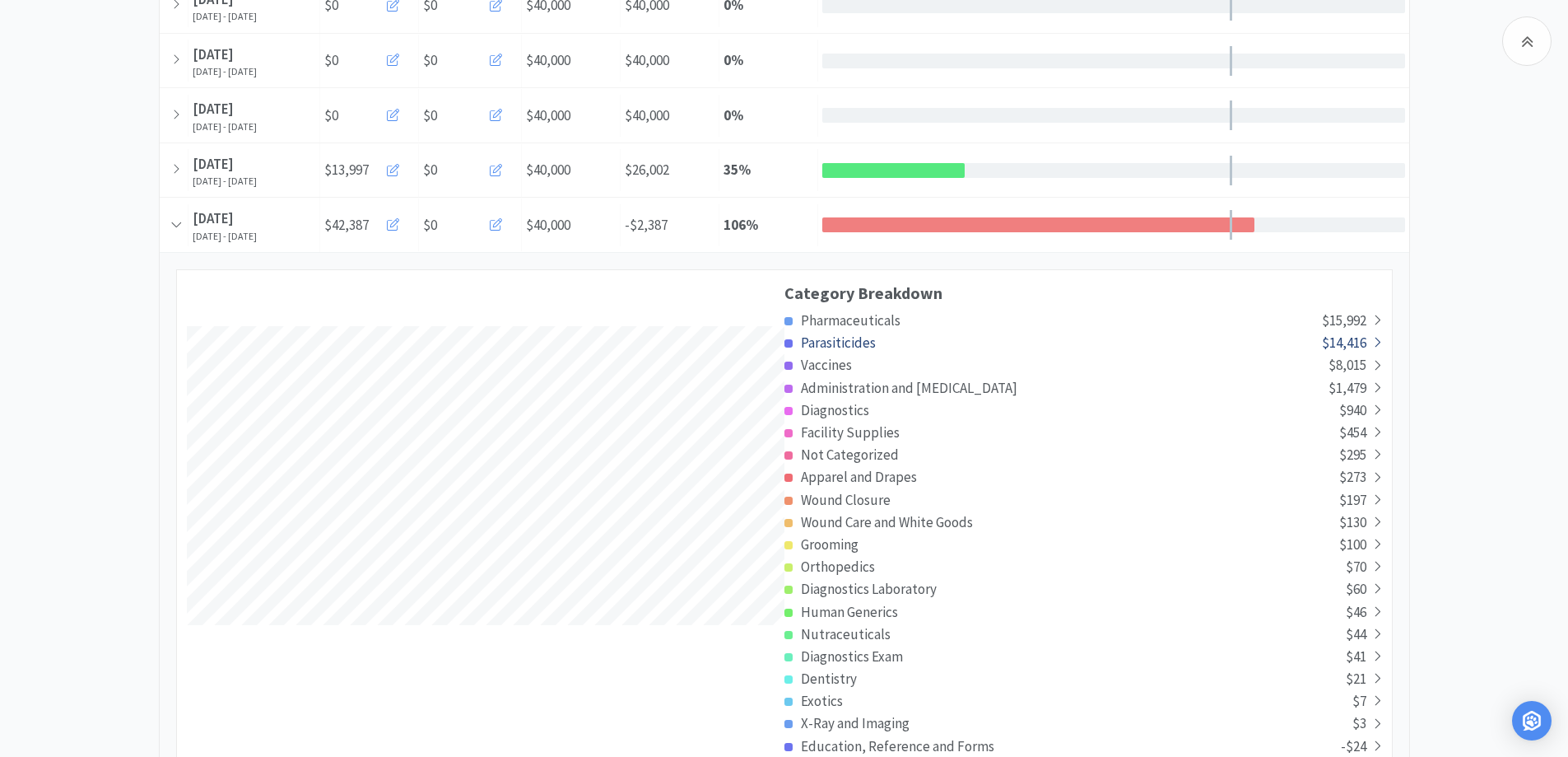
click at [842, 340] on span "Parasiticides" at bounding box center [838, 342] width 75 height 18
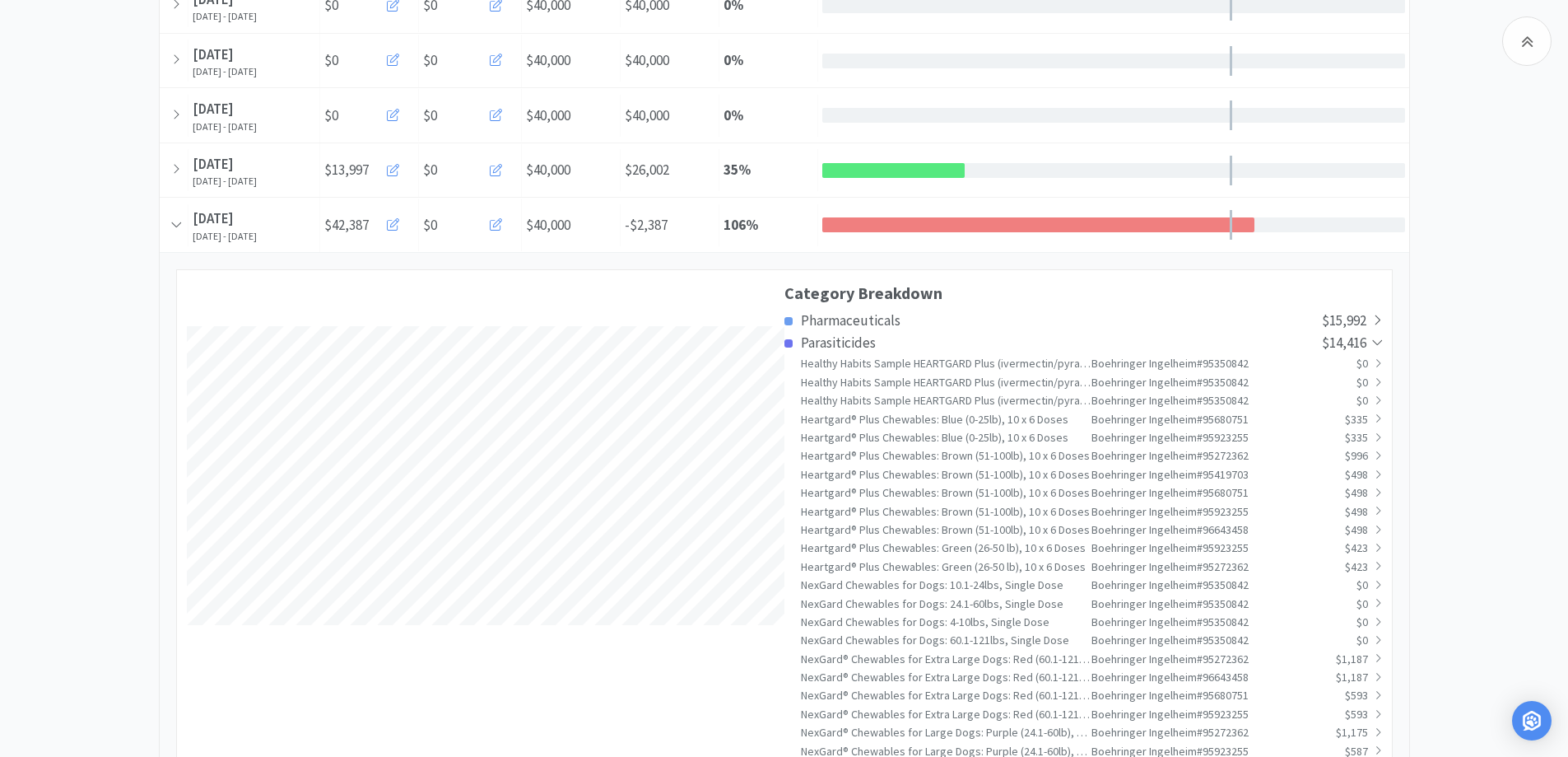
scroll to position [0, 0]
